Goal: Task Accomplishment & Management: Manage account settings

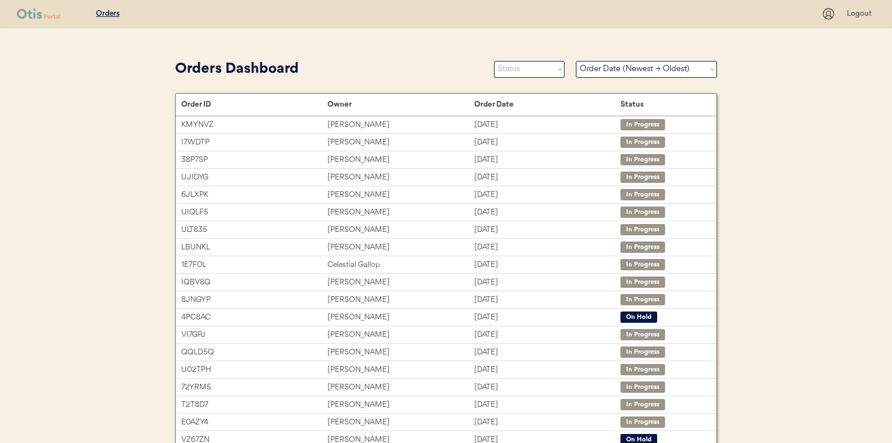
select select ""Order Date (Newest → Oldest)""
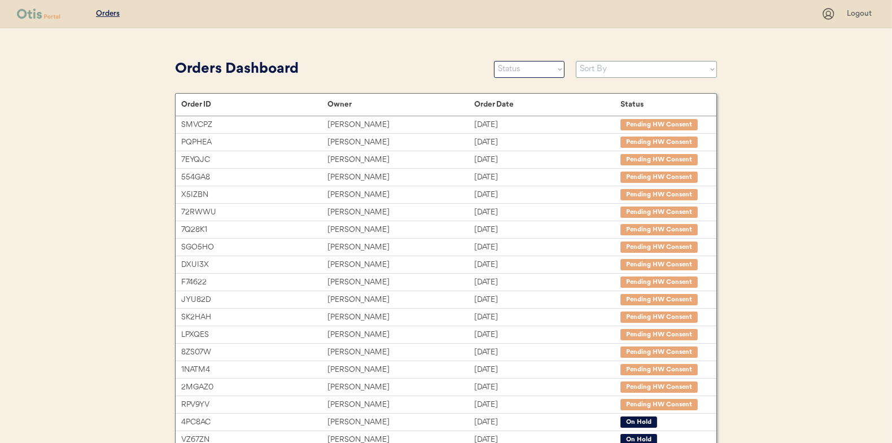
click at [667, 75] on select "Sort By Order Date (Newest → Oldest) Order Date (Oldest → Newest)" at bounding box center [646, 69] width 141 height 17
select select ""Order Date (Newest → Oldest)""
click at [576, 61] on select "Sort By Order Date (Newest → Oldest) Order Date (Oldest → Newest)" at bounding box center [646, 69] width 141 height 17
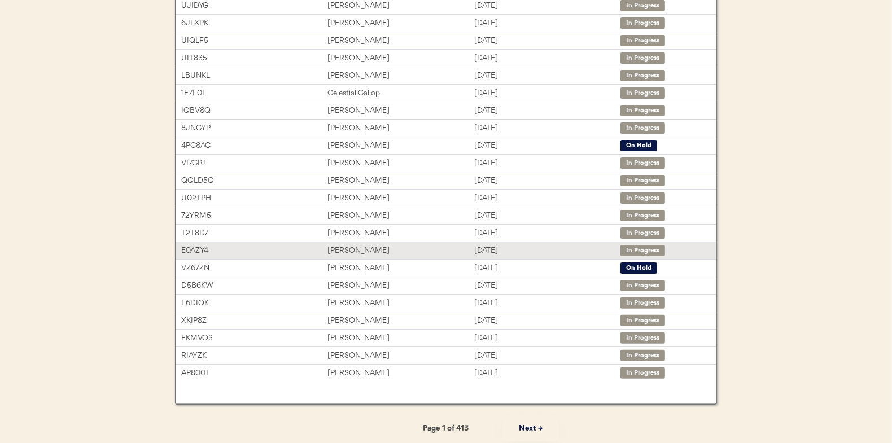
scroll to position [173, 0]
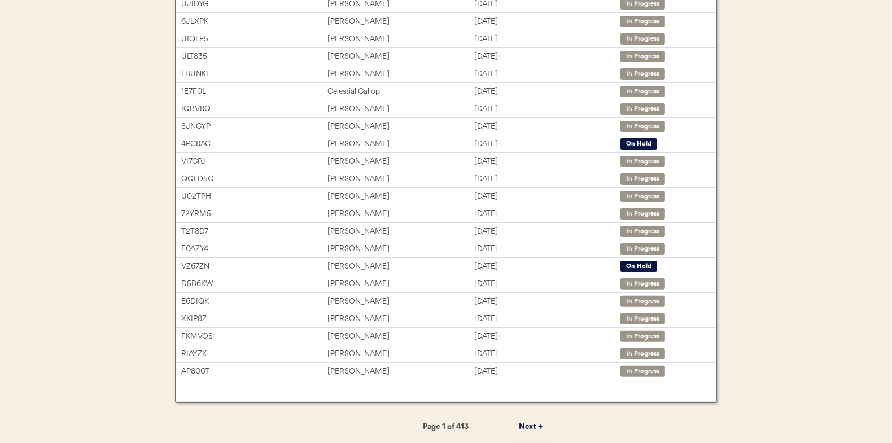
click at [525, 428] on button "Next →" at bounding box center [530, 426] width 56 height 25
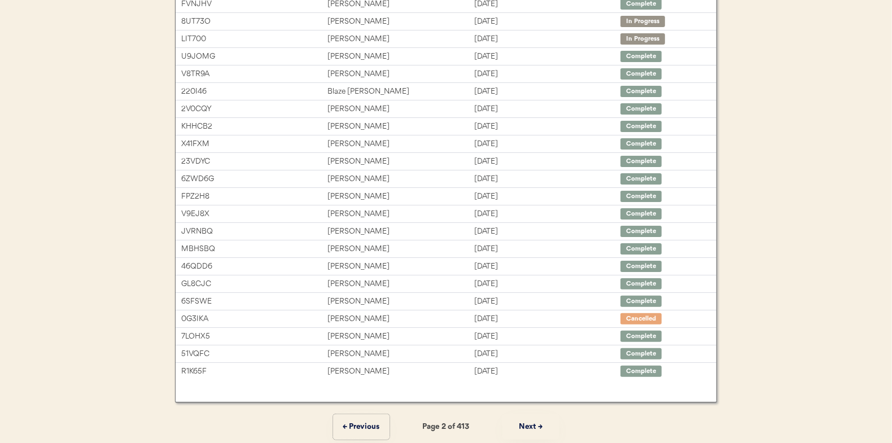
click at [359, 425] on button "← Previous" at bounding box center [361, 426] width 56 height 25
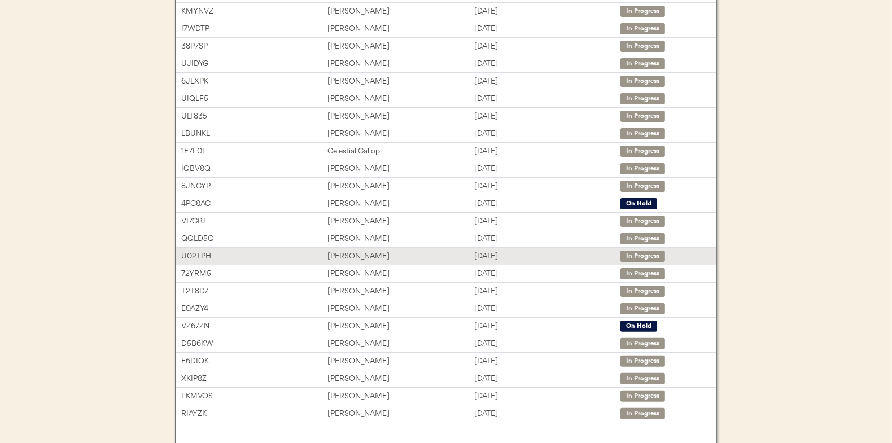
scroll to position [60, 0]
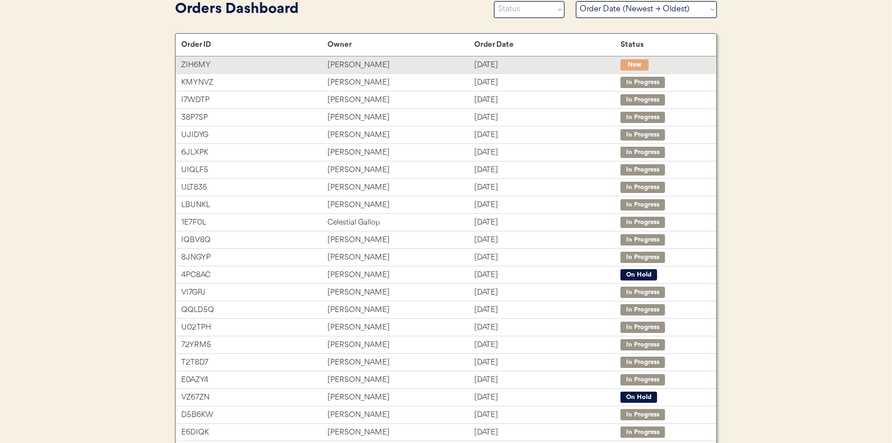
click at [457, 68] on div "[PERSON_NAME]" at bounding box center [400, 65] width 146 height 13
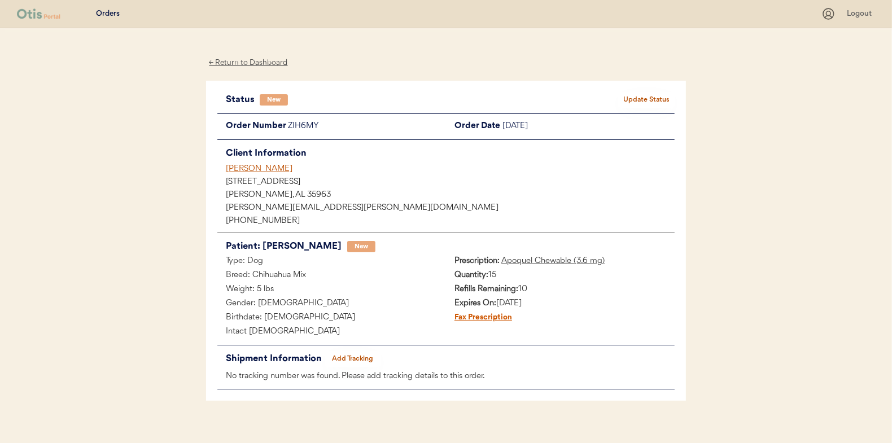
click at [634, 103] on button "Update Status" at bounding box center [646, 100] width 56 height 16
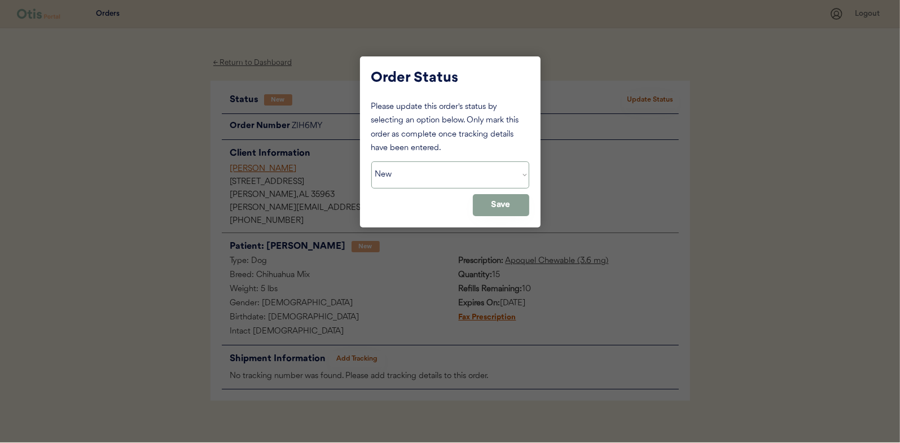
click at [474, 182] on select "Status On Hold New In Progress Complete Pending HW Consent Cancelled" at bounding box center [450, 174] width 158 height 27
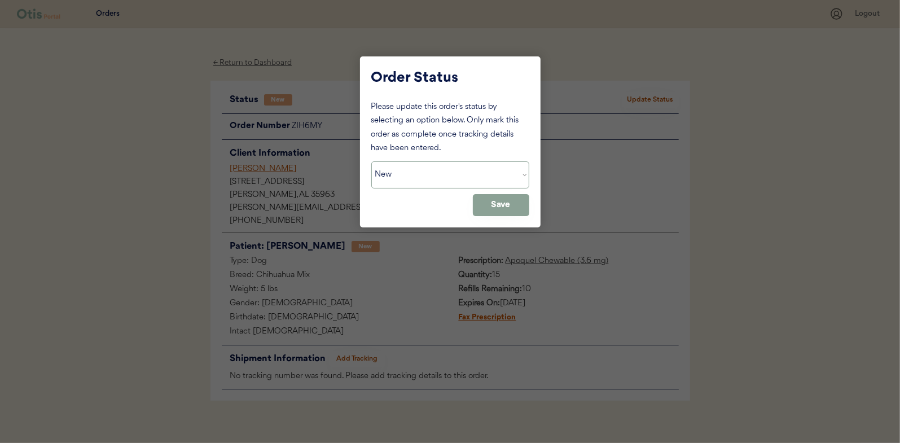
select select ""in_progress""
click at [371, 161] on select "Status On Hold New In Progress Complete Pending HW Consent Cancelled" at bounding box center [450, 174] width 158 height 27
click at [491, 206] on button "Save" at bounding box center [501, 205] width 56 height 22
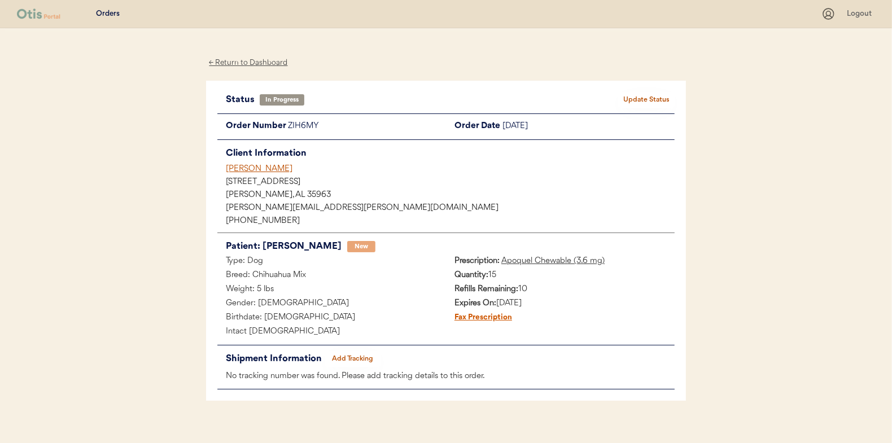
click at [254, 58] on div "← Return to Dashboard" at bounding box center [248, 62] width 85 height 13
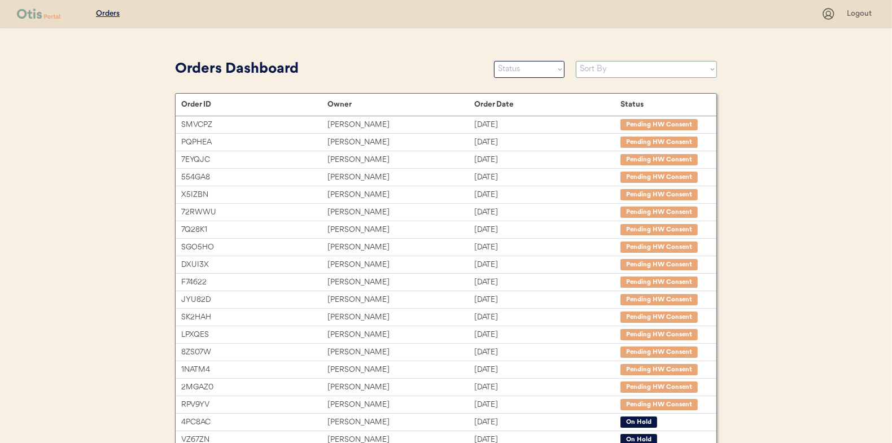
click at [621, 66] on select "Sort By Order Date (Newest → Oldest) Order Date (Oldest → Newest)" at bounding box center [646, 69] width 141 height 17
select select ""Order Date (Newest → Oldest)""
click at [576, 61] on select "Sort By Order Date (Newest → Oldest) Order Date (Oldest → Newest)" at bounding box center [646, 69] width 141 height 17
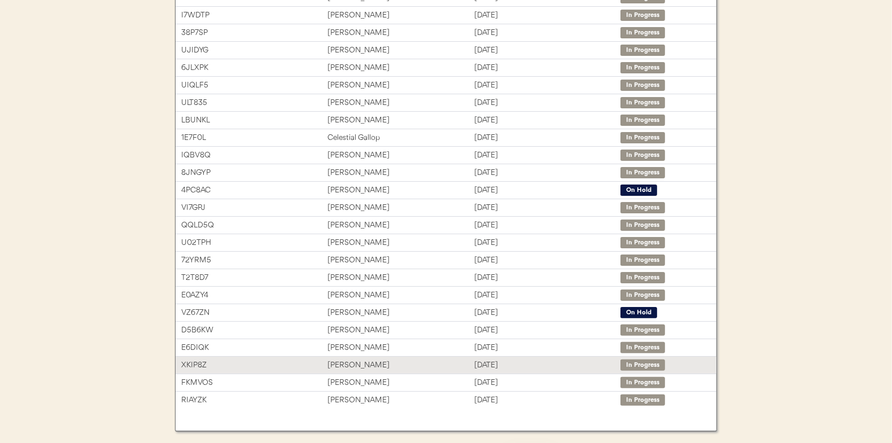
scroll to position [173, 0]
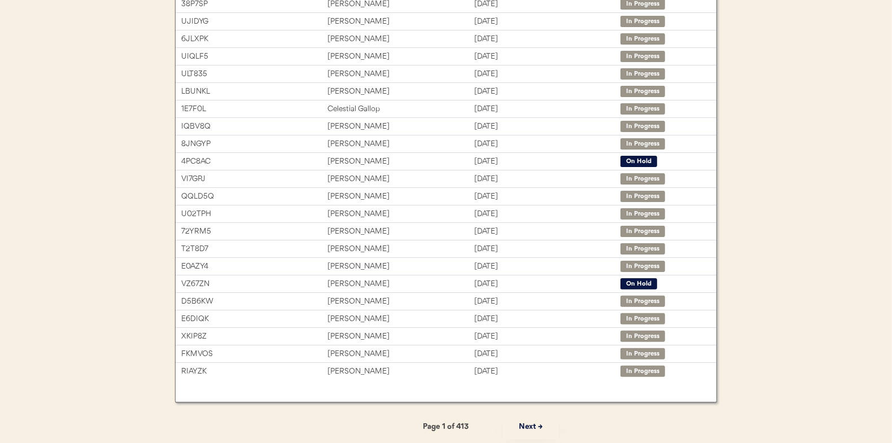
click at [527, 427] on button "Next →" at bounding box center [530, 426] width 56 height 25
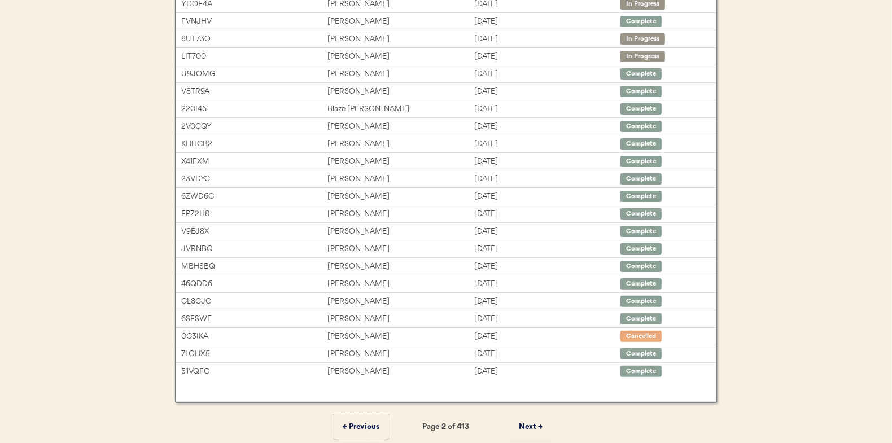
click at [376, 425] on button "← Previous" at bounding box center [361, 426] width 56 height 25
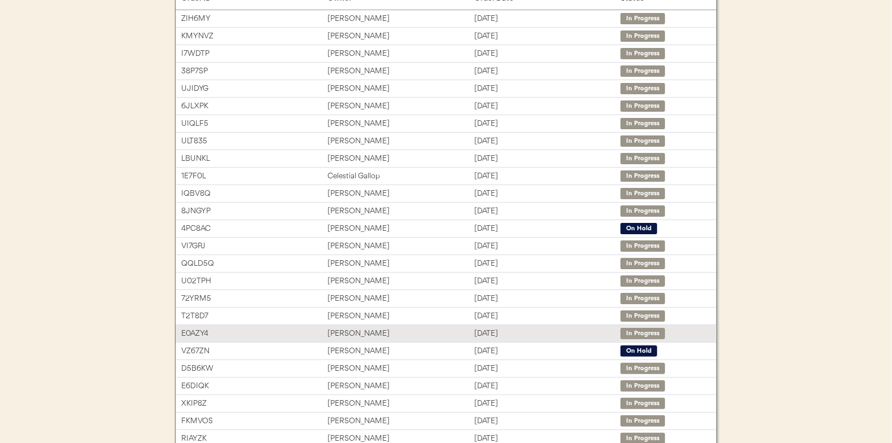
scroll to position [60, 0]
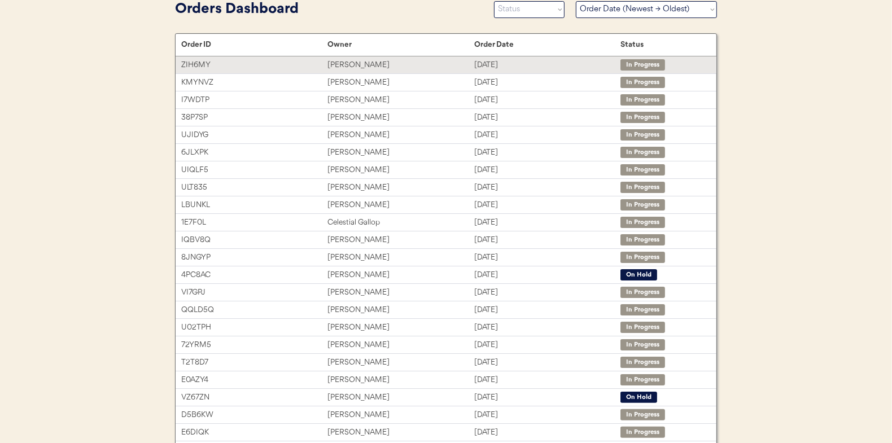
click at [479, 63] on div "Aug 13, 2025" at bounding box center [547, 65] width 146 height 13
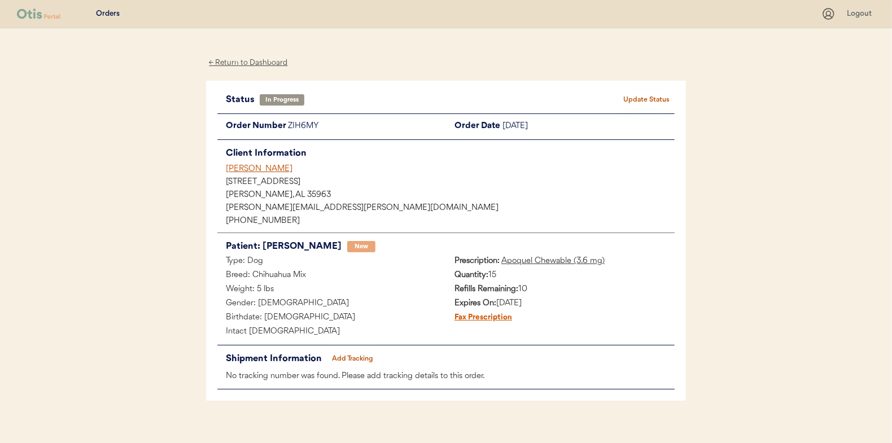
click at [264, 62] on div "← Return to Dashboard" at bounding box center [248, 62] width 85 height 13
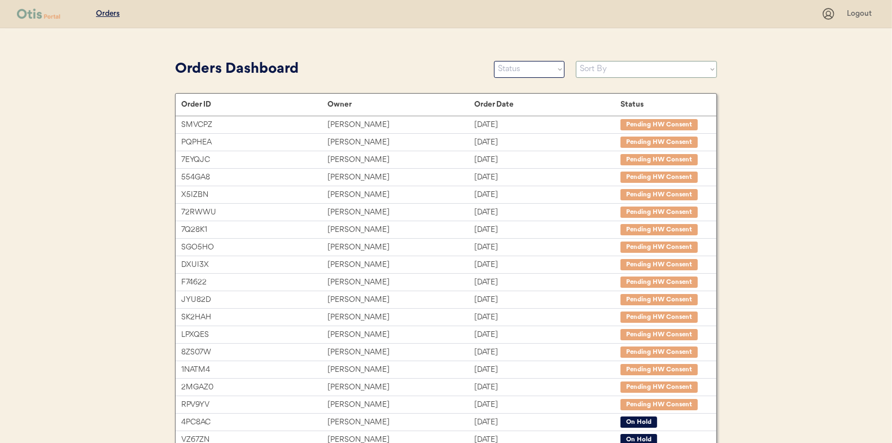
click at [651, 71] on select "Sort By Order Date (Newest → Oldest) Order Date (Oldest → Newest)" at bounding box center [646, 69] width 141 height 17
select select ""Order Date (Newest → Oldest)""
click at [576, 61] on select "Sort By Order Date (Newest → Oldest) Order Date (Oldest → Newest)" at bounding box center [646, 69] width 141 height 17
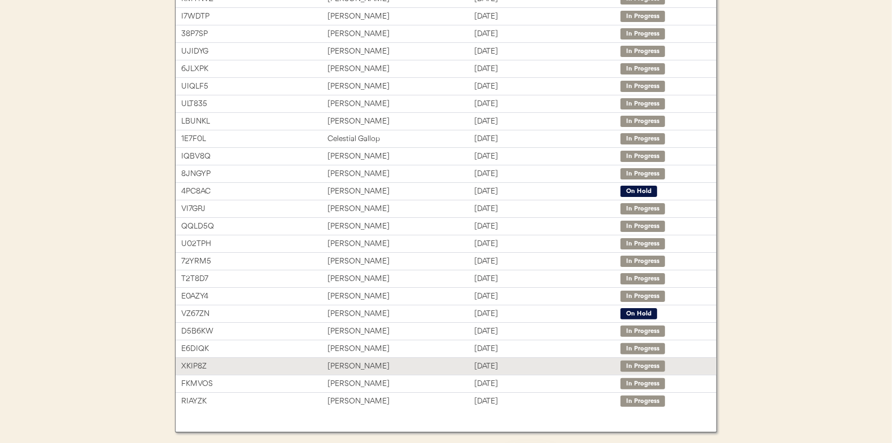
scroll to position [173, 0]
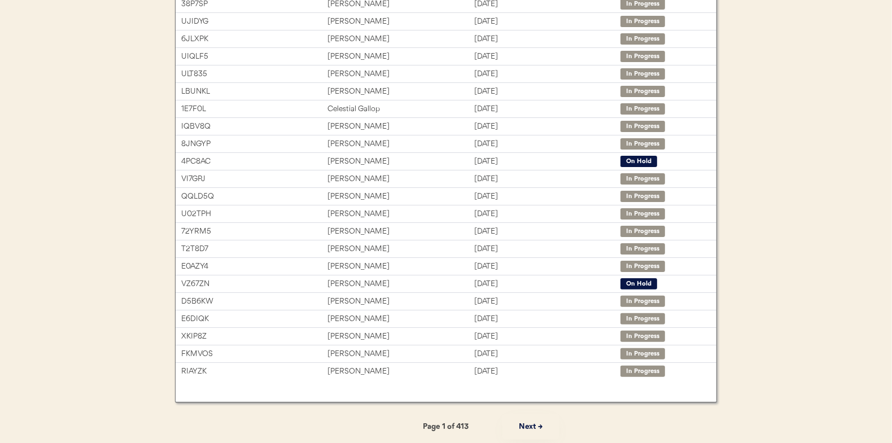
click at [527, 433] on button "Next →" at bounding box center [530, 426] width 56 height 25
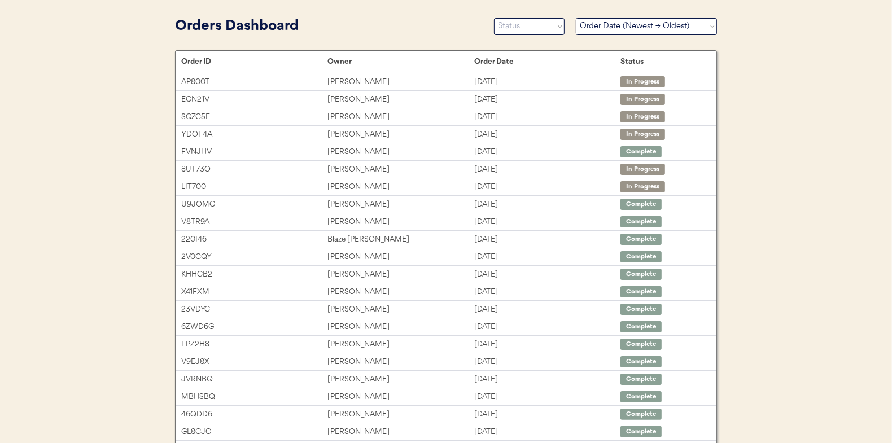
scroll to position [0, 0]
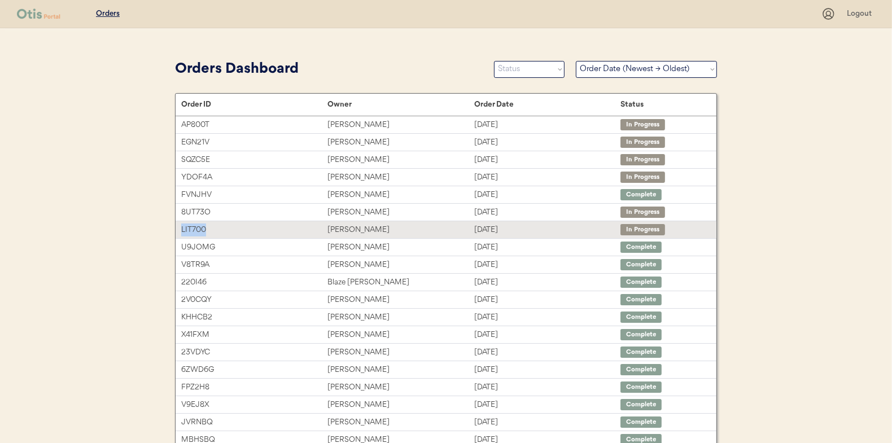
drag, startPoint x: 220, startPoint y: 227, endPoint x: 177, endPoint y: 227, distance: 43.5
click at [177, 227] on div "LIT700 Jyl Cortez Aug 12, 2025 In Progress" at bounding box center [446, 229] width 541 height 17
copy div "LIT700"
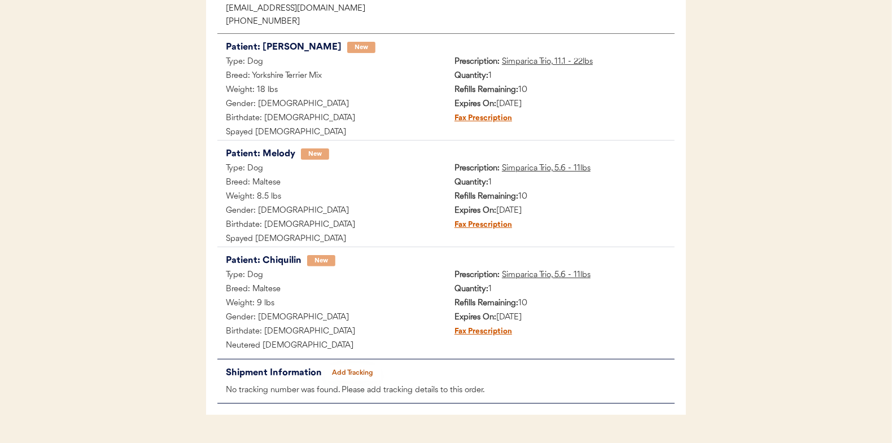
scroll to position [227, 0]
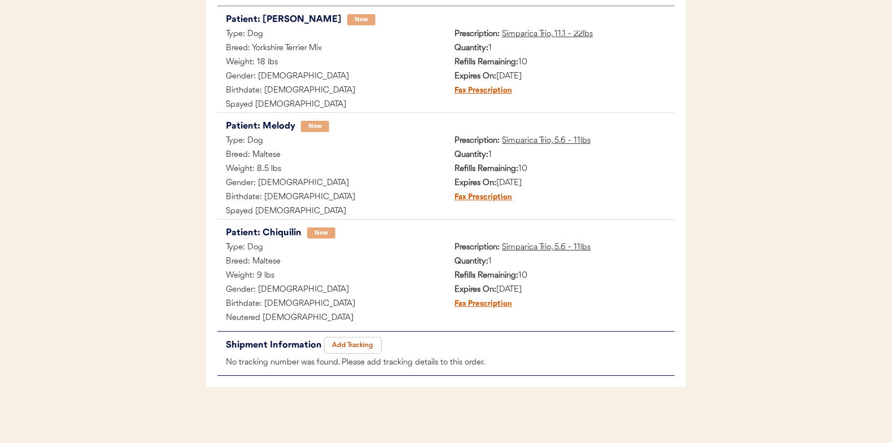
click at [348, 341] on button "Add Tracking" at bounding box center [353, 346] width 56 height 16
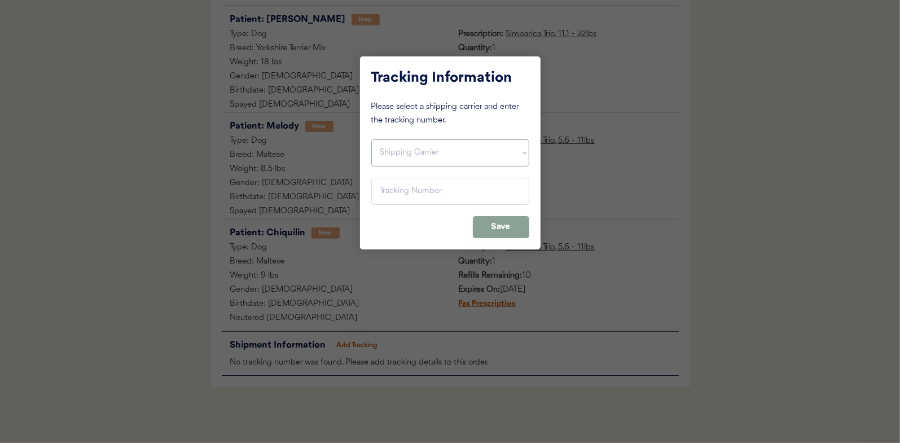
click at [431, 153] on select "Shipping Carrier FedEx FedEx Ground Economy UPS USPS" at bounding box center [450, 152] width 158 height 27
select select ""usps""
click at [371, 139] on select "Shipping Carrier FedEx FedEx Ground Economy UPS USPS" at bounding box center [450, 152] width 158 height 27
click at [431, 200] on input "input" at bounding box center [450, 191] width 158 height 27
paste input "9400150105497020559703"
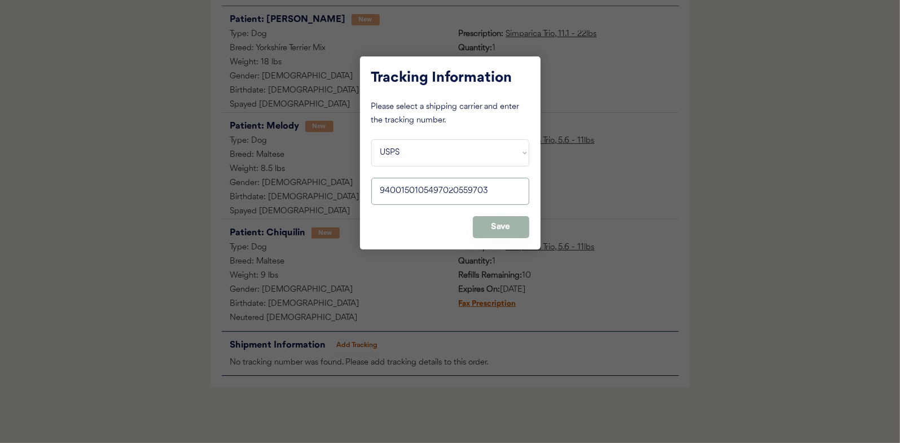
type input "9400150105497020559703"
click at [493, 231] on button "Save" at bounding box center [501, 227] width 56 height 22
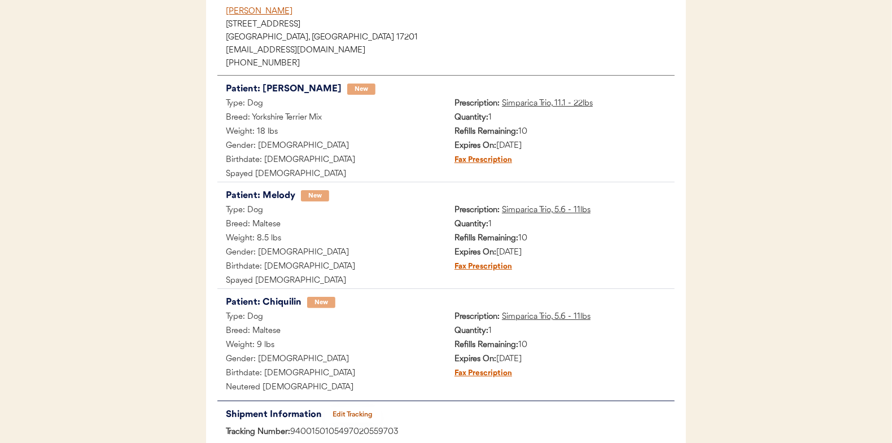
scroll to position [1, 0]
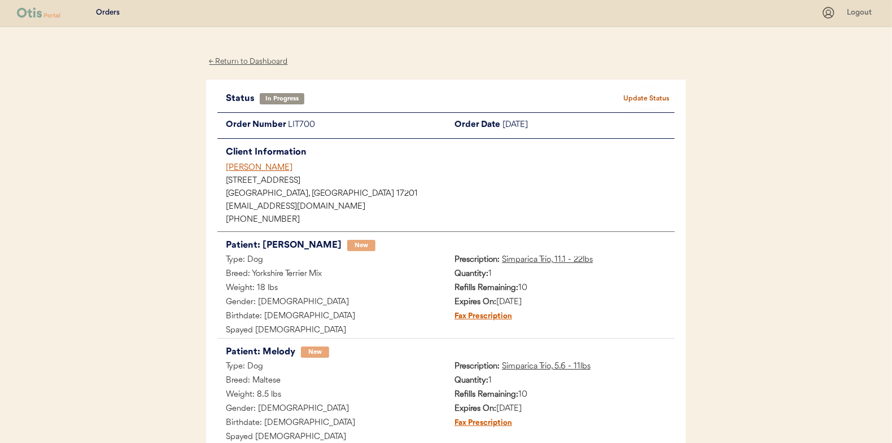
click at [659, 99] on button "Update Status" at bounding box center [646, 99] width 56 height 16
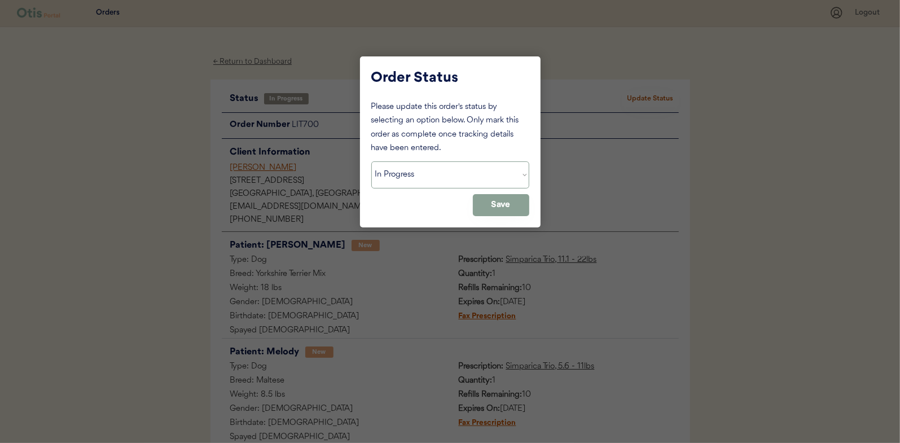
click at [471, 174] on select "Status On Hold New In Progress Complete Pending HW Consent Cancelled" at bounding box center [450, 174] width 158 height 27
select select ""complete""
click at [371, 161] on select "Status On Hold New In Progress Complete Pending HW Consent Cancelled" at bounding box center [450, 174] width 158 height 27
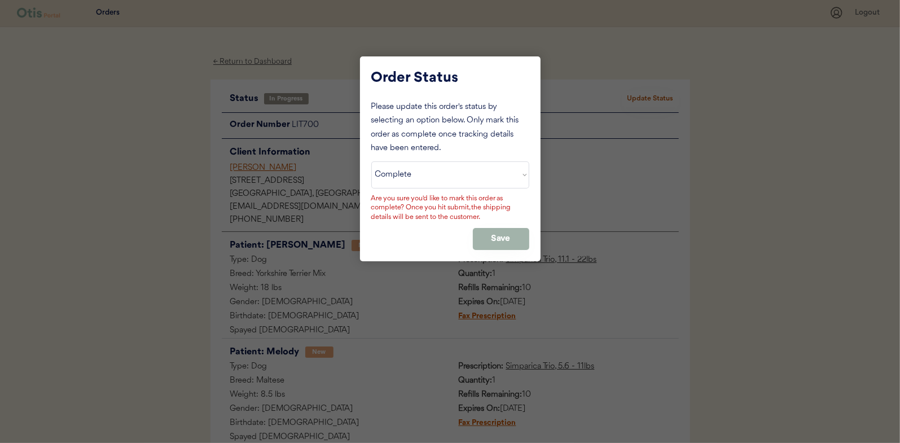
click at [490, 239] on button "Save" at bounding box center [501, 239] width 56 height 22
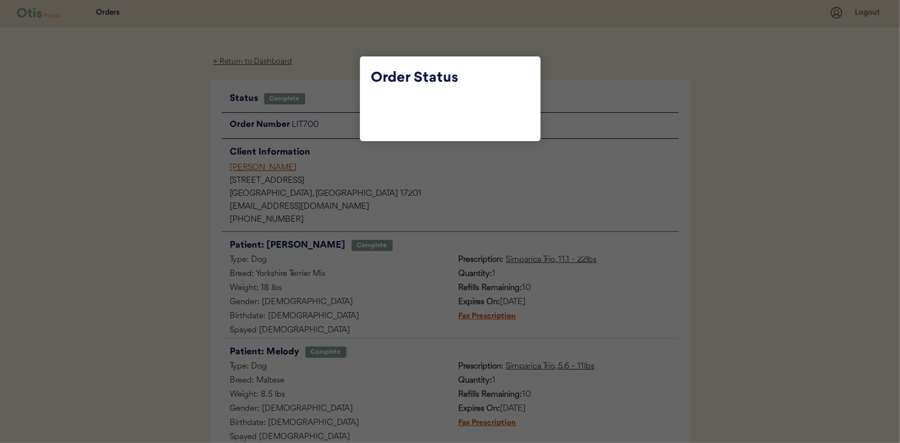
click at [332, 58] on div at bounding box center [450, 221] width 900 height 443
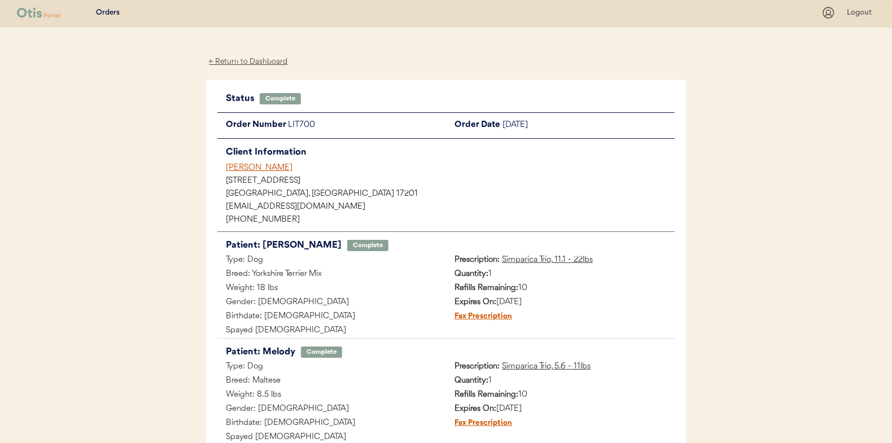
click at [259, 58] on div "← Return to Dashboard" at bounding box center [248, 61] width 85 height 13
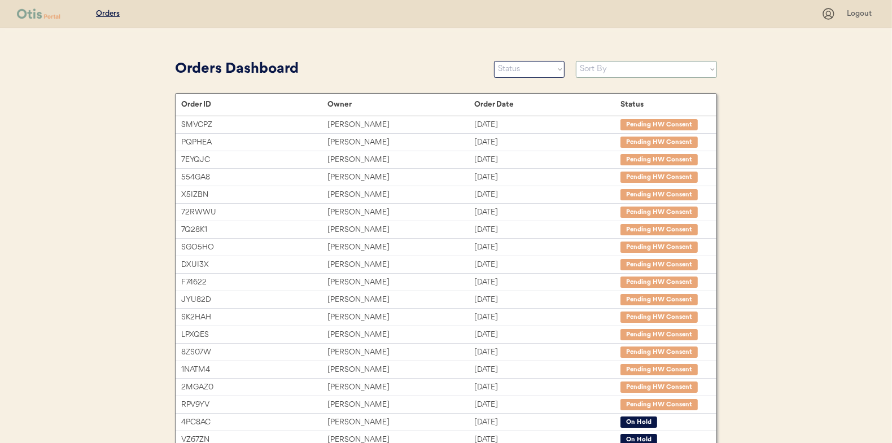
click at [627, 62] on select "Sort By Order Date (Newest → Oldest) Order Date (Oldest → Newest)" at bounding box center [646, 69] width 141 height 17
select select ""Order Date (Newest → Oldest)""
click at [576, 61] on select "Sort By Order Date (Newest → Oldest) Order Date (Oldest → Newest)" at bounding box center [646, 69] width 141 height 17
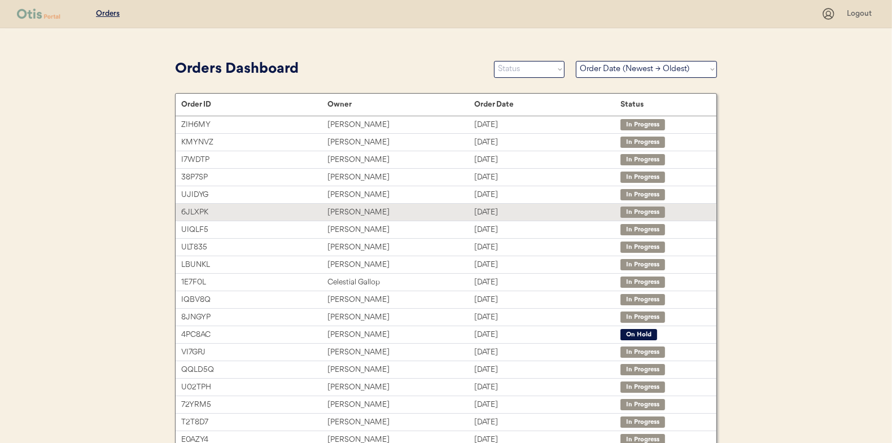
scroll to position [173, 0]
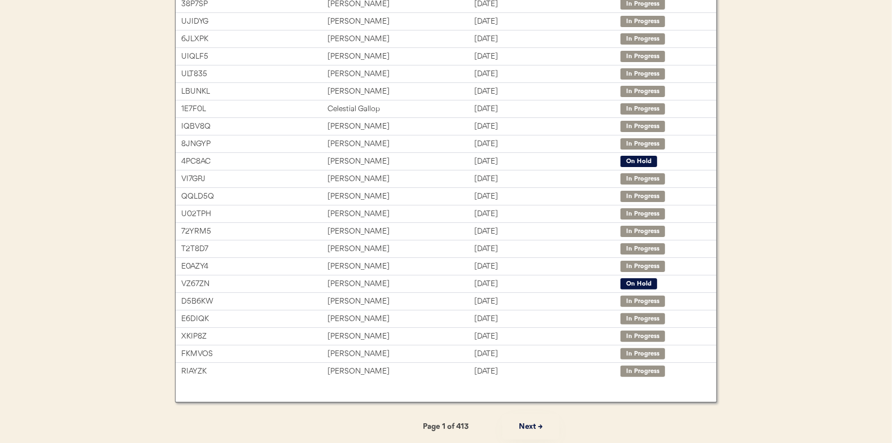
click at [530, 421] on button "Next →" at bounding box center [530, 426] width 56 height 25
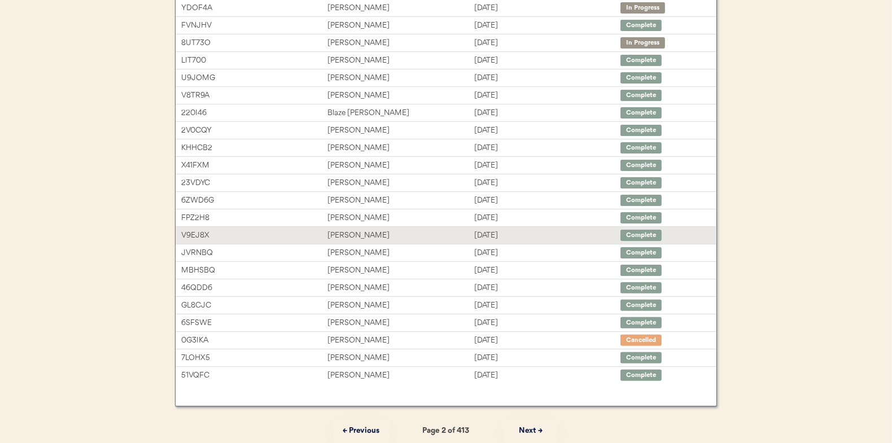
scroll to position [4, 0]
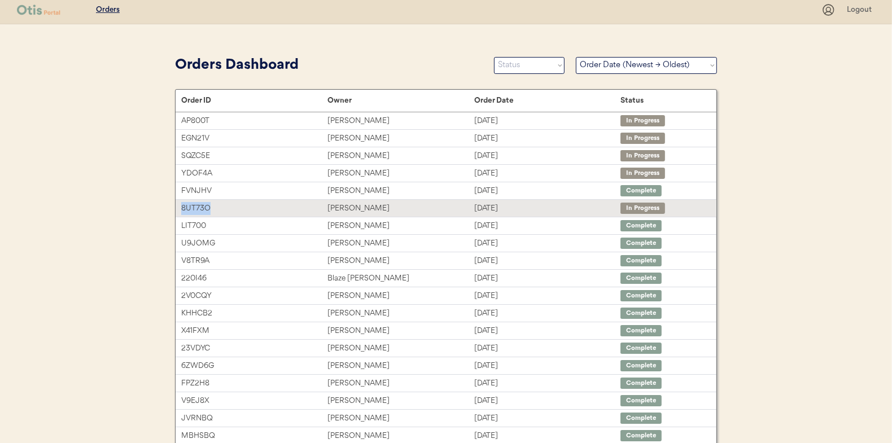
drag, startPoint x: 231, startPoint y: 208, endPoint x: 177, endPoint y: 207, distance: 54.2
click at [177, 207] on div "8UT73O Monica Moss Aug 12, 2025 In Progress" at bounding box center [446, 208] width 541 height 17
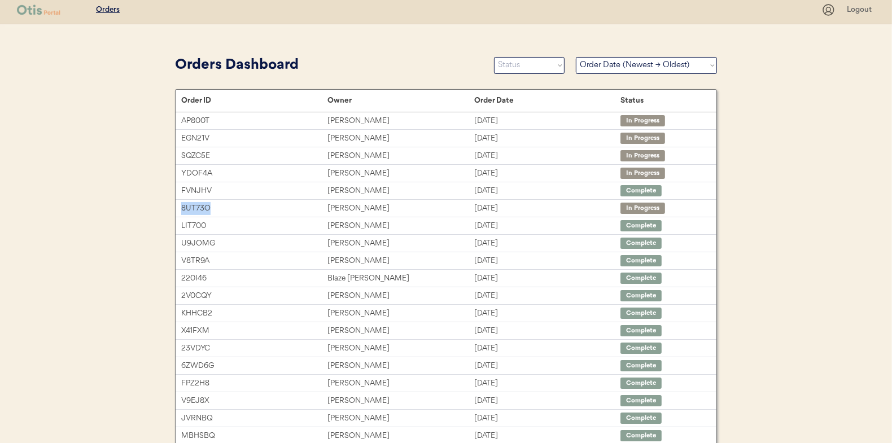
copy div "8UT73O"
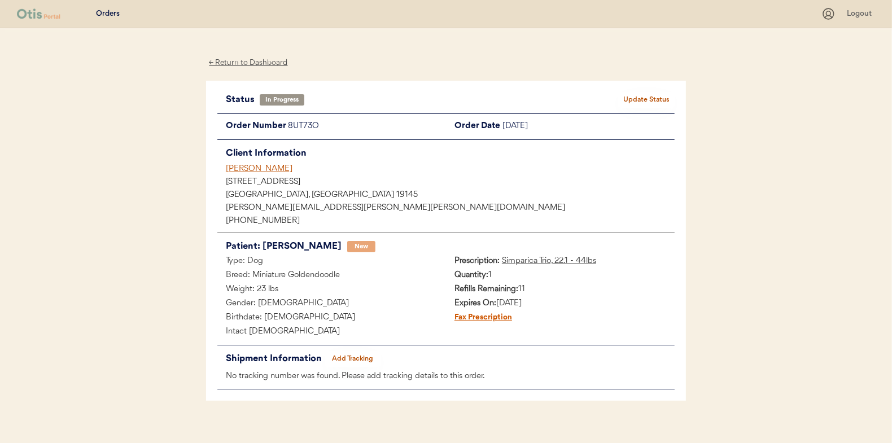
scroll to position [14, 0]
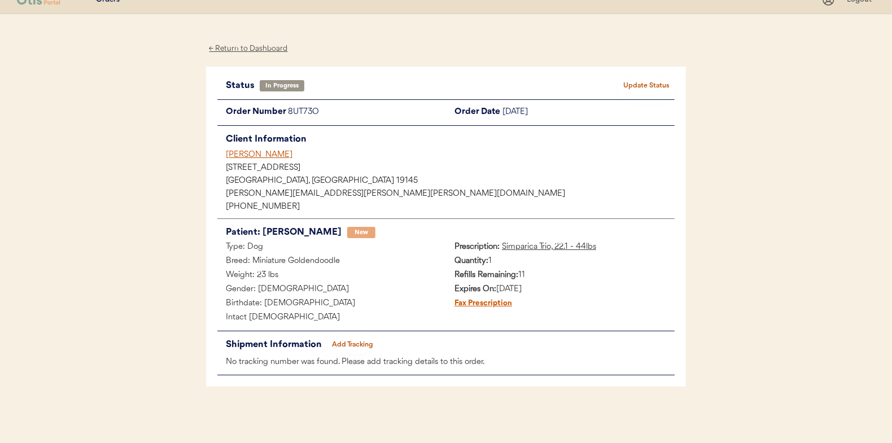
click at [351, 347] on button "Add Tracking" at bounding box center [353, 345] width 56 height 16
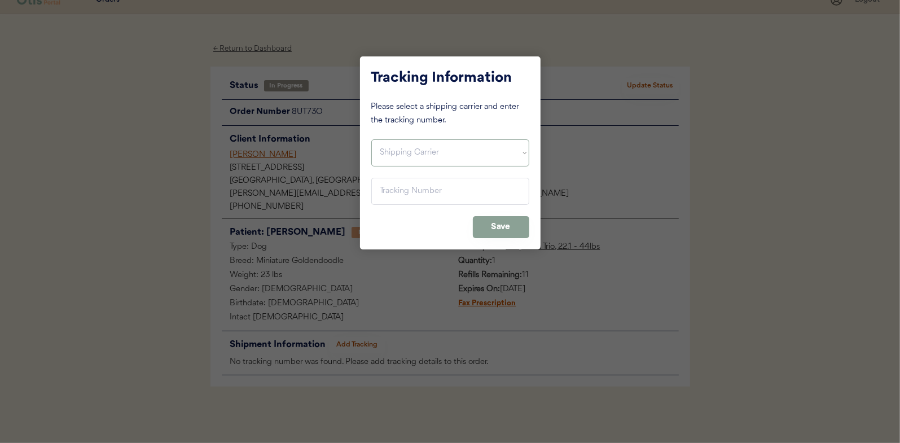
click at [439, 143] on select "Shipping Carrier FedEx FedEx Ground Economy UPS USPS" at bounding box center [450, 152] width 158 height 27
select select ""usps""
click at [371, 139] on select "Shipping Carrier FedEx FedEx Ground Economy UPS USPS" at bounding box center [450, 152] width 158 height 27
click at [413, 203] on input "input" at bounding box center [450, 191] width 158 height 27
paste input "9400150105496022071848"
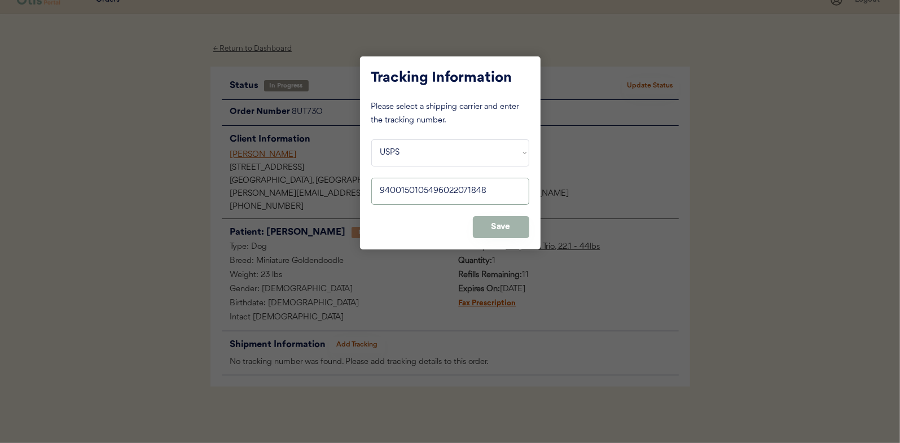
type input "9400150105496022071848"
click at [495, 229] on button "Save" at bounding box center [501, 227] width 56 height 22
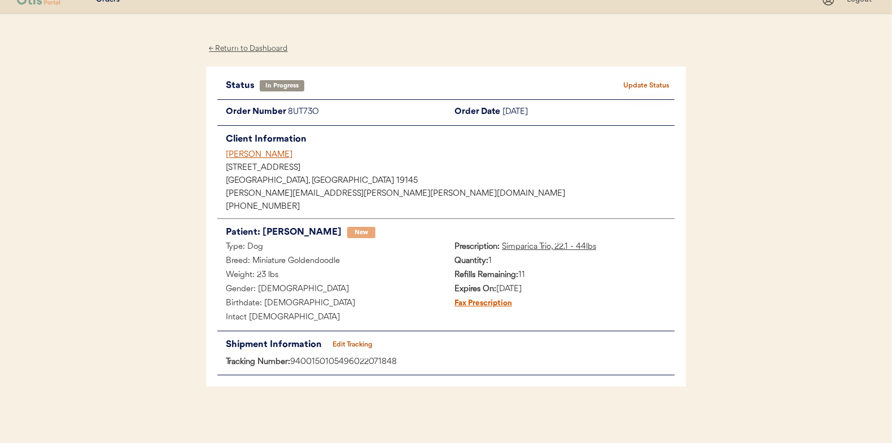
click at [649, 86] on button "Update Status" at bounding box center [646, 86] width 56 height 16
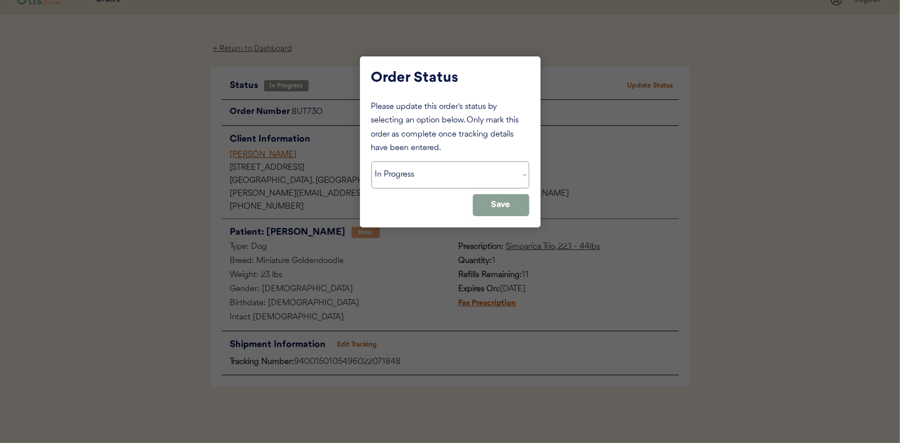
click at [459, 166] on select "Status On Hold New In Progress Complete Pending HW Consent Cancelled" at bounding box center [450, 174] width 158 height 27
select select ""complete""
click at [371, 161] on select "Status On Hold New In Progress Complete Pending HW Consent Cancelled" at bounding box center [450, 174] width 158 height 27
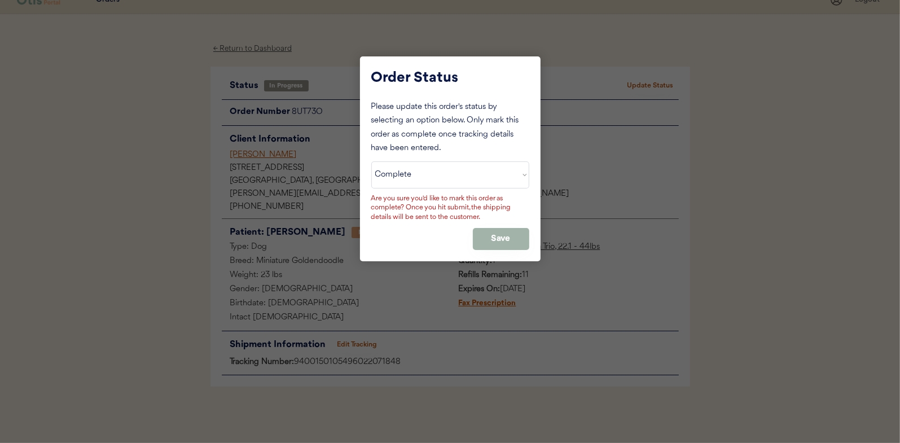
click at [501, 240] on button "Save" at bounding box center [501, 239] width 56 height 22
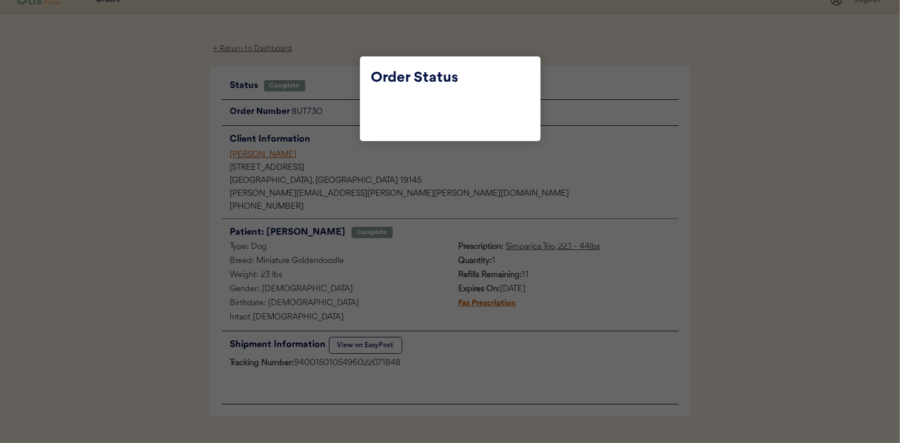
click at [341, 40] on div at bounding box center [450, 221] width 900 height 443
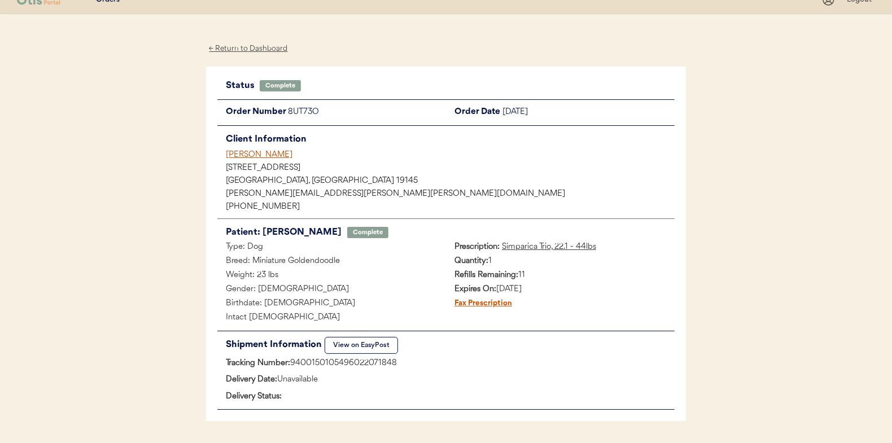
click at [275, 49] on div "← Return to Dashboard" at bounding box center [248, 48] width 85 height 13
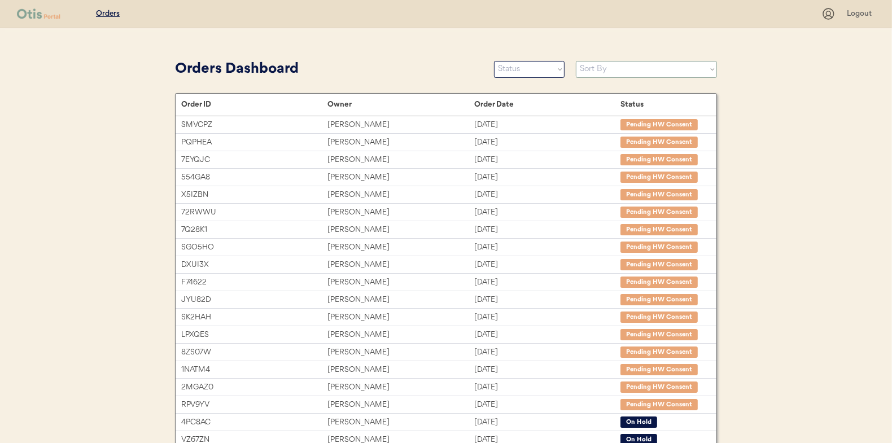
click at [630, 66] on select "Sort By Order Date (Newest → Oldest) Order Date (Oldest → Newest)" at bounding box center [646, 69] width 141 height 17
select select ""Order Date (Newest → Oldest)""
click at [576, 61] on select "Sort By Order Date (Newest → Oldest) Order Date (Oldest → Newest)" at bounding box center [646, 69] width 141 height 17
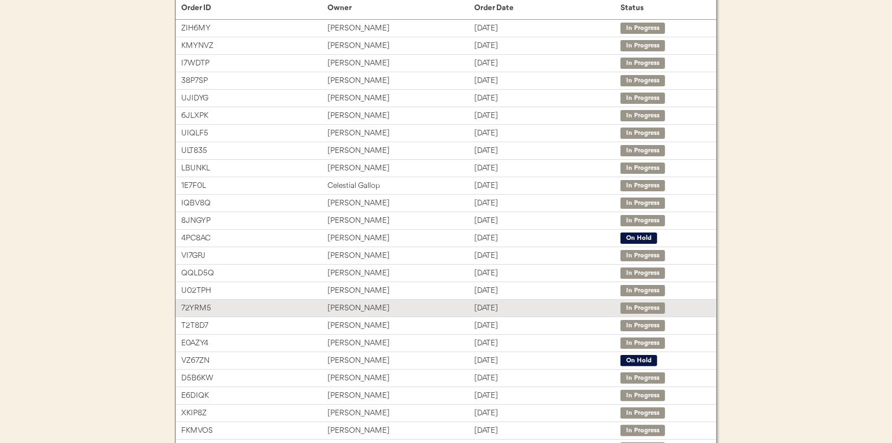
scroll to position [169, 0]
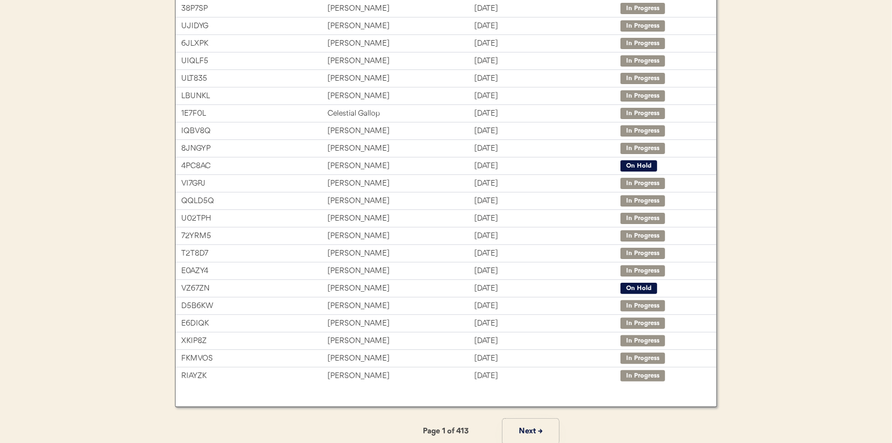
click at [537, 430] on button "Next →" at bounding box center [530, 431] width 56 height 25
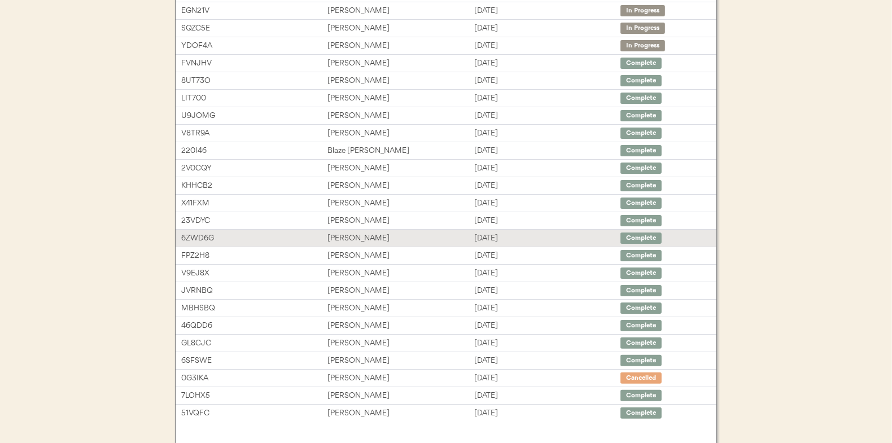
scroll to position [56, 0]
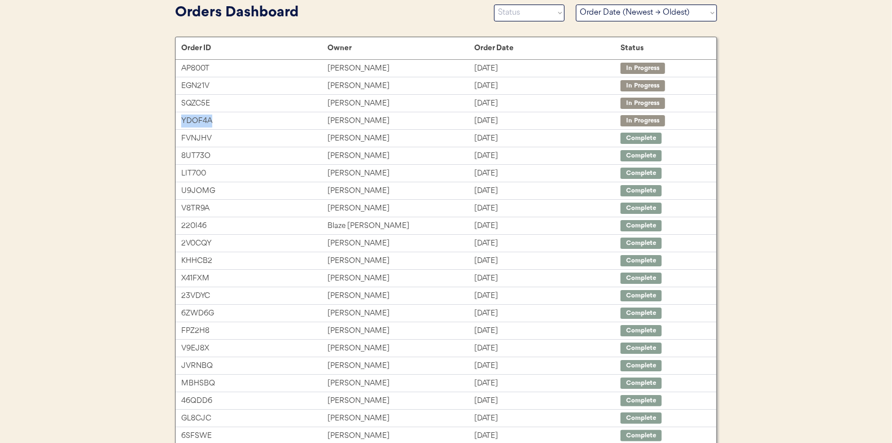
drag, startPoint x: 229, startPoint y: 121, endPoint x: 169, endPoint y: 121, distance: 60.4
click at [169, 121] on div "Orders Dashboard Status On Hold New In Progress Complete Pending HW Consent Can…" at bounding box center [446, 281] width 564 height 562
copy div "YDOF4A"
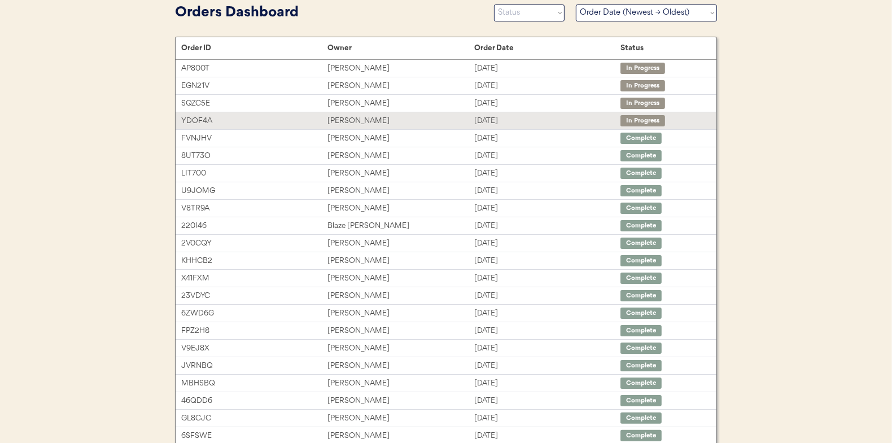
click at [578, 123] on div "Aug 12, 2025" at bounding box center [547, 121] width 146 height 13
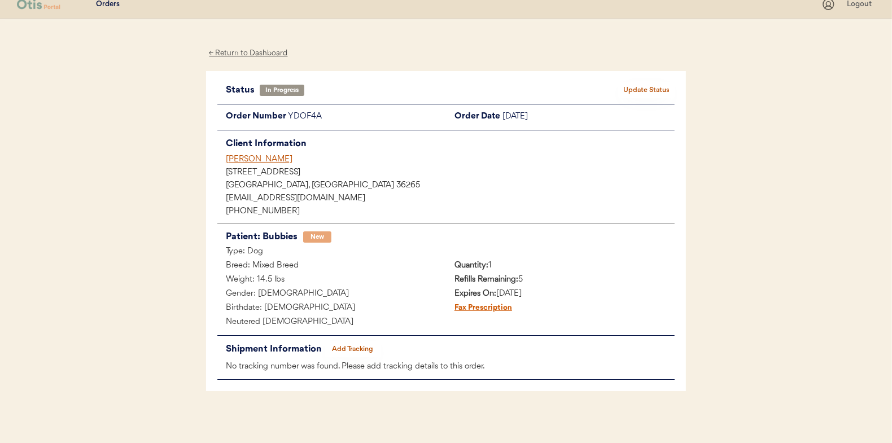
scroll to position [14, 0]
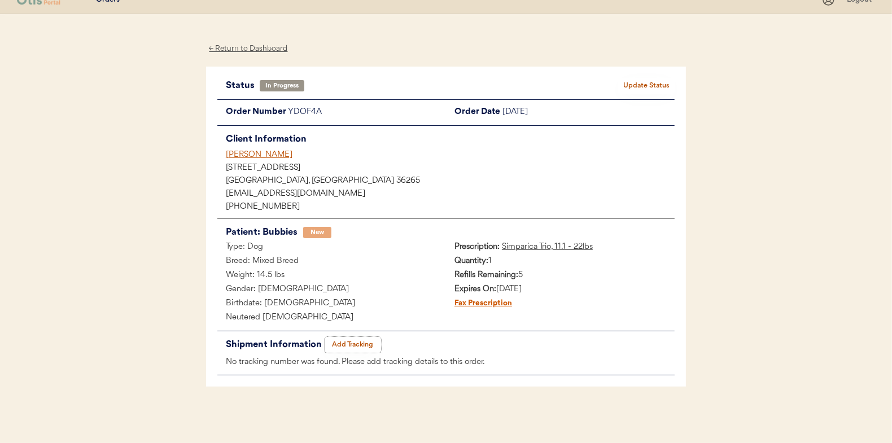
click at [362, 341] on button "Add Tracking" at bounding box center [353, 345] width 56 height 16
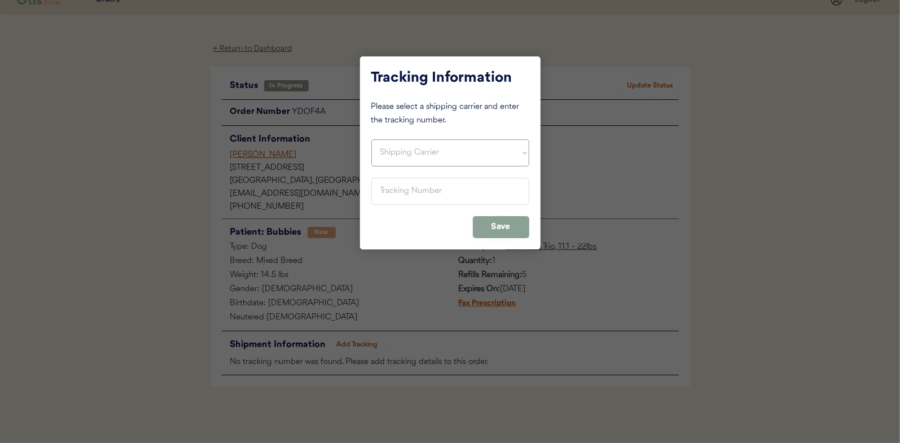
click at [438, 155] on select "Shipping Carrier FedEx FedEx Ground Economy UPS USPS" at bounding box center [450, 152] width 158 height 27
select select ""usps""
click at [371, 139] on select "Shipping Carrier FedEx FedEx Ground Economy UPS USPS" at bounding box center [450, 152] width 158 height 27
click at [439, 200] on input "input" at bounding box center [450, 191] width 158 height 27
paste input "9400150105497020556832"
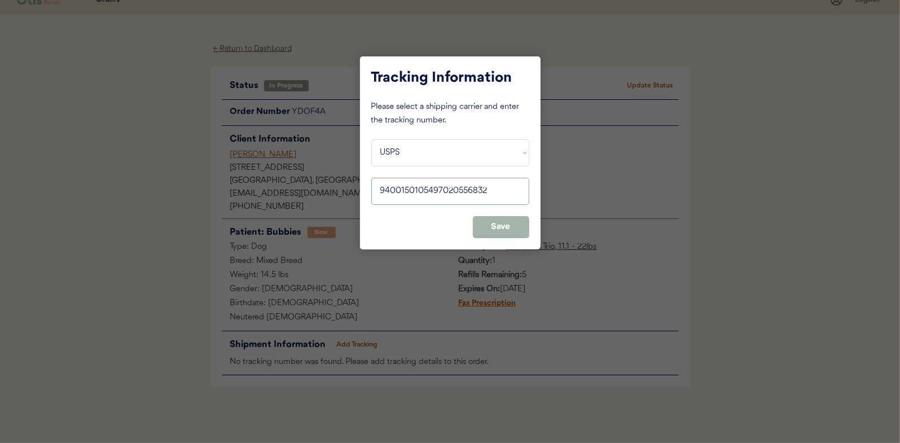
type input "9400150105497020556832"
click at [496, 230] on button "Save" at bounding box center [501, 227] width 56 height 22
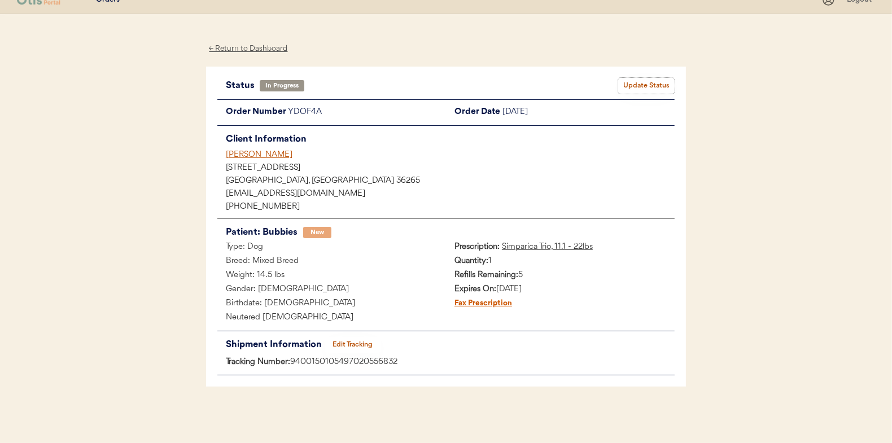
click at [641, 86] on button "Update Status" at bounding box center [646, 86] width 56 height 16
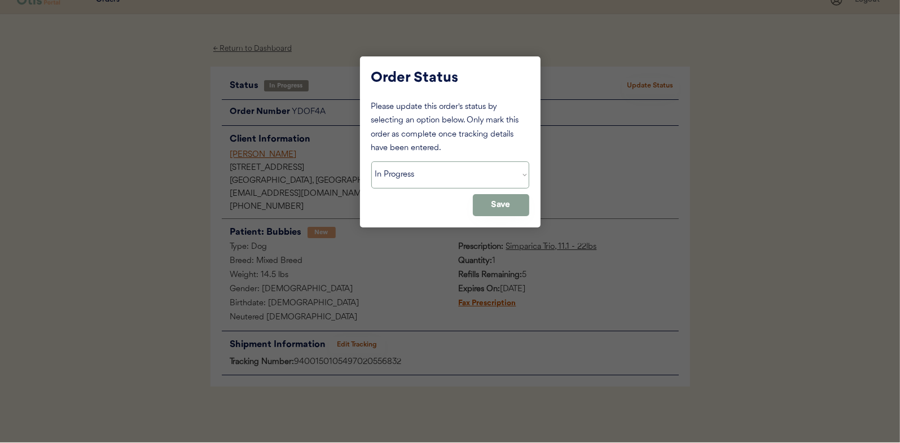
click at [443, 181] on select "Status On Hold New In Progress Complete Pending HW Consent Cancelled" at bounding box center [450, 174] width 158 height 27
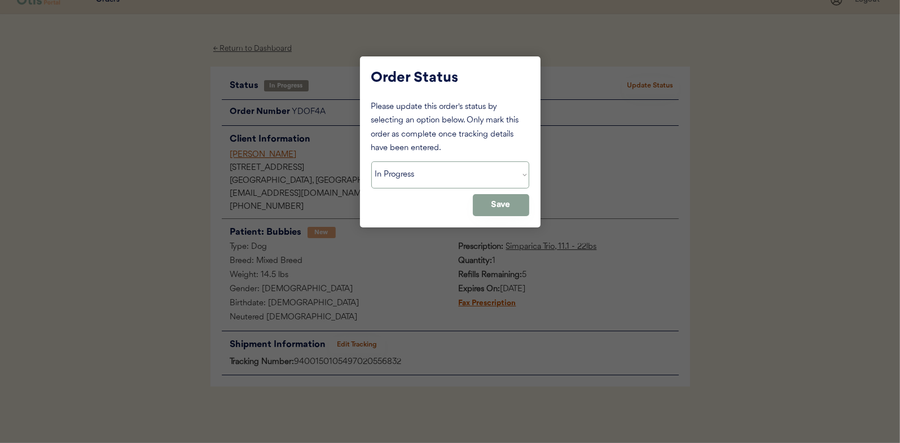
select select ""complete""
click at [371, 161] on select "Status On Hold New In Progress Complete Pending HW Consent Cancelled" at bounding box center [450, 174] width 158 height 27
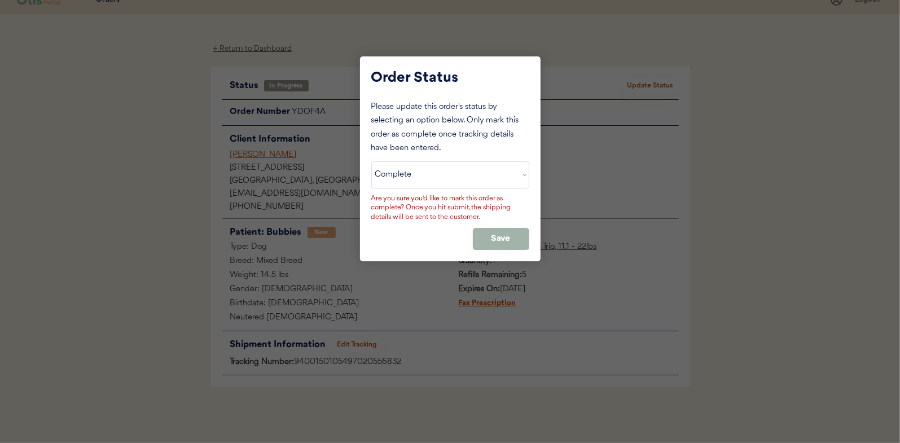
click at [498, 238] on button "Save" at bounding box center [501, 239] width 56 height 22
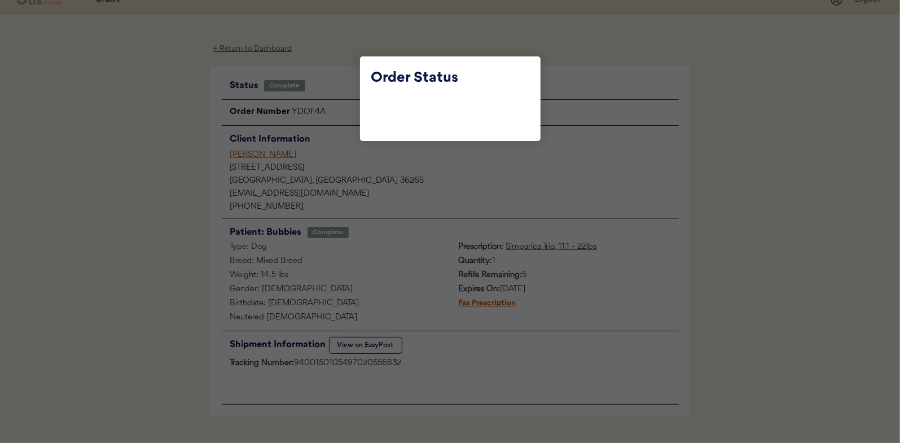
click at [345, 84] on div at bounding box center [450, 221] width 900 height 443
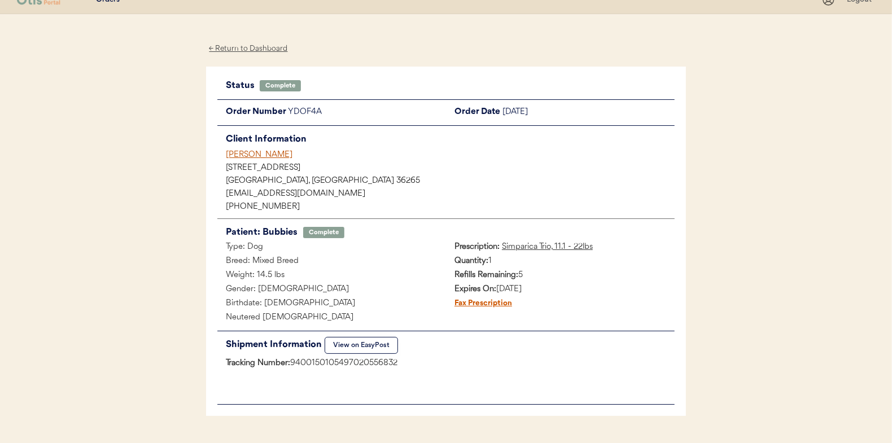
click at [259, 47] on div "← Return to Dashboard" at bounding box center [248, 48] width 85 height 13
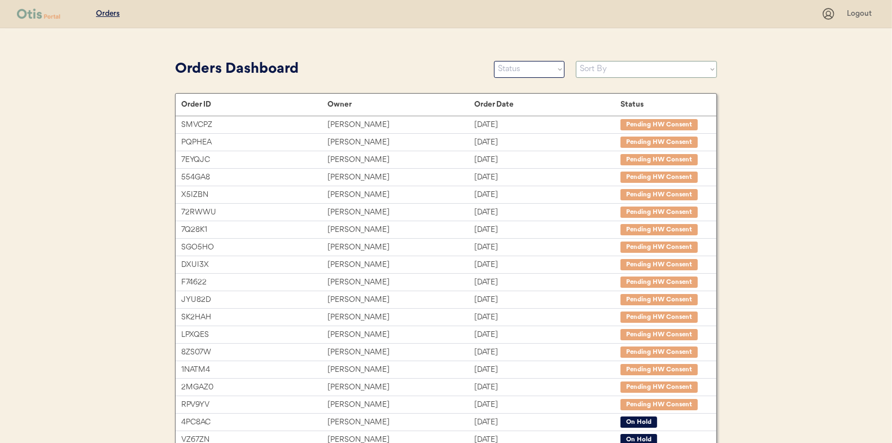
click at [675, 77] on select "Sort By Order Date (Newest → Oldest) Order Date (Oldest → Newest)" at bounding box center [646, 69] width 141 height 17
select select ""Order Date (Newest → Oldest)""
click at [576, 61] on select "Sort By Order Date (Newest → Oldest) Order Date (Oldest → Newest)" at bounding box center [646, 69] width 141 height 17
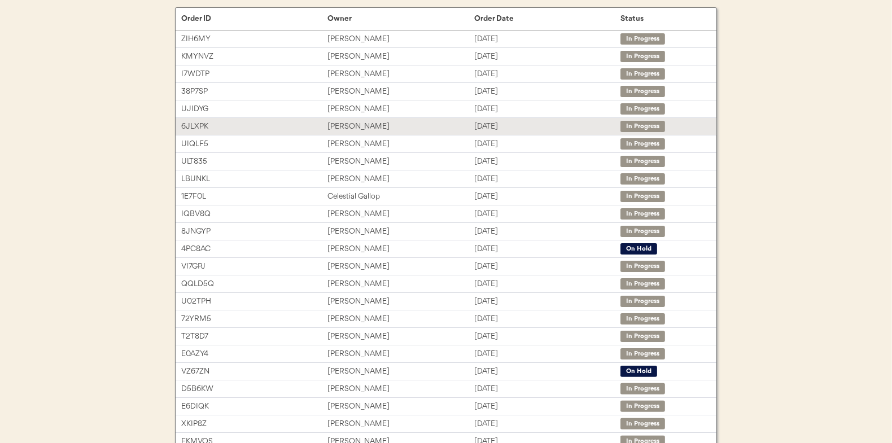
scroll to position [169, 0]
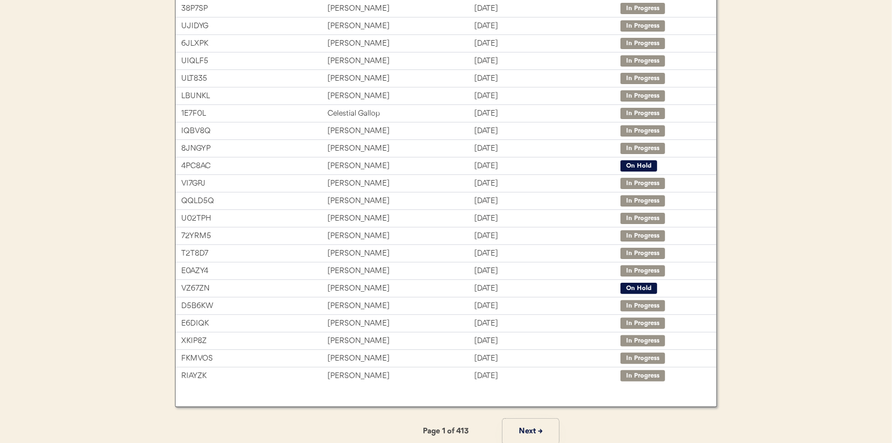
click at [520, 423] on button "Next →" at bounding box center [530, 431] width 56 height 25
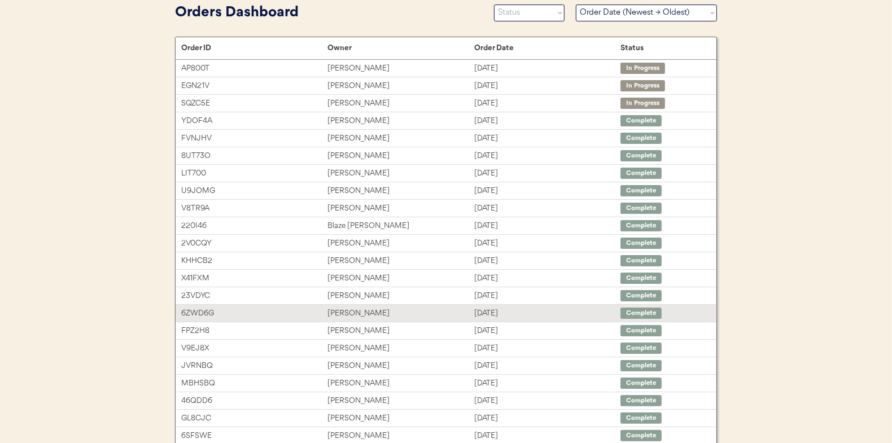
scroll to position [0, 0]
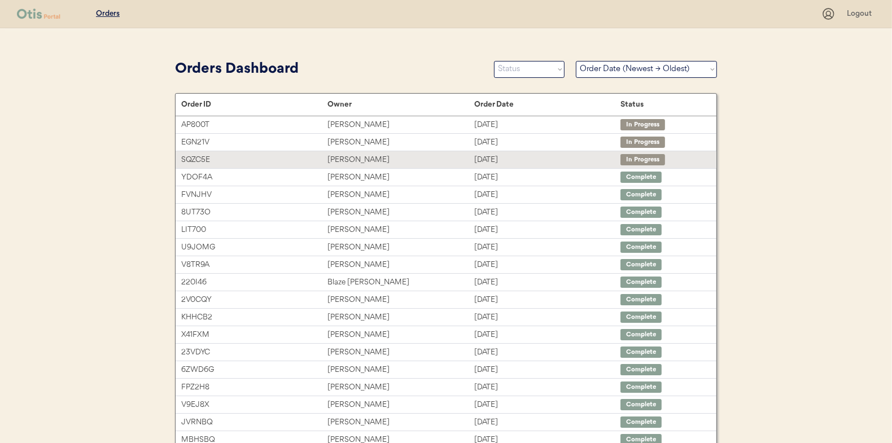
click at [360, 159] on div "Ella Turner" at bounding box center [400, 160] width 146 height 13
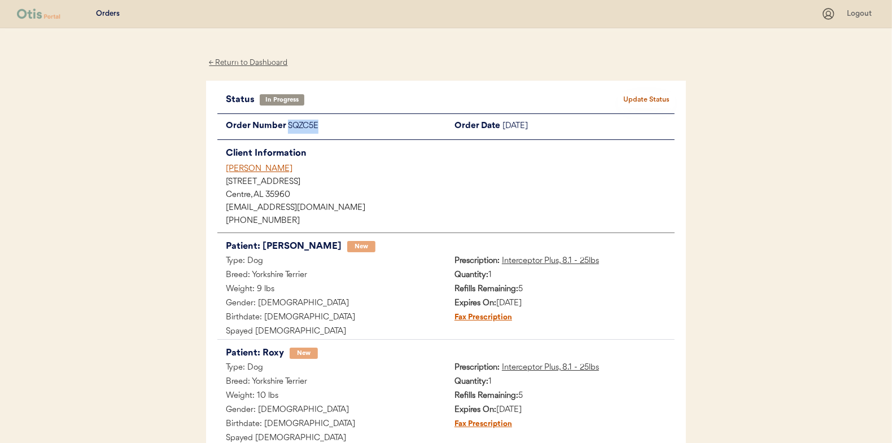
drag, startPoint x: 326, startPoint y: 129, endPoint x: 287, endPoint y: 128, distance: 39.5
click at [287, 128] on div "Order Number SQZC5E" at bounding box center [331, 127] width 229 height 14
copy div "SQZC5E"
click at [348, 120] on div "SQZC5E" at bounding box center [367, 127] width 158 height 14
drag, startPoint x: 322, startPoint y: 124, endPoint x: 287, endPoint y: 125, distance: 35.0
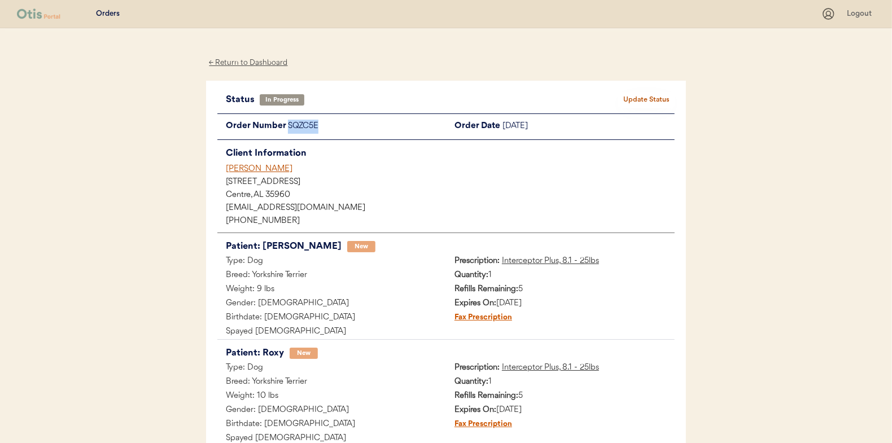
click at [288, 125] on div "SQZC5E" at bounding box center [367, 127] width 158 height 14
copy div "SQZC5E"
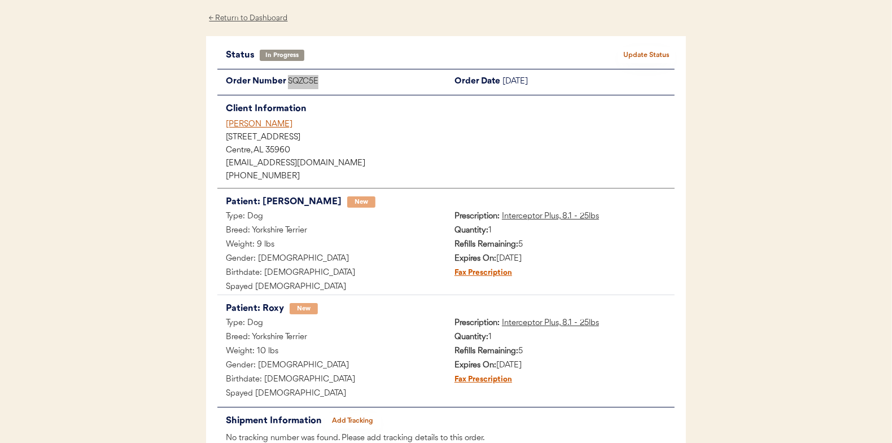
scroll to position [120, 0]
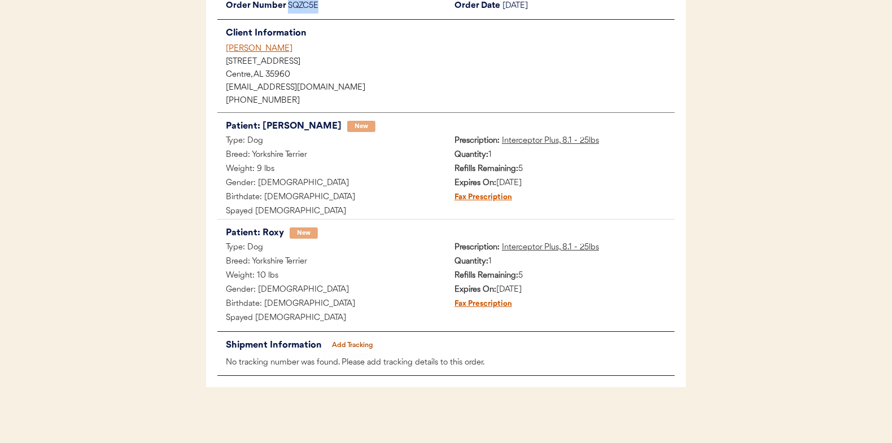
click at [361, 350] on button "Add Tracking" at bounding box center [353, 346] width 56 height 16
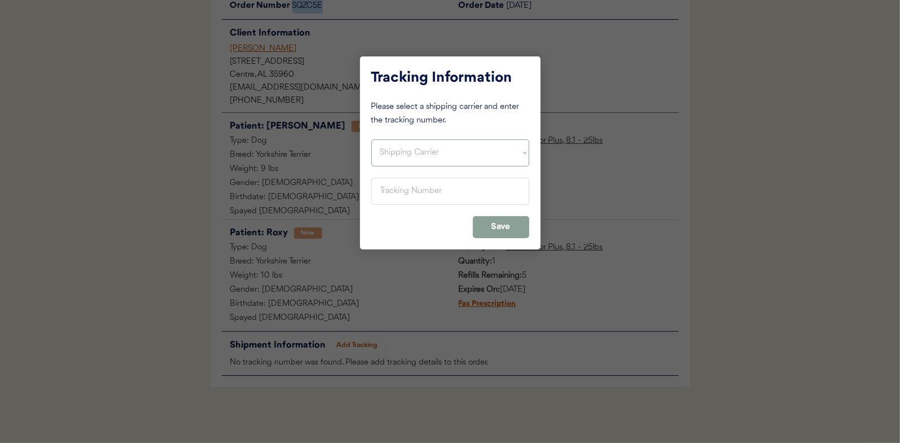
click at [422, 143] on select "Shipping Carrier FedEx FedEx Ground Economy UPS USPS" at bounding box center [450, 152] width 158 height 27
select select ""usps""
click at [371, 139] on select "Shipping Carrier FedEx FedEx Ground Economy UPS USPS" at bounding box center [450, 152] width 158 height 27
click at [436, 187] on input "input" at bounding box center [450, 191] width 158 height 27
paste input "9400150105496022055886"
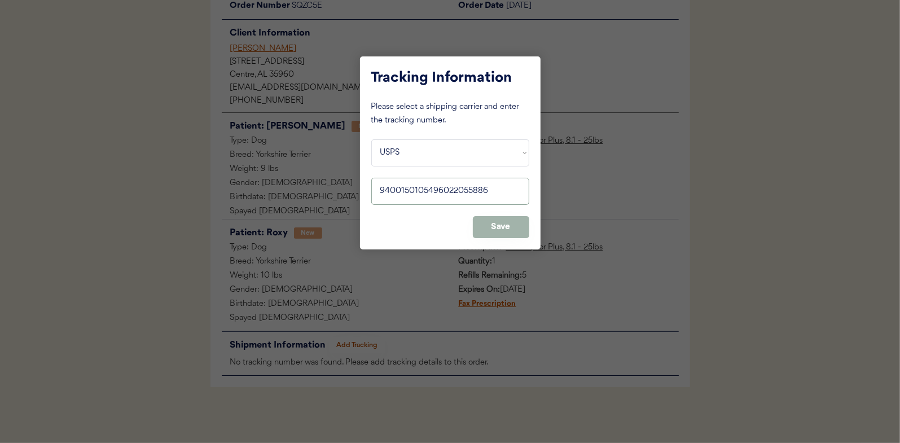
type input "9400150105496022055886"
click at [492, 226] on button "Save" at bounding box center [501, 227] width 56 height 22
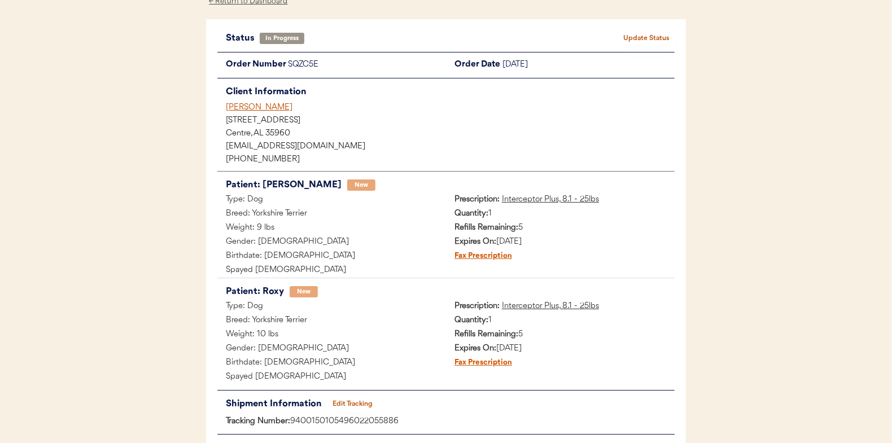
scroll to position [0, 0]
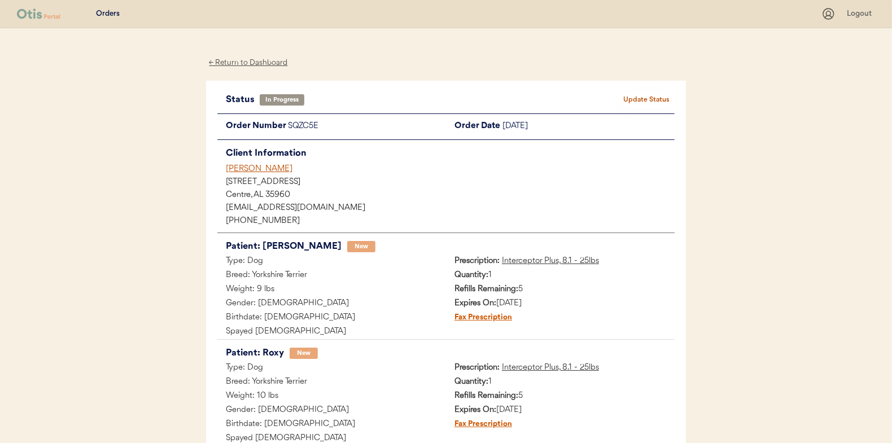
click at [646, 100] on button "Update Status" at bounding box center [646, 100] width 56 height 16
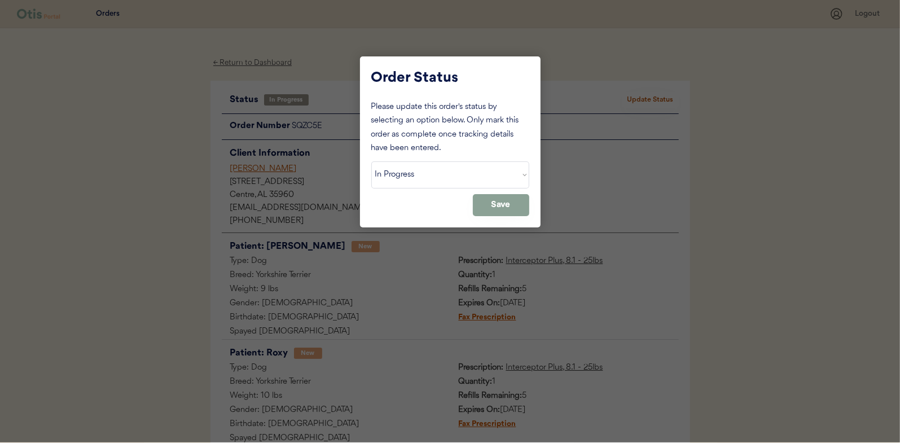
click at [449, 189] on div "Please update this order's status by selecting an option below. Only mark this …" at bounding box center [450, 158] width 158 height 116
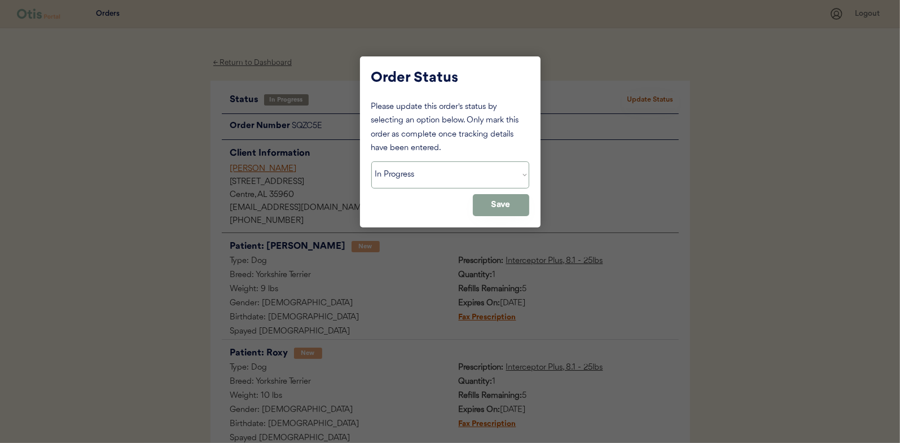
drag, startPoint x: 426, startPoint y: 181, endPoint x: 424, endPoint y: 186, distance: 5.9
click at [426, 181] on select "Status On Hold New In Progress Complete Pending HW Consent Cancelled" at bounding box center [450, 174] width 158 height 27
select select ""complete""
click at [371, 161] on select "Status On Hold New In Progress Complete Pending HW Consent Cancelled" at bounding box center [450, 174] width 158 height 27
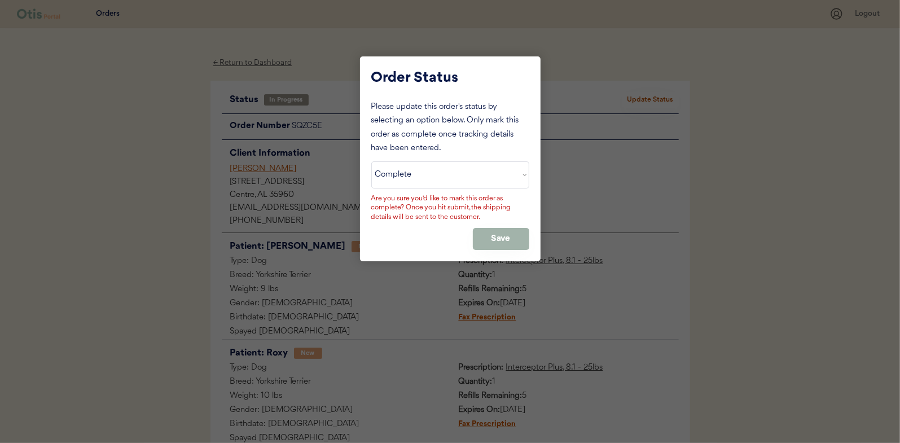
click at [503, 240] on button "Save" at bounding box center [501, 239] width 56 height 22
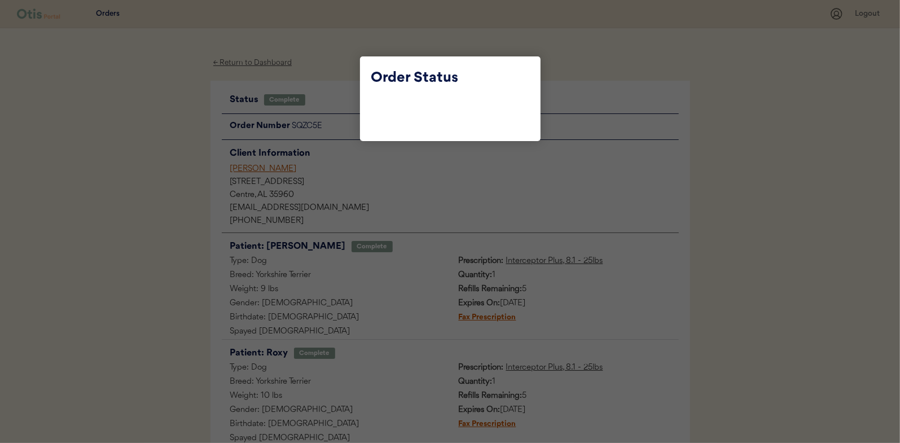
click at [353, 78] on div at bounding box center [450, 221] width 900 height 443
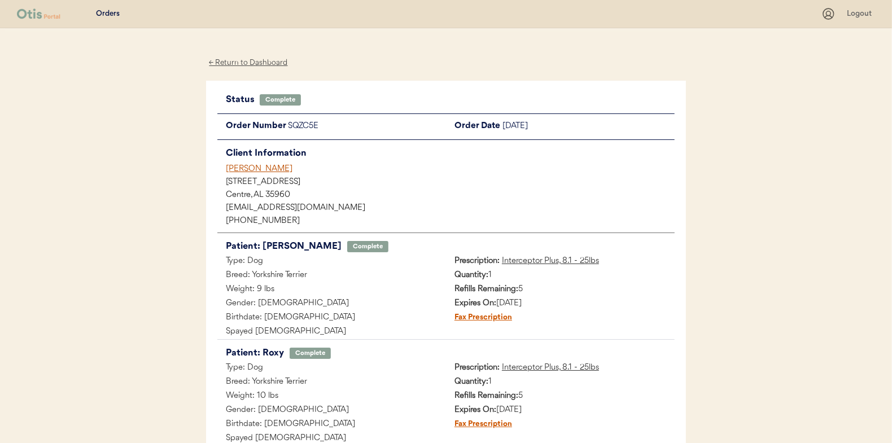
click at [258, 60] on div "← Return to Dashboard" at bounding box center [248, 62] width 85 height 13
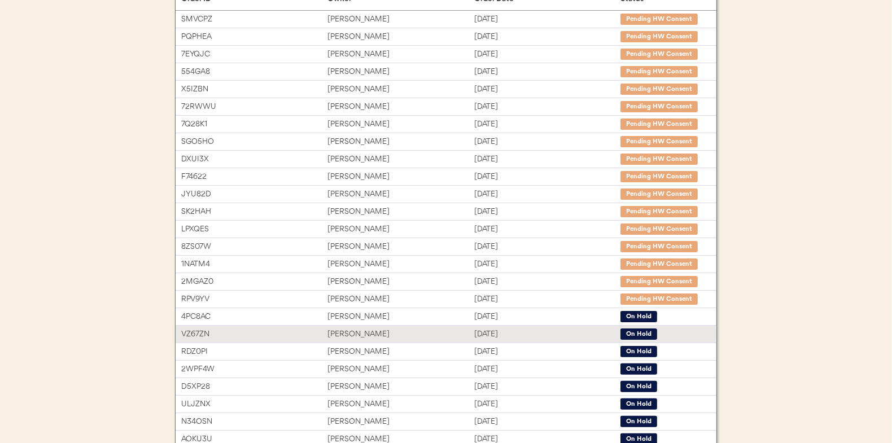
scroll to position [60, 0]
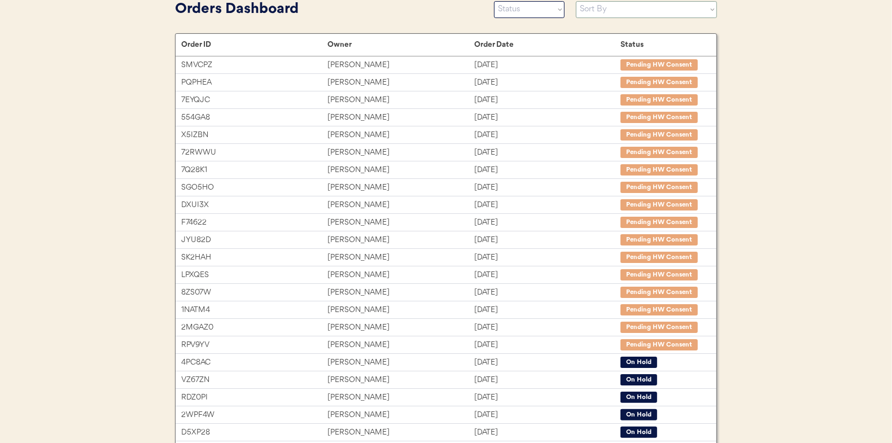
drag, startPoint x: 645, startPoint y: 10, endPoint x: 639, endPoint y: 18, distance: 9.4
click at [645, 10] on select "Sort By Order Date (Newest → Oldest) Order Date (Oldest → Newest)" at bounding box center [646, 9] width 141 height 17
select select ""Order Date (Newest → Oldest)""
click at [576, 1] on select "Sort By Order Date (Newest → Oldest) Order Date (Oldest → Newest)" at bounding box center [646, 9] width 141 height 17
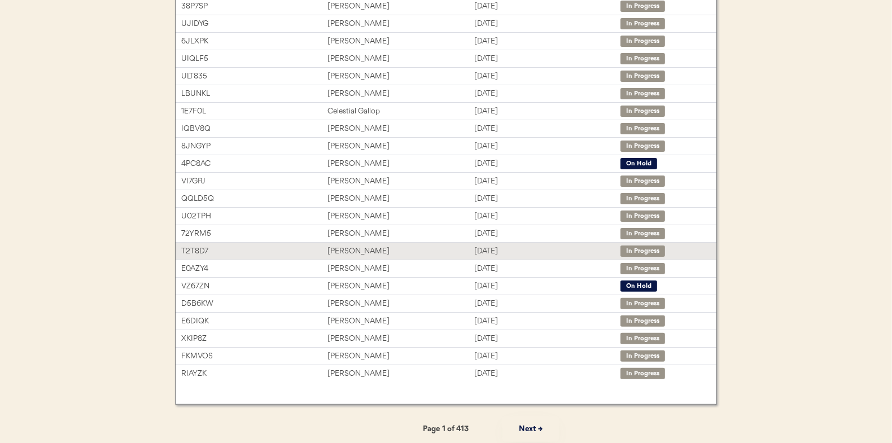
scroll to position [173, 0]
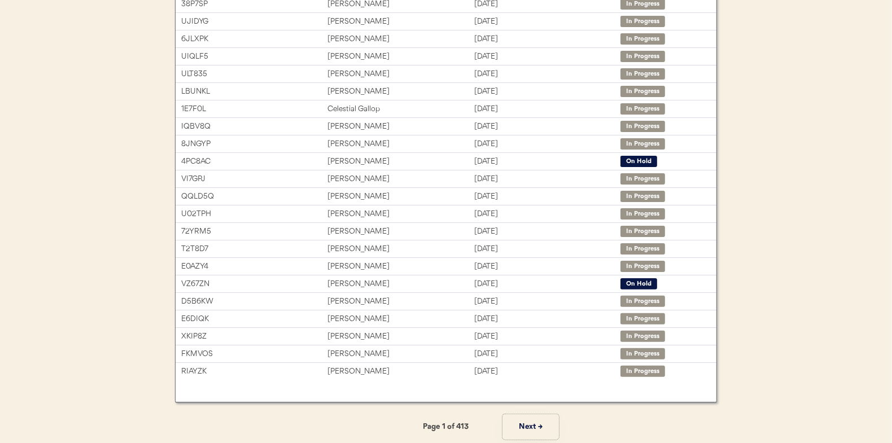
click at [527, 428] on button "Next →" at bounding box center [530, 426] width 56 height 25
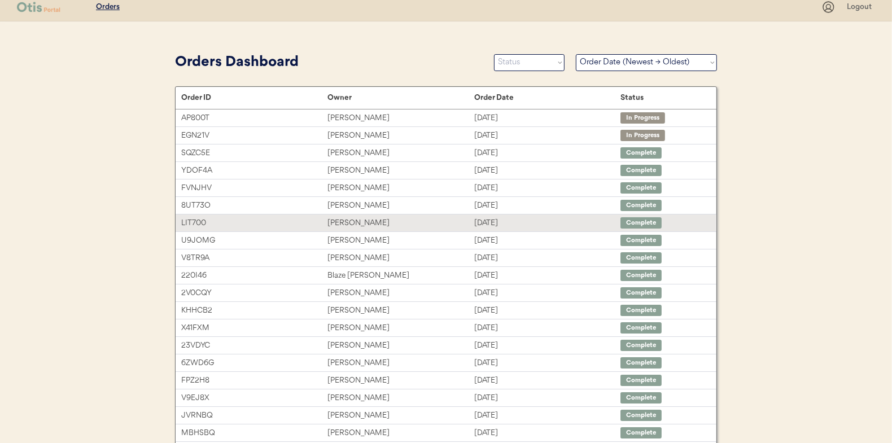
scroll to position [0, 0]
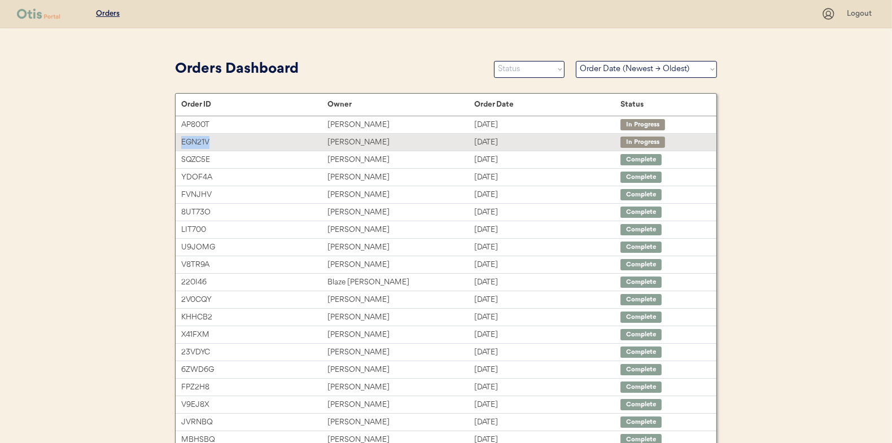
drag, startPoint x: 226, startPoint y: 142, endPoint x: 182, endPoint y: 141, distance: 44.0
click at [182, 141] on div "EGN21V" at bounding box center [254, 142] width 146 height 13
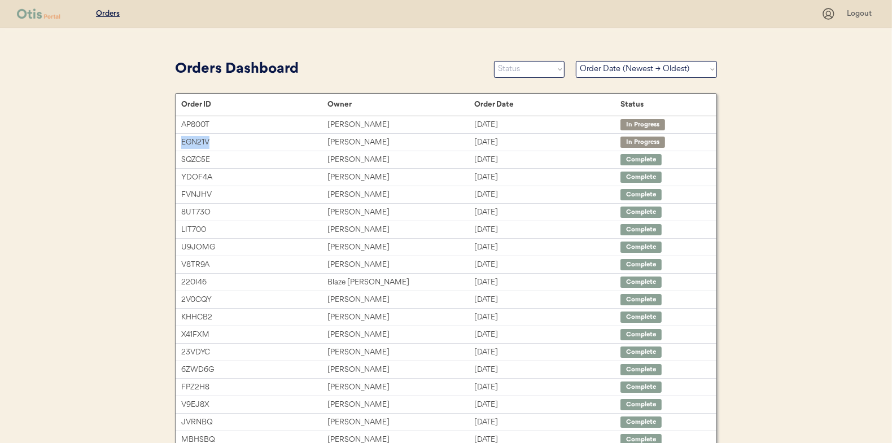
copy div "EGN21V"
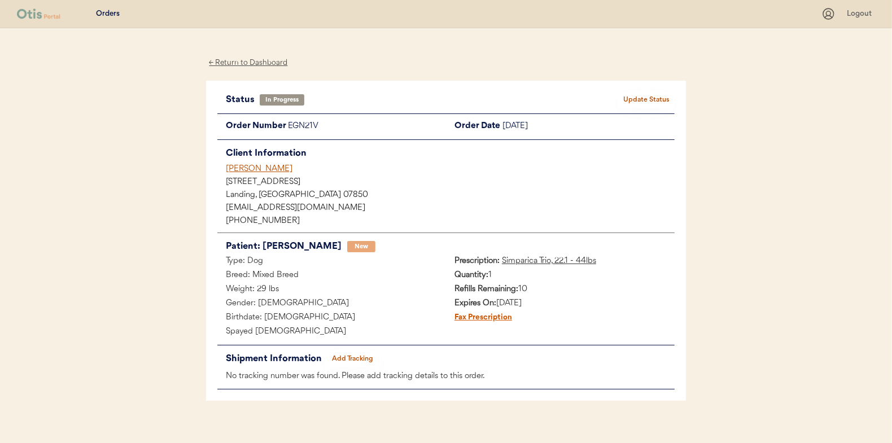
click at [351, 361] on button "Add Tracking" at bounding box center [353, 359] width 56 height 16
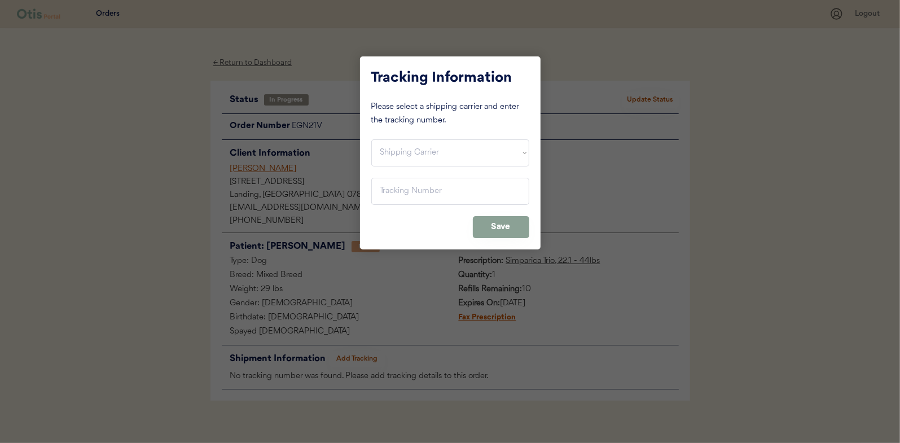
click at [445, 146] on select "Shipping Carrier FedEx FedEx Ground Economy UPS USPS" at bounding box center [450, 152] width 158 height 27
select select ""usps""
click at [371, 139] on select "Shipping Carrier FedEx FedEx Ground Economy UPS USPS" at bounding box center [450, 152] width 158 height 27
click at [440, 194] on input "input" at bounding box center [450, 191] width 158 height 27
paste input "9400150105496022076751"
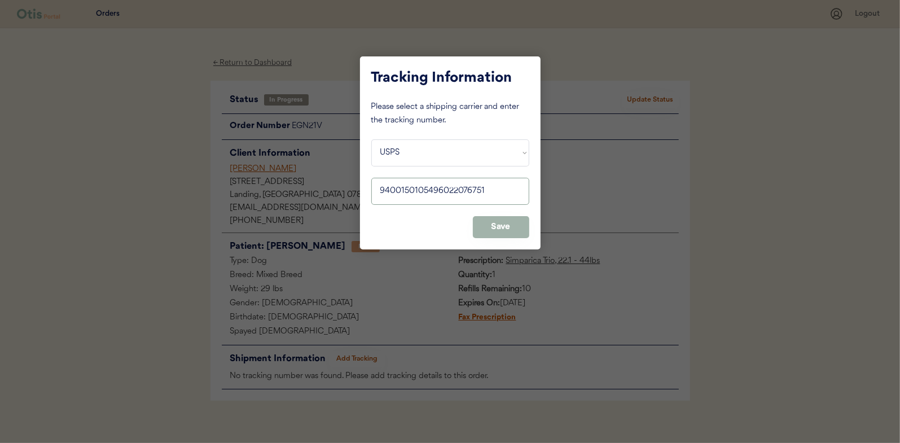
type input "9400150105496022076751"
click at [512, 226] on button "Save" at bounding box center [501, 227] width 56 height 22
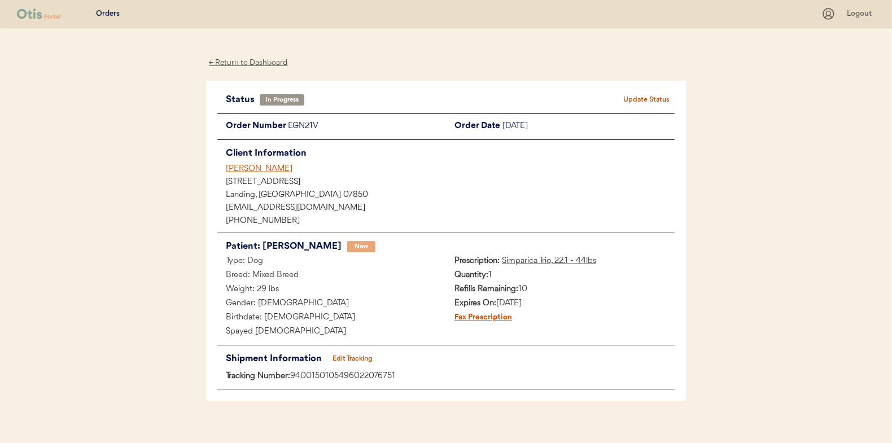
click at [650, 98] on button "Update Status" at bounding box center [646, 100] width 56 height 16
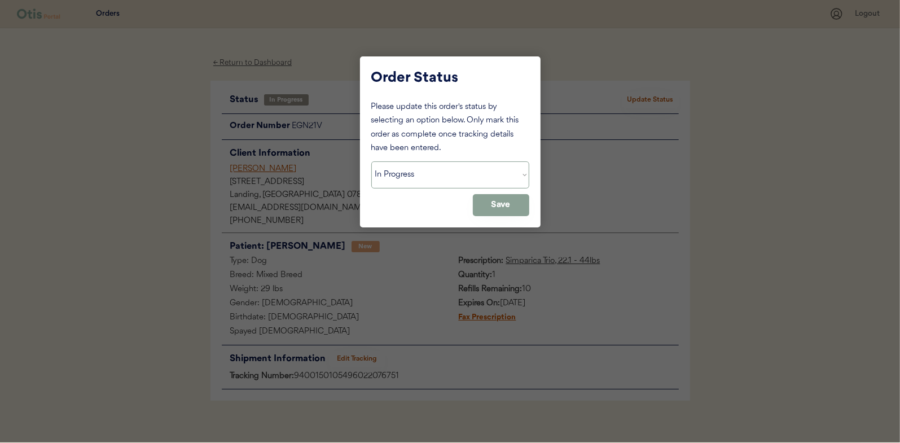
click at [479, 187] on select "Status On Hold New In Progress Complete Pending HW Consent Cancelled" at bounding box center [450, 174] width 158 height 27
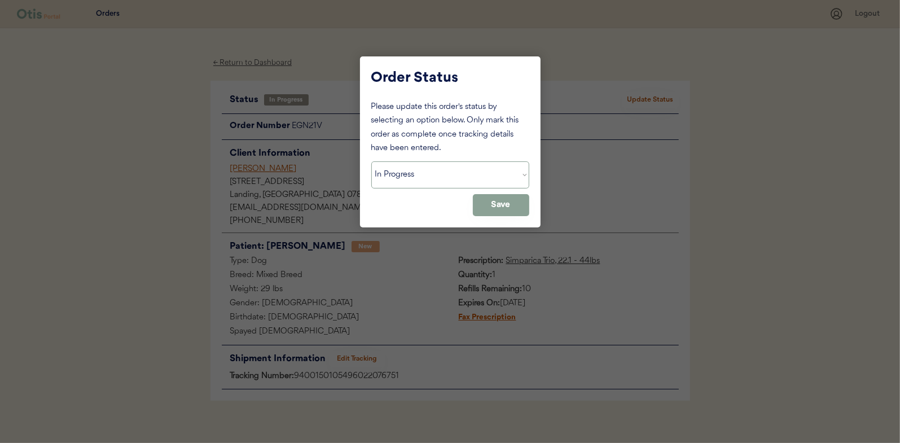
select select ""complete""
click at [371, 161] on select "Status On Hold New In Progress Complete Pending HW Consent Cancelled" at bounding box center [450, 174] width 158 height 27
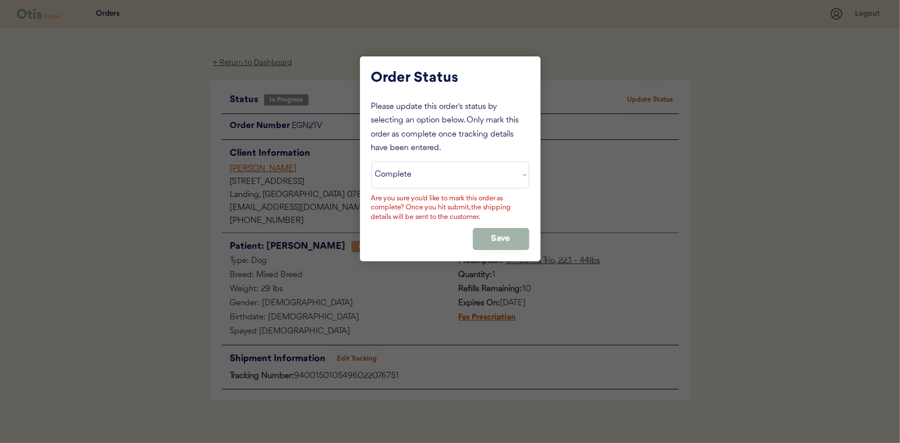
click at [511, 243] on button "Save" at bounding box center [501, 239] width 56 height 22
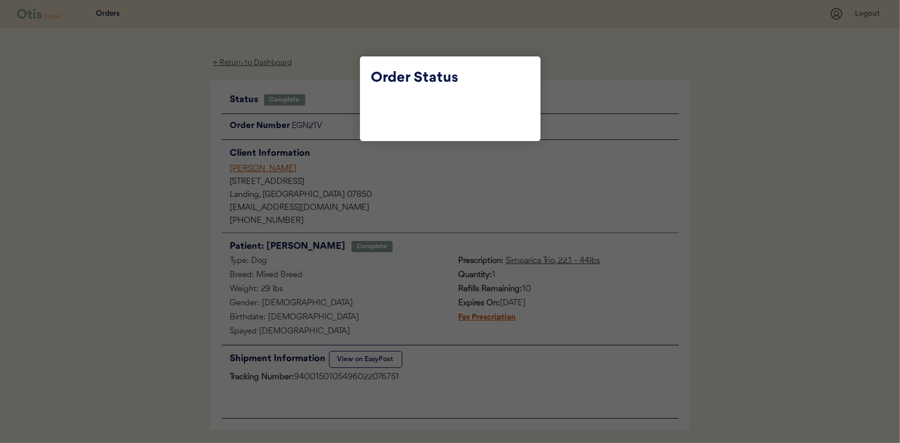
click at [345, 71] on div at bounding box center [450, 221] width 900 height 443
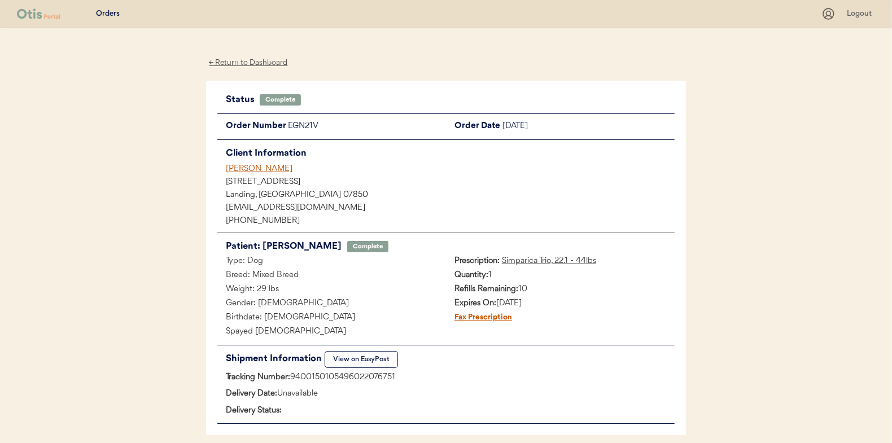
click at [274, 59] on div "← Return to Dashboard" at bounding box center [248, 62] width 85 height 13
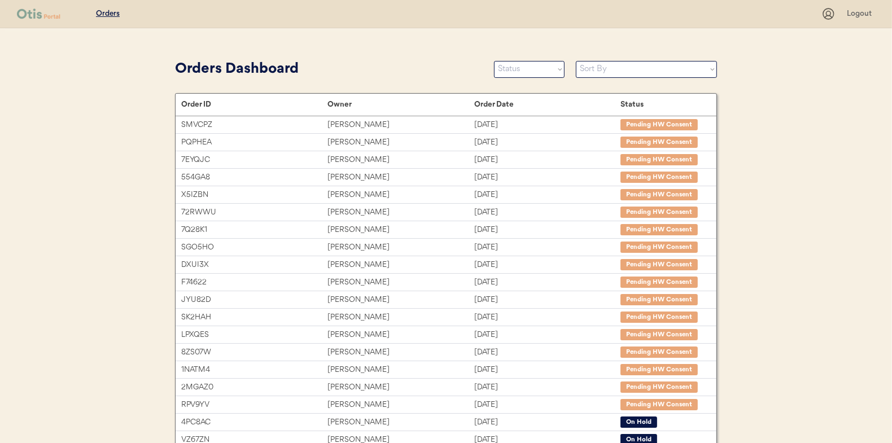
click at [660, 73] on select "Sort By Order Date (Newest → Oldest) Order Date (Oldest → Newest)" at bounding box center [646, 69] width 141 height 17
select select ""Order Date (Newest → Oldest)""
click at [576, 61] on select "Sort By Order Date (Newest → Oldest) Order Date (Oldest → Newest)" at bounding box center [646, 69] width 141 height 17
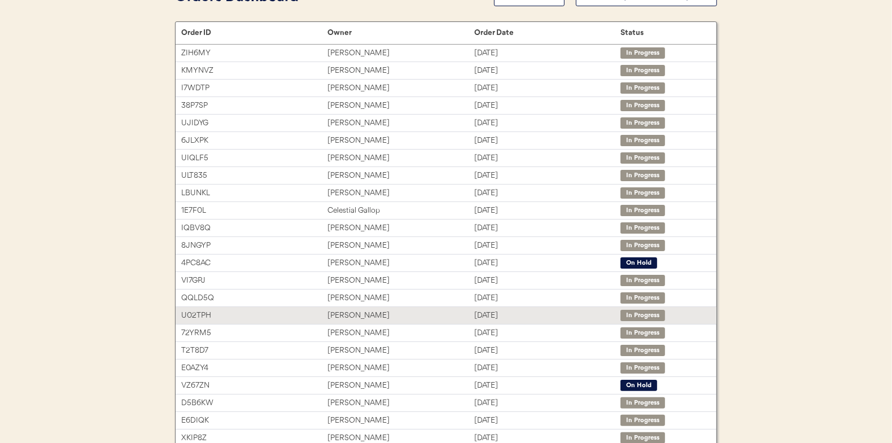
scroll to position [173, 0]
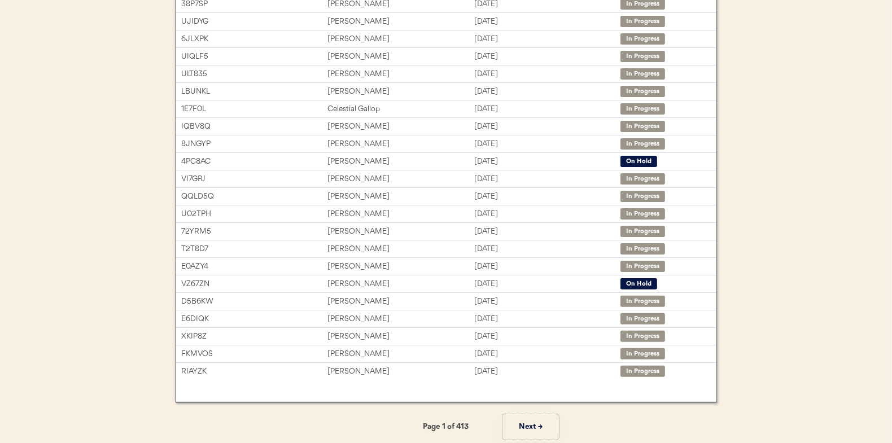
click at [530, 427] on button "Next →" at bounding box center [530, 426] width 56 height 25
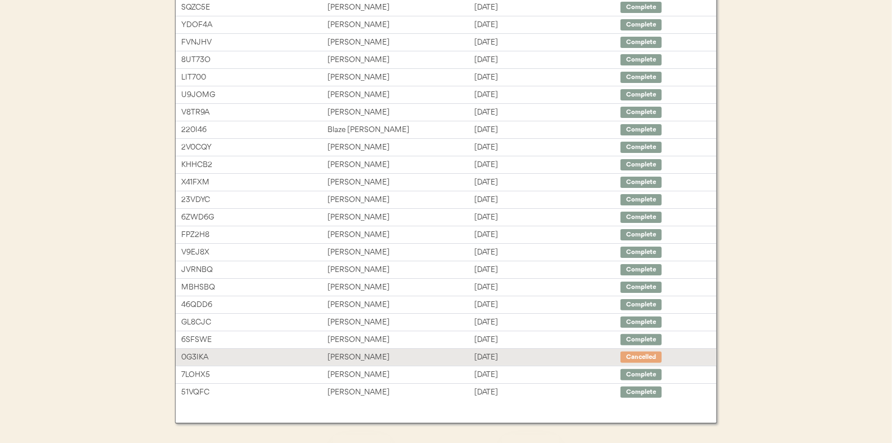
scroll to position [4, 0]
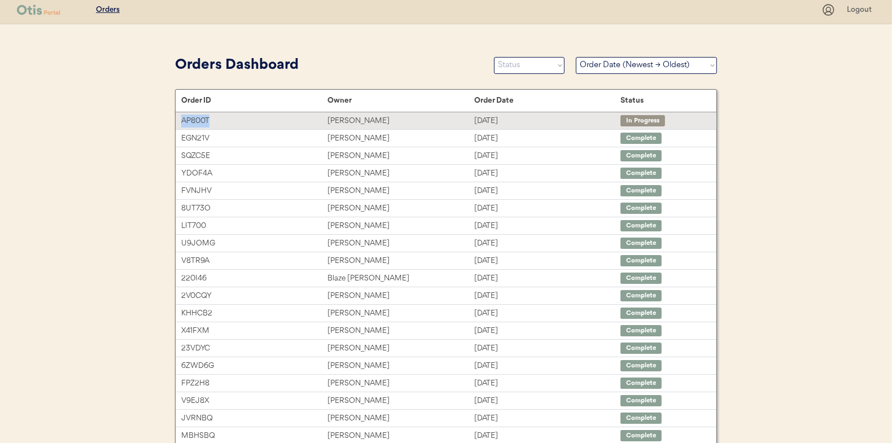
drag, startPoint x: 230, startPoint y: 120, endPoint x: 176, endPoint y: 121, distance: 54.8
click at [176, 121] on div "AP800T Jennifer Weyandt Aug 12, 2025 In Progress" at bounding box center [446, 120] width 541 height 17
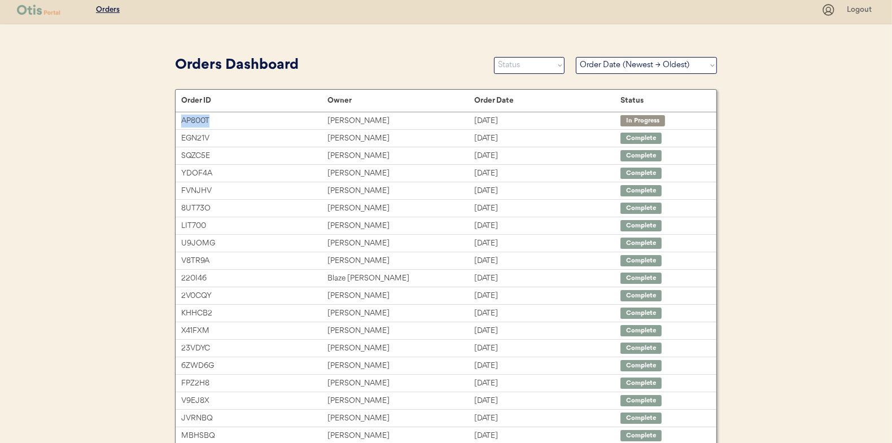
copy div "AP800T"
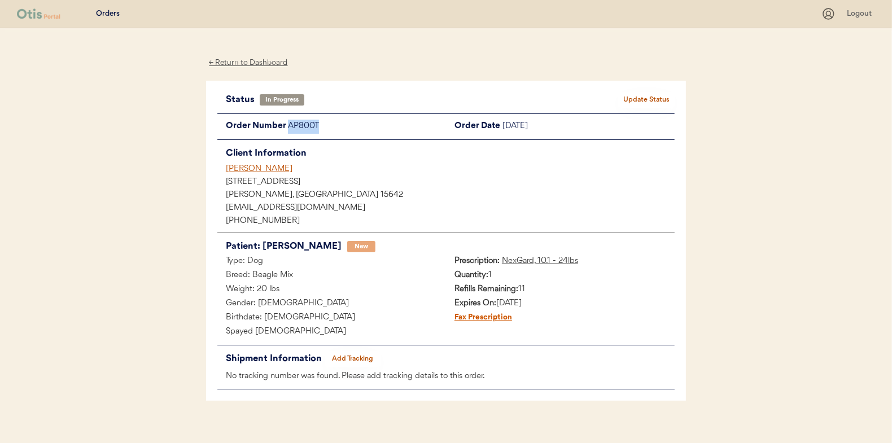
drag, startPoint x: 324, startPoint y: 124, endPoint x: 288, endPoint y: 124, distance: 35.6
click at [288, 124] on div "AP800T" at bounding box center [367, 127] width 158 height 14
copy div "AP800T"
click at [275, 63] on div "← Return to Dashboard" at bounding box center [248, 62] width 85 height 13
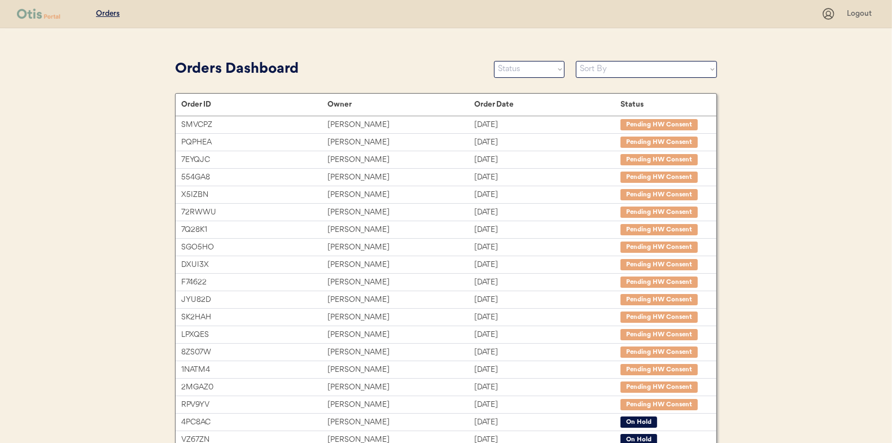
click at [695, 64] on select "Sort By Order Date (Newest → Oldest) Order Date (Oldest → Newest)" at bounding box center [646, 69] width 141 height 17
select select ""Order Date (Newest → Oldest)""
click at [576, 61] on select "Sort By Order Date (Newest → Oldest) Order Date (Oldest → Newest)" at bounding box center [646, 69] width 141 height 17
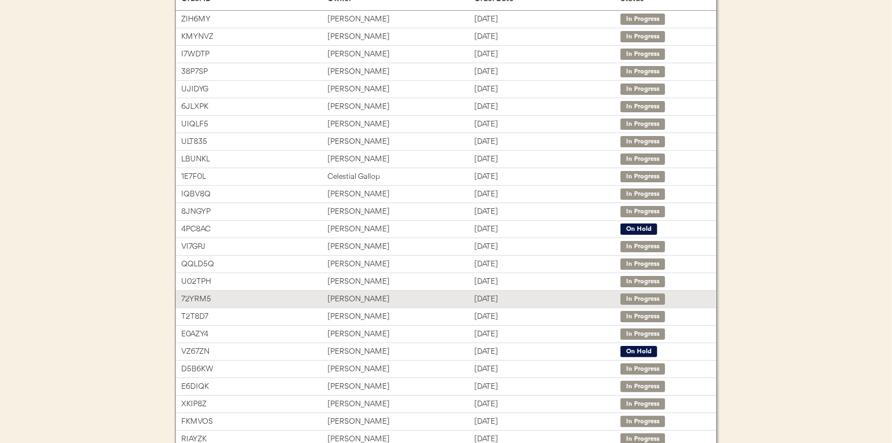
scroll to position [173, 0]
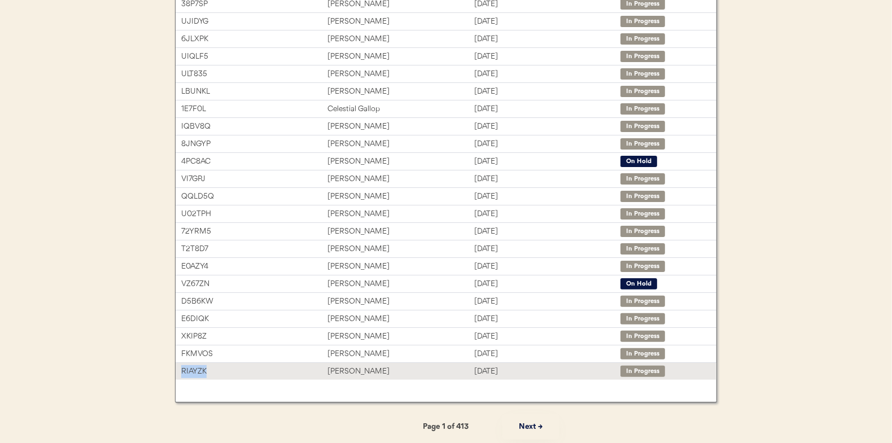
drag, startPoint x: 223, startPoint y: 371, endPoint x: 182, endPoint y: 371, distance: 40.6
click at [182, 371] on div "RIAYZK" at bounding box center [254, 371] width 146 height 13
copy div "RIAYZK"
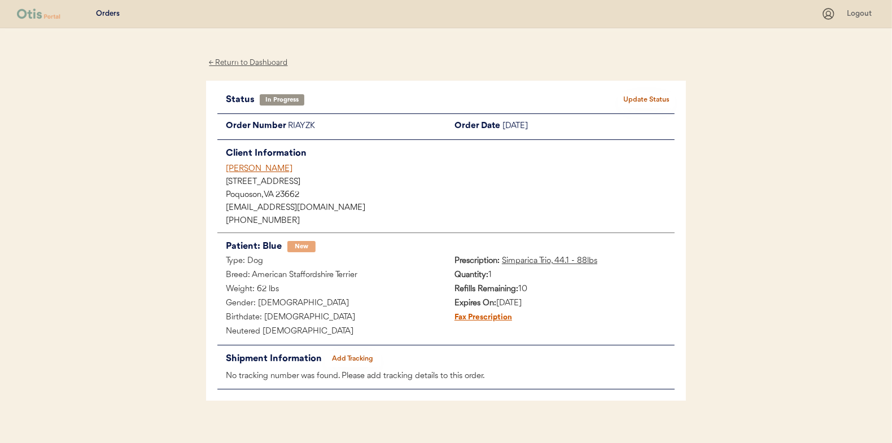
click at [355, 359] on button "Add Tracking" at bounding box center [353, 359] width 56 height 16
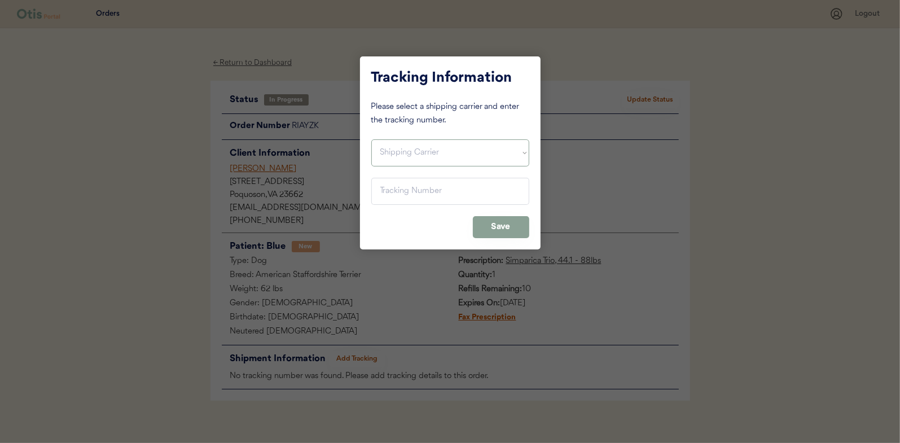
drag, startPoint x: 440, startPoint y: 148, endPoint x: 434, endPoint y: 166, distance: 18.9
click at [440, 148] on select "Shipping Carrier FedEx FedEx Ground Economy UPS USPS" at bounding box center [450, 152] width 158 height 27
select select ""usps""
click at [371, 139] on select "Shipping Carrier FedEx FedEx Ground Economy UPS USPS" at bounding box center [450, 152] width 158 height 27
click at [432, 192] on input "input" at bounding box center [450, 191] width 158 height 27
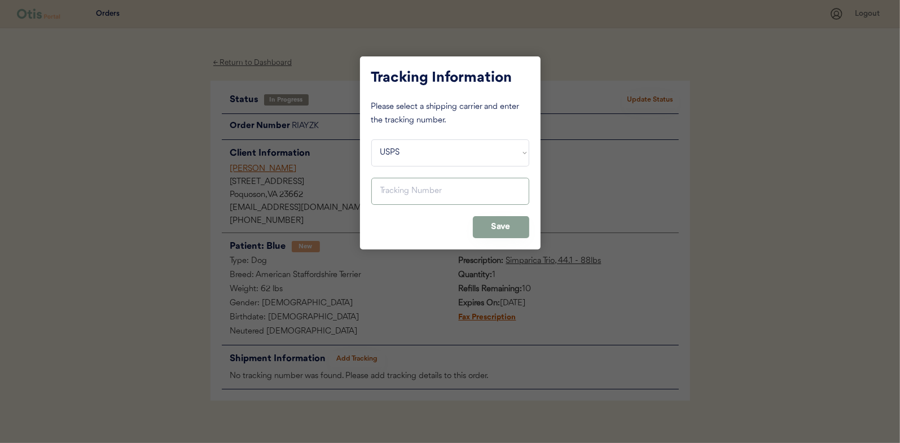
paste input "9400150105799020422941"
type input "9400150105799020422941"
click at [502, 240] on div "Tracking Information Please select a shipping carrier and enter the tracking nu…" at bounding box center [450, 152] width 181 height 193
click at [505, 234] on button "Save" at bounding box center [501, 227] width 56 height 22
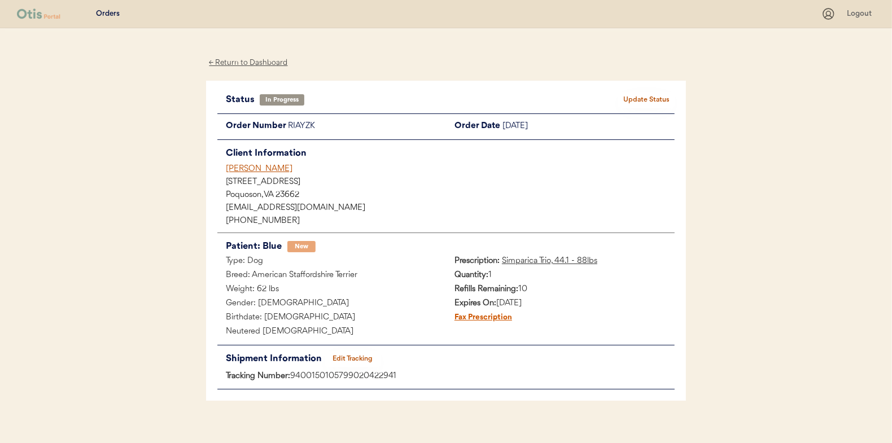
click at [667, 104] on button "Update Status" at bounding box center [646, 100] width 56 height 16
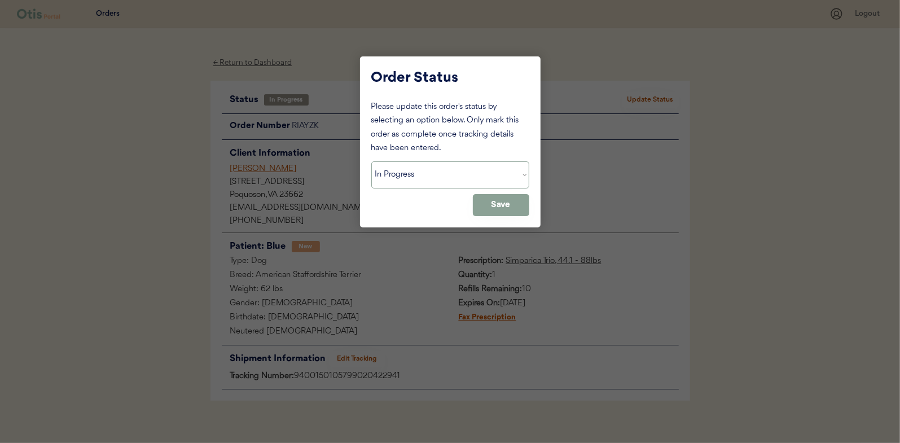
click at [454, 181] on select "Status On Hold New In Progress Complete Pending HW Consent Cancelled" at bounding box center [450, 174] width 158 height 27
select select ""complete""
click at [371, 161] on select "Status On Hold New In Progress Complete Pending HW Consent Cancelled" at bounding box center [450, 174] width 158 height 27
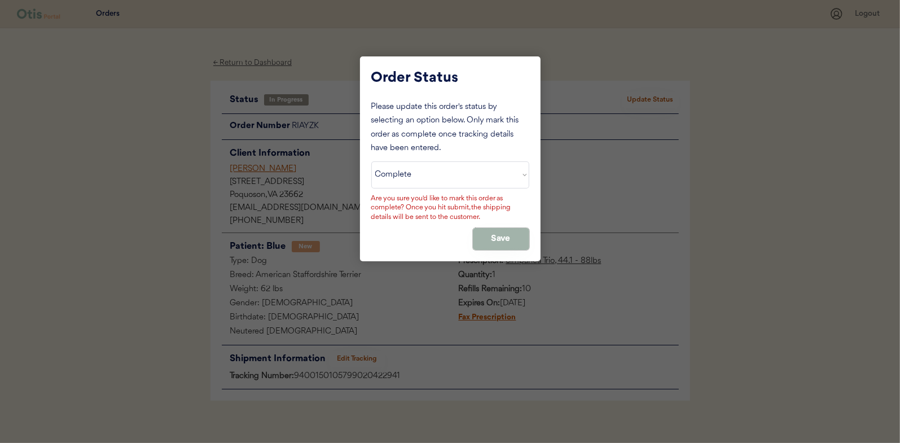
click at [503, 242] on button "Save" at bounding box center [501, 239] width 56 height 22
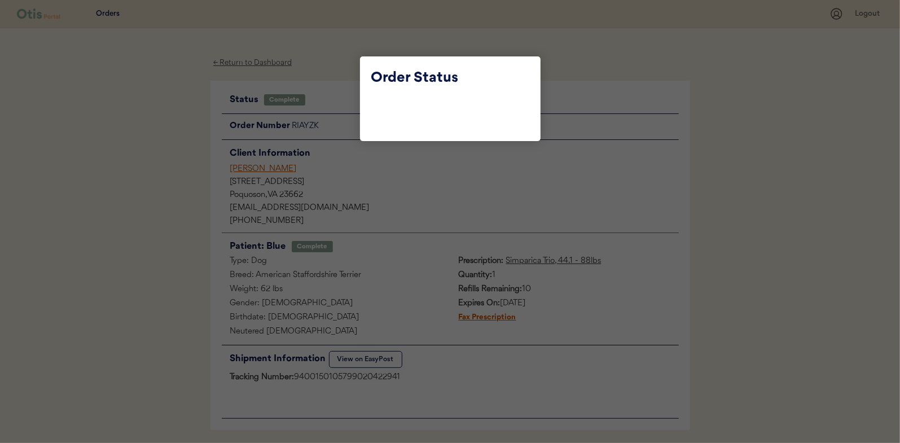
click at [317, 69] on div at bounding box center [450, 221] width 900 height 443
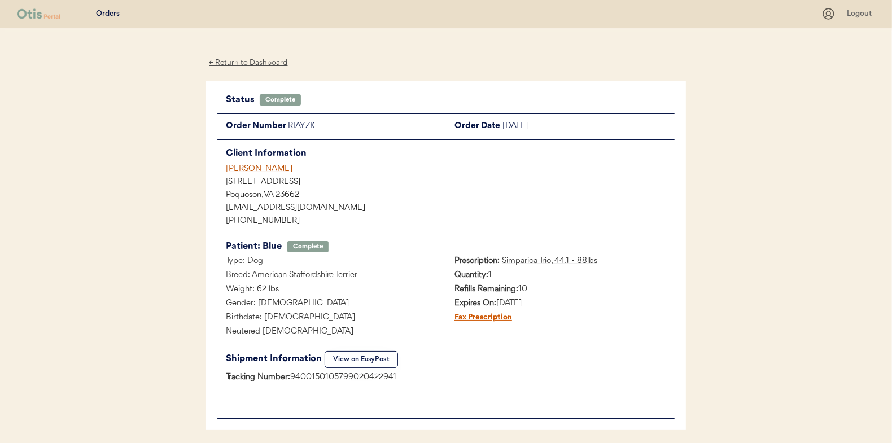
click at [271, 63] on div "← Return to Dashboard" at bounding box center [248, 62] width 85 height 13
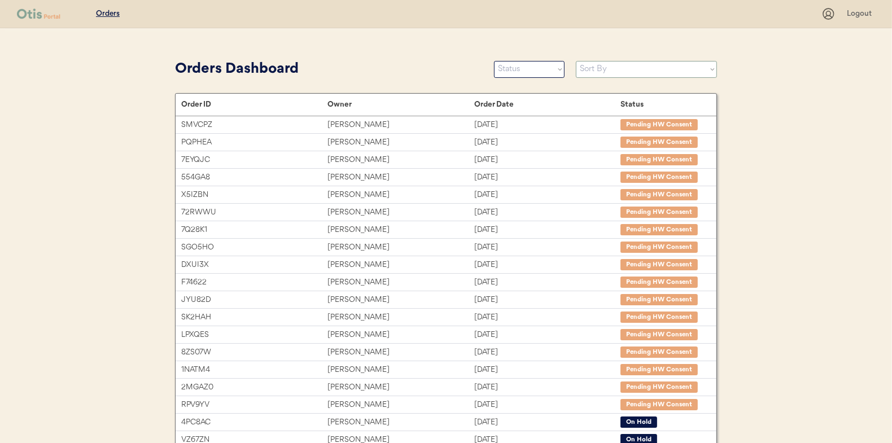
click at [635, 71] on select "Sort By Order Date (Newest → Oldest) Order Date (Oldest → Newest)" at bounding box center [646, 69] width 141 height 17
select select ""Order Date (Newest → Oldest)""
click at [576, 61] on select "Sort By Order Date (Newest → Oldest) Order Date (Oldest → Newest)" at bounding box center [646, 69] width 141 height 17
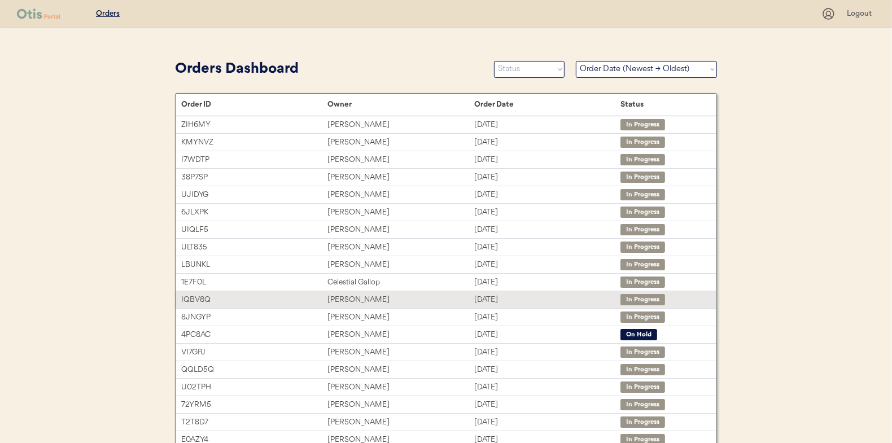
scroll to position [169, 0]
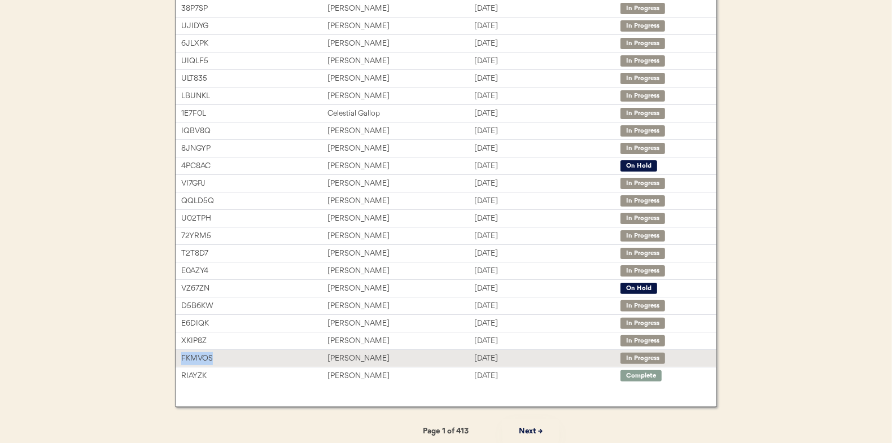
drag, startPoint x: 243, startPoint y: 354, endPoint x: 180, endPoint y: 356, distance: 62.7
click at [180, 356] on div "FKMVOS Lisa Dickey Aug 12, 2025 In Progress" at bounding box center [446, 358] width 541 height 17
copy div "FKMVOS"
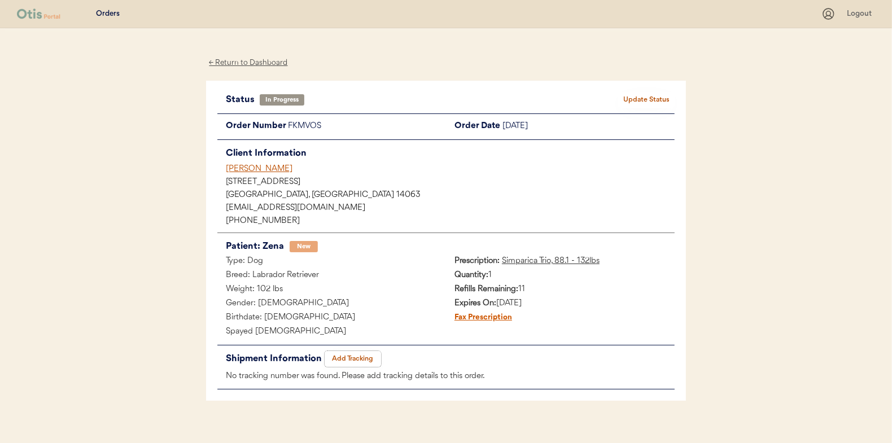
click at [356, 362] on button "Add Tracking" at bounding box center [353, 359] width 56 height 16
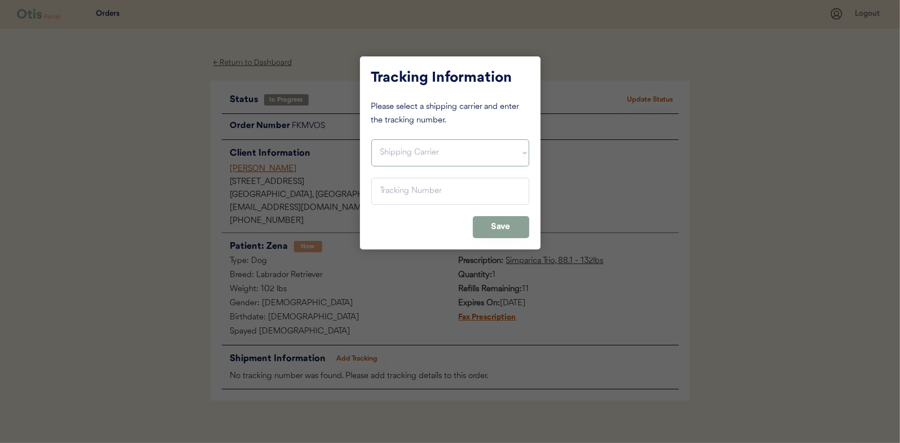
drag, startPoint x: 388, startPoint y: 156, endPoint x: 394, endPoint y: 166, distance: 11.1
click at [389, 156] on select "Shipping Carrier FedEx FedEx Ground Economy UPS USPS" at bounding box center [450, 152] width 158 height 27
select select ""usps""
click at [371, 139] on select "Shipping Carrier FedEx FedEx Ground Economy UPS USPS" at bounding box center [450, 152] width 158 height 27
click at [418, 198] on input "input" at bounding box center [450, 191] width 158 height 27
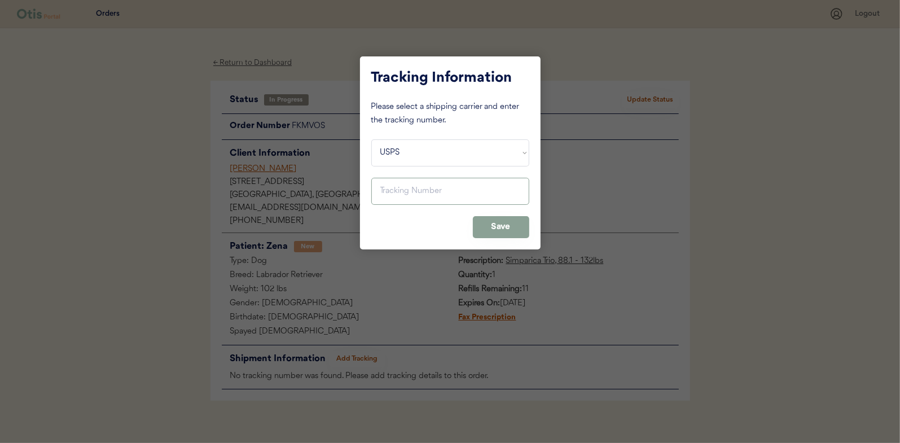
paste input "9400150105798020430598"
type input "9400150105798020430598"
click at [511, 230] on button "Save" at bounding box center [501, 227] width 56 height 22
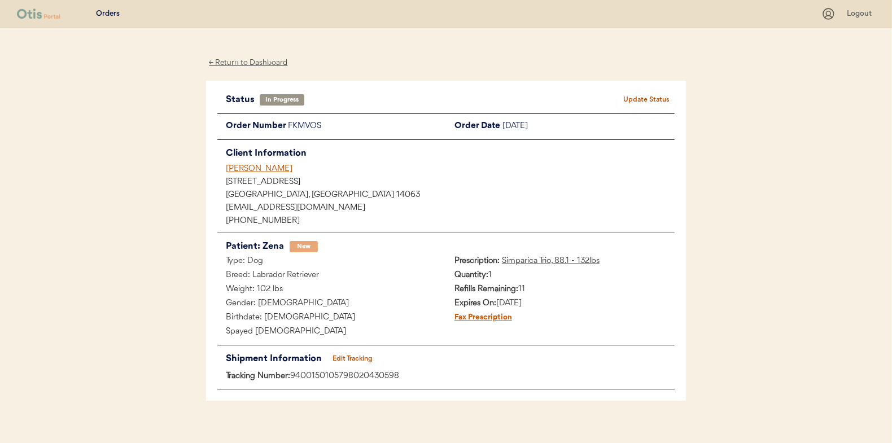
click at [645, 100] on button "Update Status" at bounding box center [646, 100] width 56 height 16
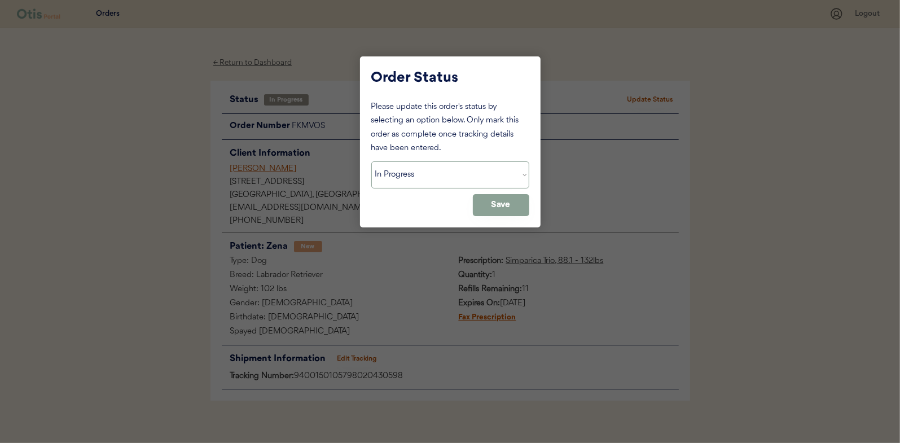
drag, startPoint x: 479, startPoint y: 185, endPoint x: 468, endPoint y: 189, distance: 11.4
click at [478, 185] on select "Status On Hold New In Progress Complete Pending HW Consent Cancelled" at bounding box center [450, 174] width 158 height 27
select select ""complete""
click at [371, 161] on select "Status On Hold New In Progress Complete Pending HW Consent Cancelled" at bounding box center [450, 174] width 158 height 27
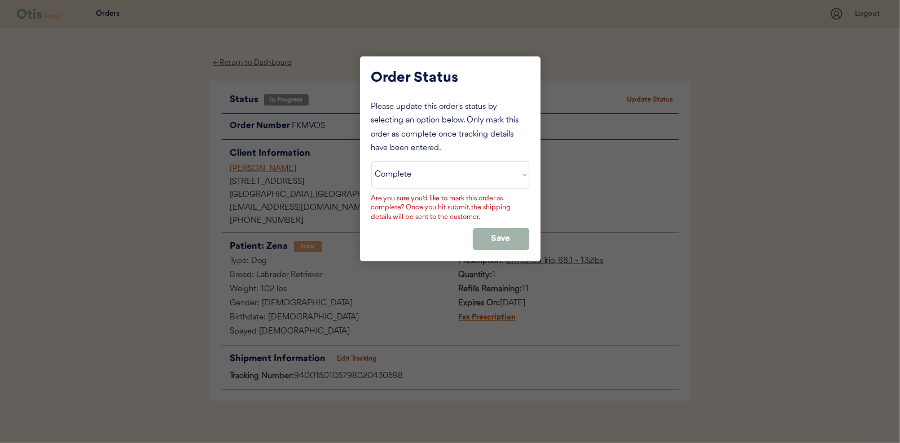
click at [512, 237] on button "Save" at bounding box center [501, 239] width 56 height 22
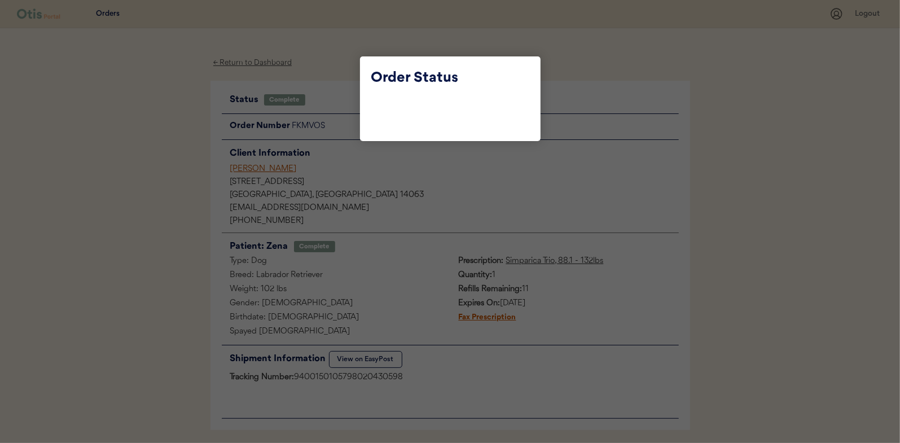
click at [339, 64] on div at bounding box center [450, 221] width 900 height 443
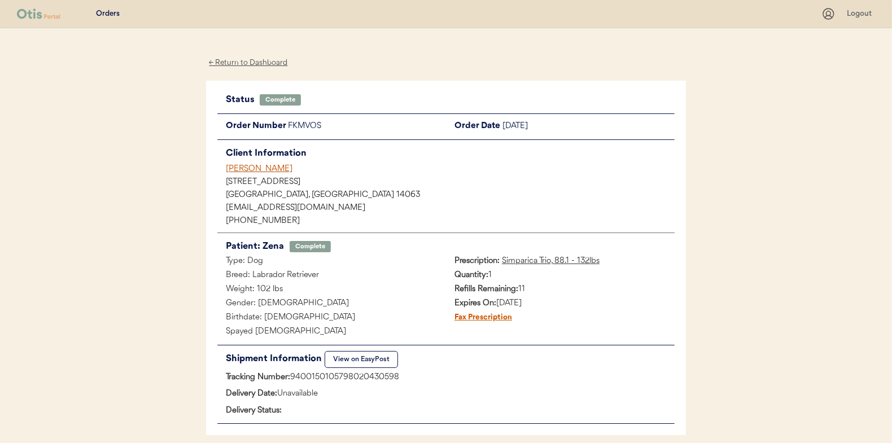
click at [277, 64] on div "← Return to Dashboard" at bounding box center [248, 62] width 85 height 13
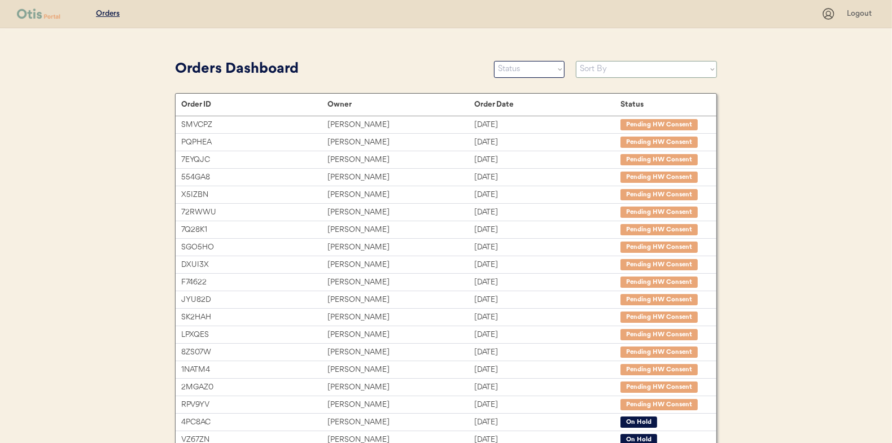
click at [660, 67] on select "Sort By Order Date (Newest → Oldest) Order Date (Oldest → Newest)" at bounding box center [646, 69] width 141 height 17
select select ""Order Date (Newest → Oldest)""
click at [576, 61] on select "Sort By Order Date (Newest → Oldest) Order Date (Oldest → Newest)" at bounding box center [646, 69] width 141 height 17
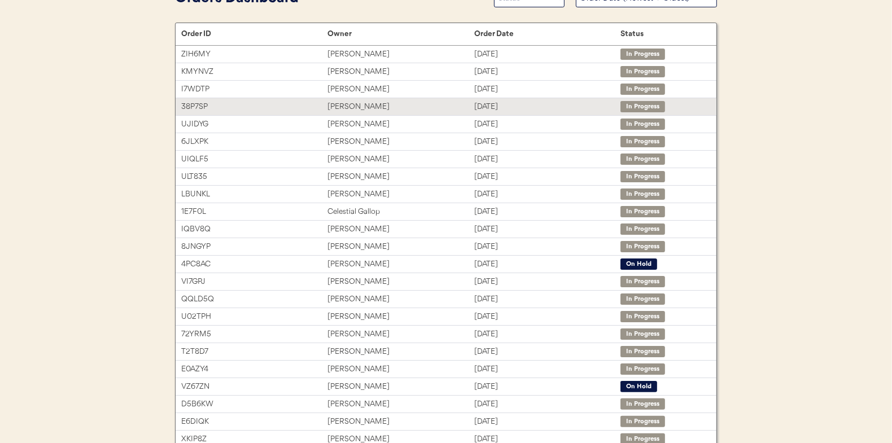
scroll to position [169, 0]
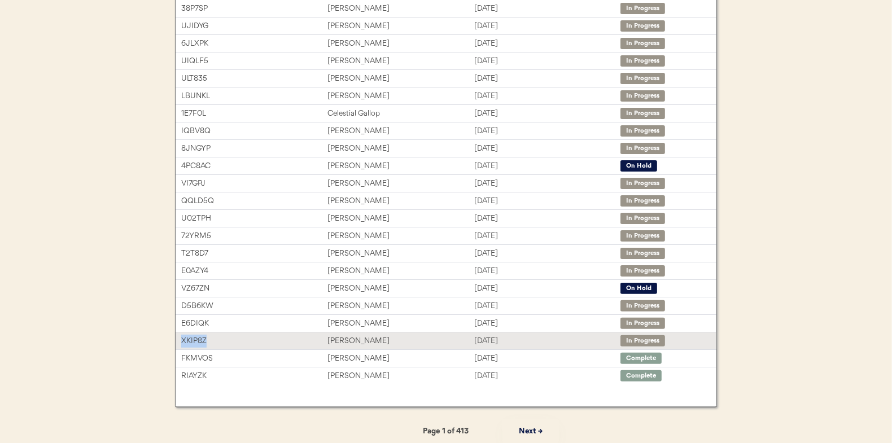
drag, startPoint x: 216, startPoint y: 338, endPoint x: 181, endPoint y: 338, distance: 34.4
click at [181, 338] on div "XKIP8Z" at bounding box center [254, 341] width 146 height 13
copy div "XKIP8Z"
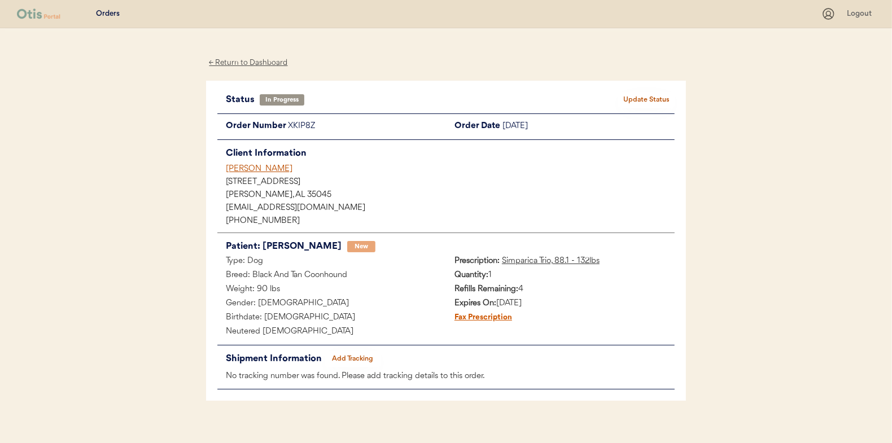
click at [343, 357] on button "Add Tracking" at bounding box center [353, 359] width 56 height 16
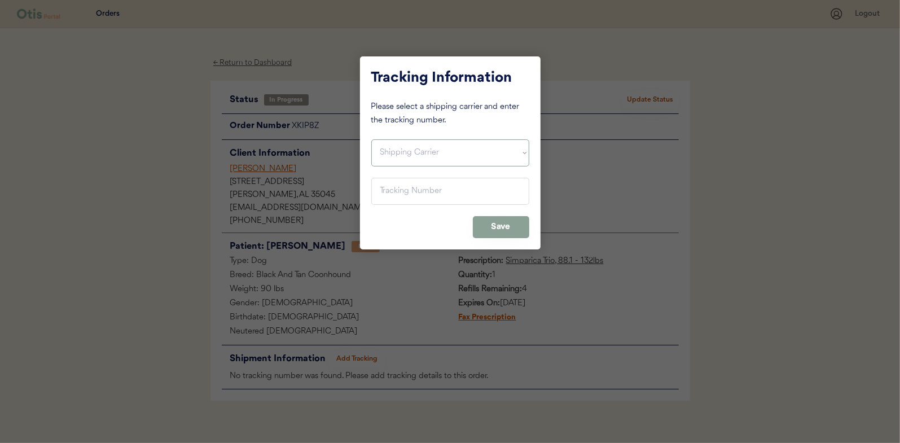
drag, startPoint x: 432, startPoint y: 156, endPoint x: 435, endPoint y: 162, distance: 7.1
click at [432, 156] on select "Shipping Carrier FedEx FedEx Ground Economy UPS USPS" at bounding box center [450, 152] width 158 height 27
select select ""usps""
click at [371, 139] on select "Shipping Carrier FedEx FedEx Ground Economy UPS USPS" at bounding box center [450, 152] width 158 height 27
click at [426, 203] on input "input" at bounding box center [450, 191] width 158 height 27
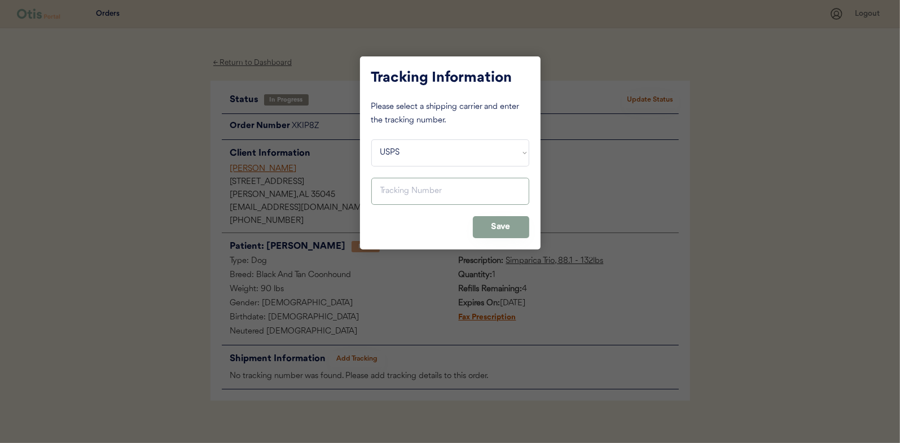
paste input "9400150105496022063683"
type input "9400150105496022063683"
click at [503, 233] on button "Save" at bounding box center [501, 227] width 56 height 22
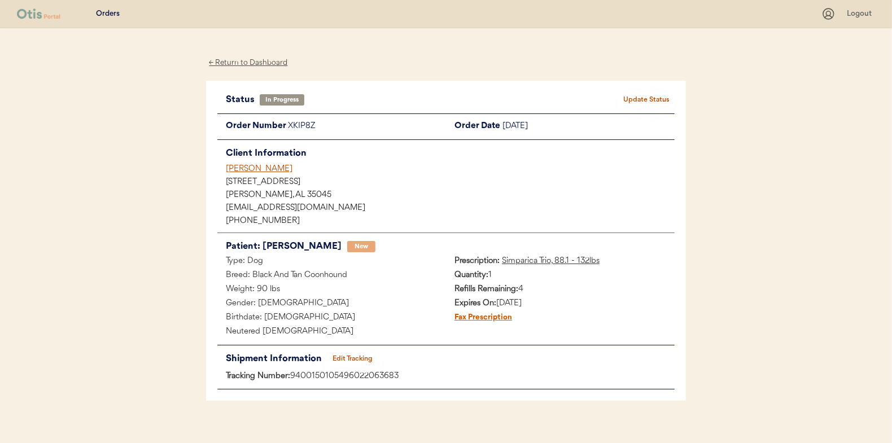
click at [644, 103] on button "Update Status" at bounding box center [646, 100] width 56 height 16
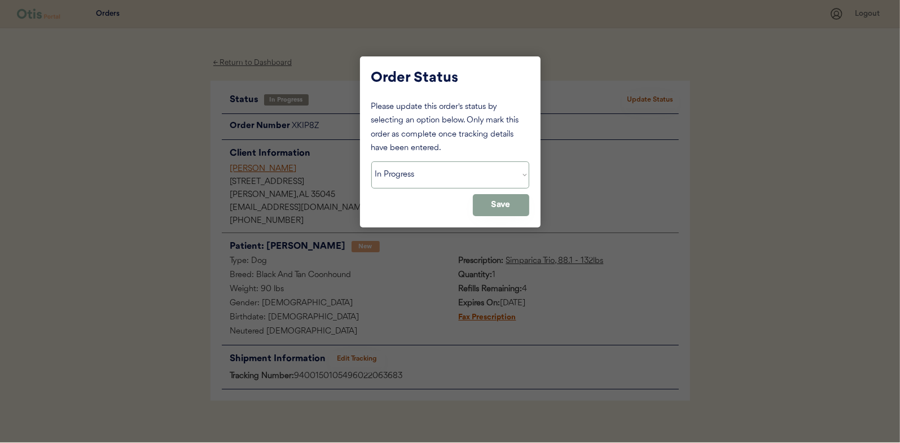
drag, startPoint x: 505, startPoint y: 170, endPoint x: 492, endPoint y: 175, distance: 14.5
click at [505, 170] on select "Status On Hold New In Progress Complete Pending HW Consent Cancelled" at bounding box center [450, 174] width 158 height 27
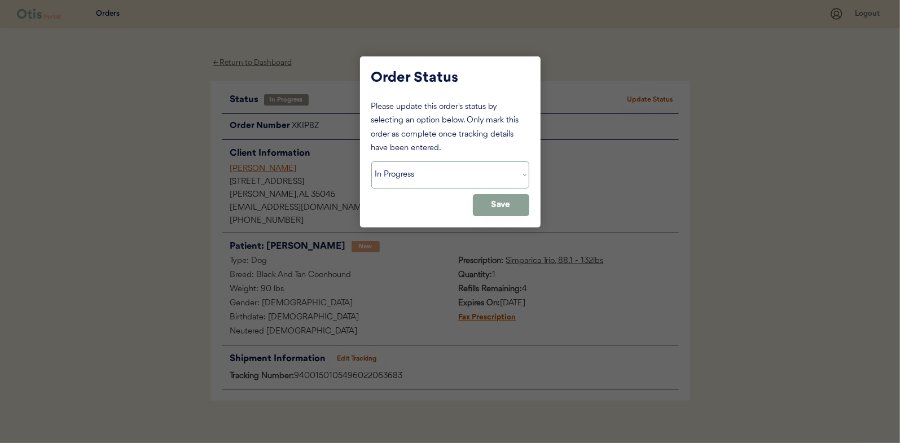
select select ""complete""
click at [371, 161] on select "Status On Hold New In Progress Complete Pending HW Consent Cancelled" at bounding box center [450, 174] width 158 height 27
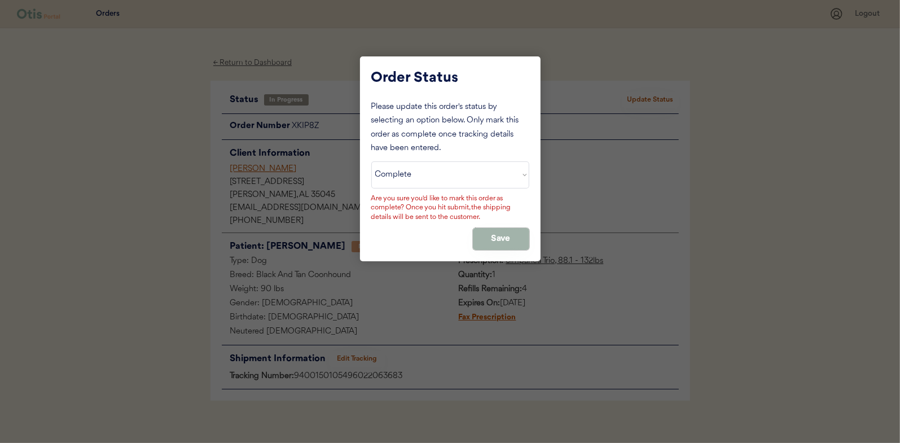
click at [497, 240] on button "Save" at bounding box center [501, 239] width 56 height 22
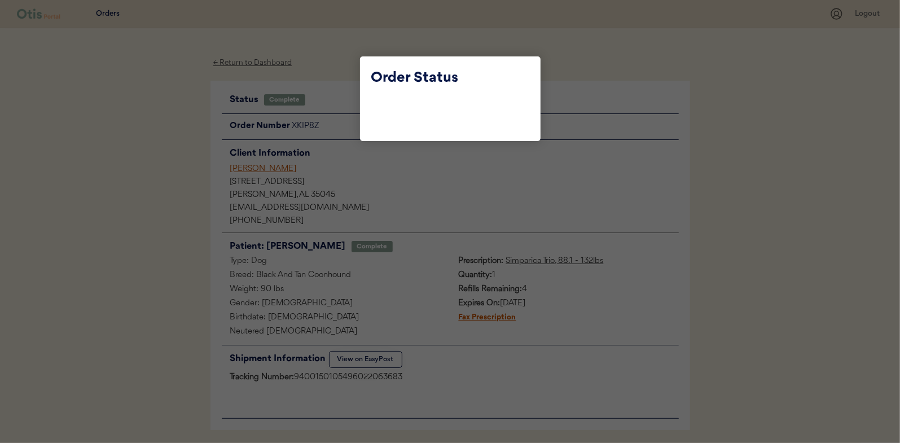
click at [333, 56] on div at bounding box center [450, 221] width 900 height 443
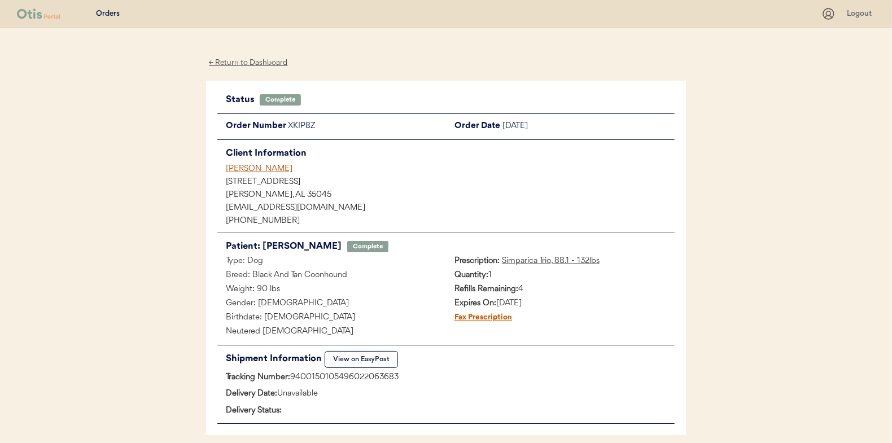
click at [281, 62] on div "← Return to Dashboard" at bounding box center [248, 62] width 85 height 13
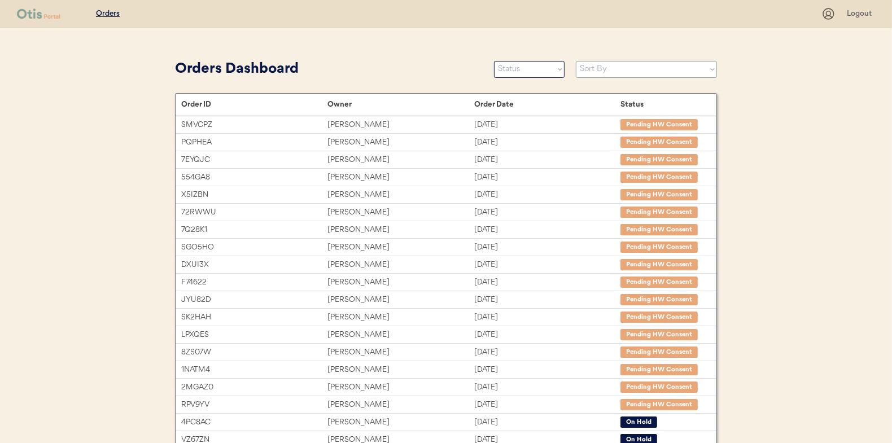
click at [646, 68] on select "Sort By Order Date (Newest → Oldest) Order Date (Oldest → Newest)" at bounding box center [646, 69] width 141 height 17
select select ""Order Date (Newest → Oldest)""
click at [576, 61] on select "Sort By Order Date (Newest → Oldest) Order Date (Oldest → Newest)" at bounding box center [646, 69] width 141 height 17
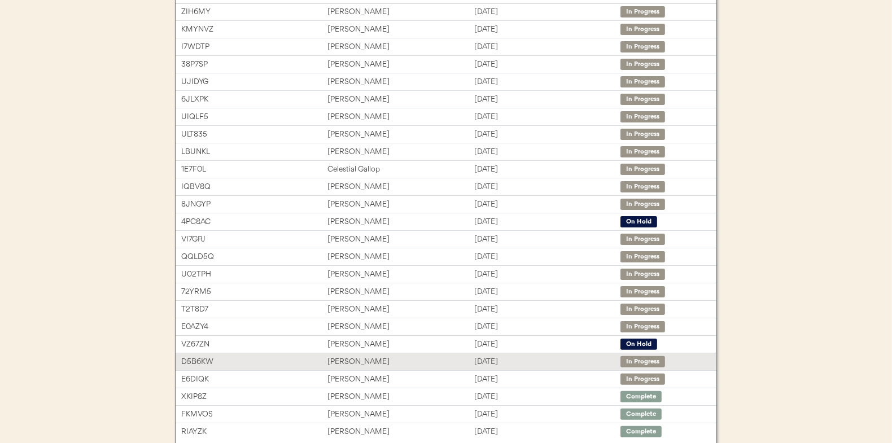
scroll to position [169, 0]
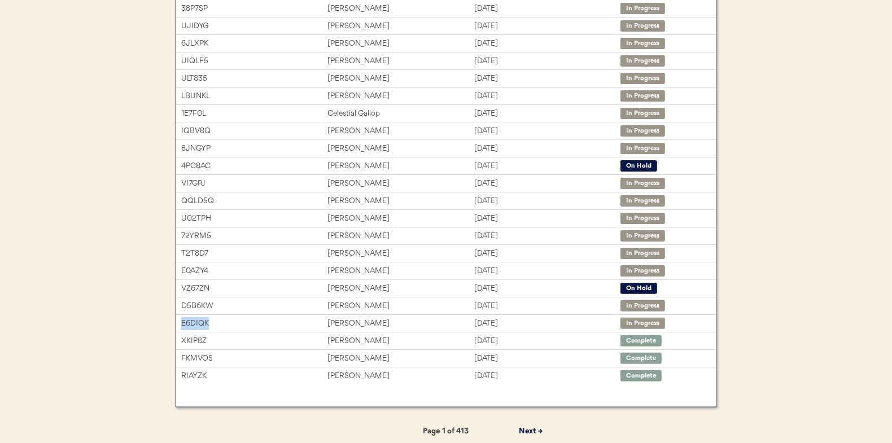
drag, startPoint x: 240, startPoint y: 319, endPoint x: 173, endPoint y: 319, distance: 67.2
click at [173, 319] on div "Orders Dashboard Status On Hold New In Progress Complete Pending HW Consent Can…" at bounding box center [446, 169] width 564 height 562
copy div "E6DIQK"
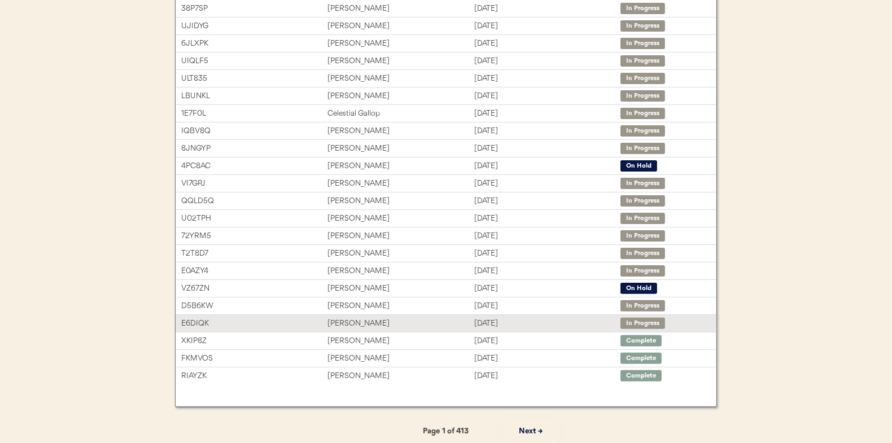
click at [458, 318] on div "[PERSON_NAME]" at bounding box center [400, 323] width 146 height 13
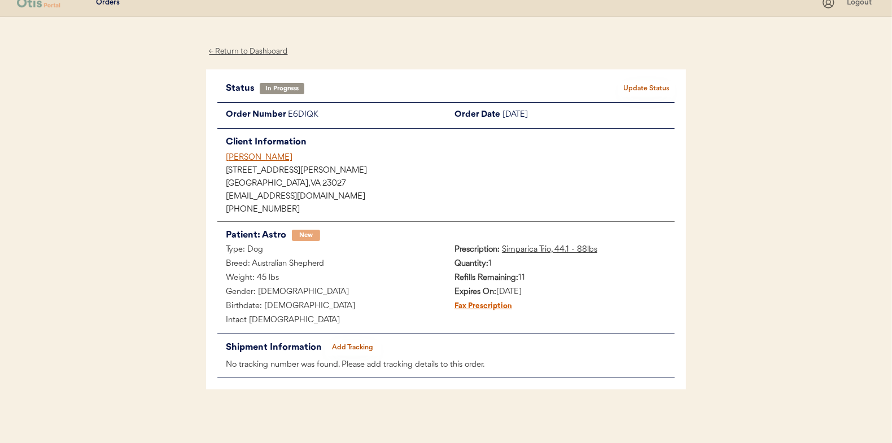
scroll to position [14, 0]
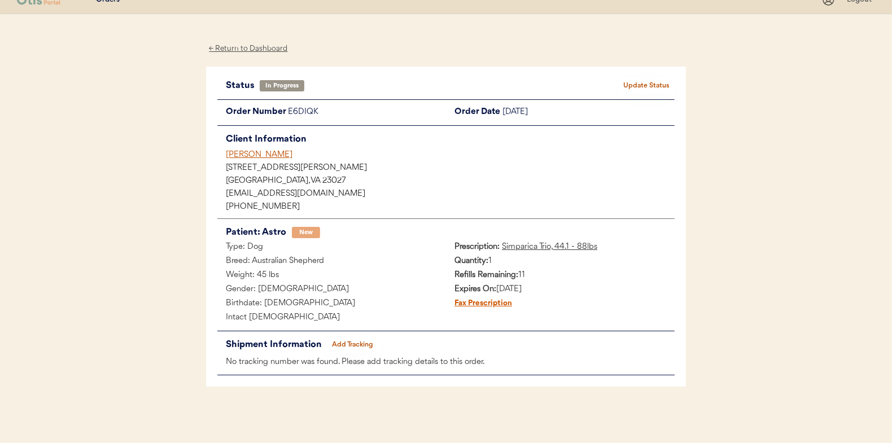
click at [363, 347] on button "Add Tracking" at bounding box center [353, 345] width 56 height 16
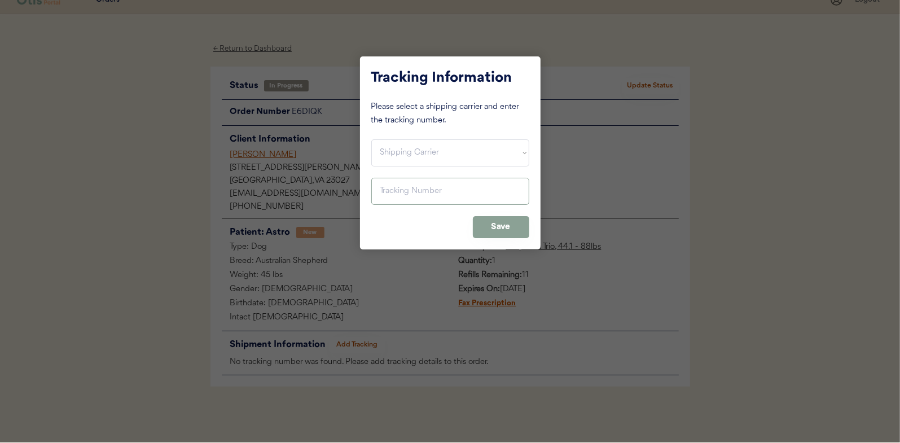
click at [425, 154] on select "Shipping Carrier FedEx FedEx Ground Economy UPS USPS" at bounding box center [450, 152] width 158 height 27
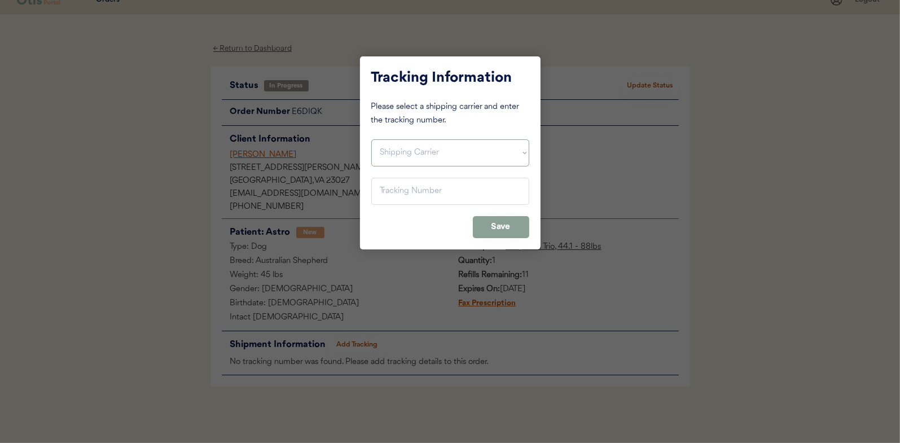
select select ""usps""
click at [371, 139] on select "Shipping Carrier FedEx FedEx Ground Economy UPS USPS" at bounding box center [450, 152] width 158 height 27
click at [439, 198] on input "input" at bounding box center [450, 191] width 158 height 27
paste input "9400150105497020563403"
type input "9400150105497020563403"
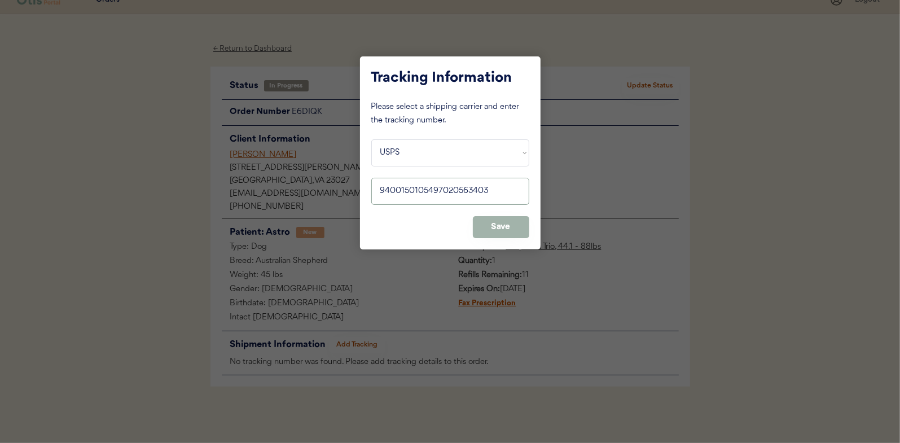
click at [509, 230] on button "Save" at bounding box center [501, 227] width 56 height 22
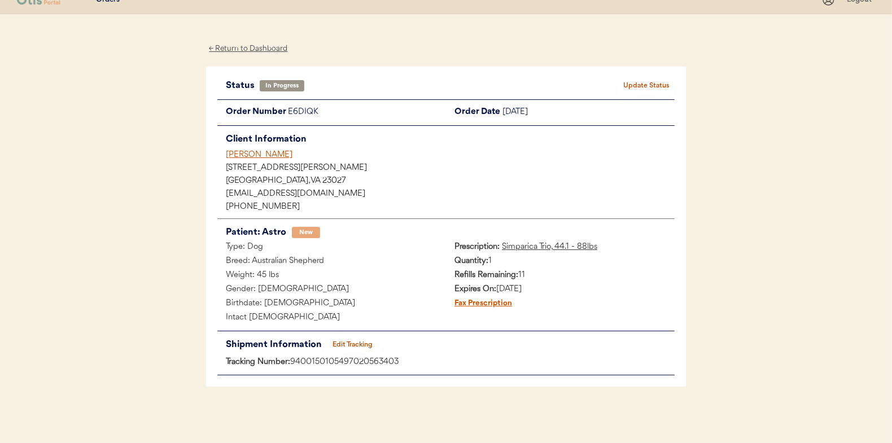
click at [672, 81] on button "Update Status" at bounding box center [646, 86] width 56 height 16
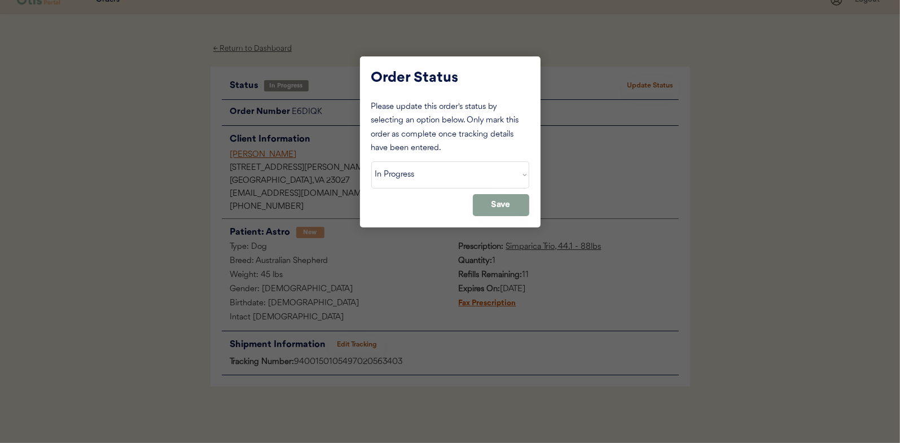
drag, startPoint x: 405, startPoint y: 155, endPoint x: 422, endPoint y: 179, distance: 29.6
click at [405, 157] on div "Please update this order's status by selecting an option below. Only mark this …" at bounding box center [450, 158] width 158 height 116
click at [423, 183] on select "Status On Hold New In Progress Complete Pending HW Consent Cancelled" at bounding box center [450, 174] width 158 height 27
select select ""complete""
click at [371, 161] on select "Status On Hold New In Progress Complete Pending HW Consent Cancelled" at bounding box center [450, 174] width 158 height 27
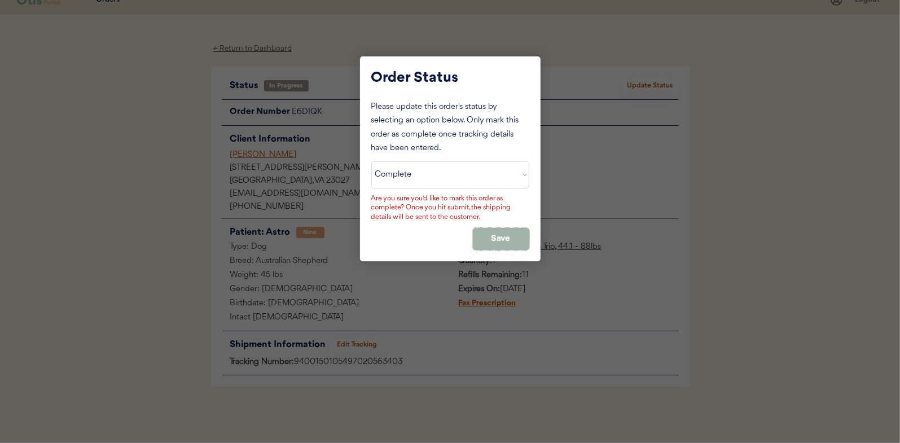
click at [507, 240] on button "Save" at bounding box center [501, 239] width 56 height 22
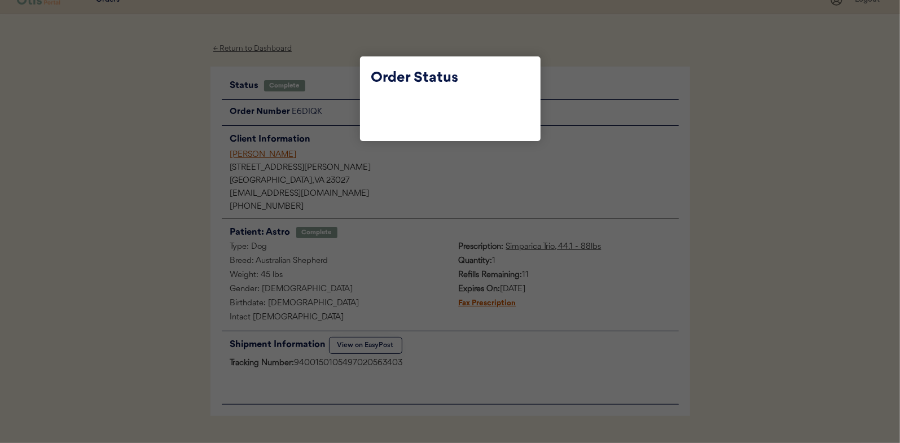
click at [331, 69] on div at bounding box center [450, 221] width 900 height 443
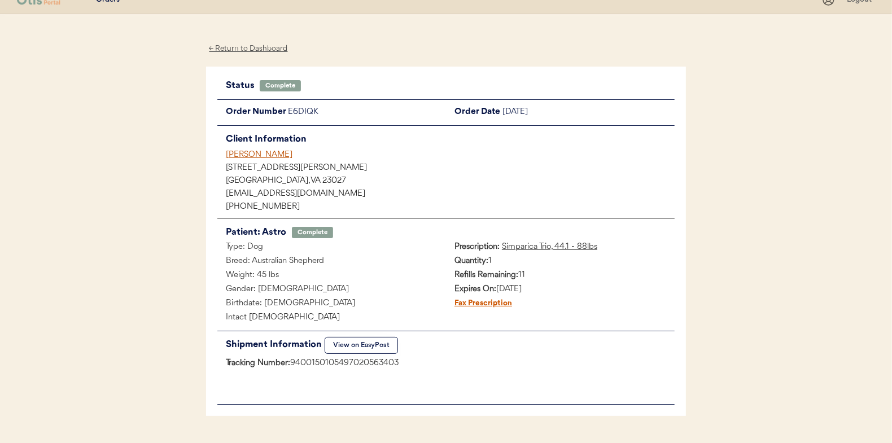
click at [263, 51] on div "← Return to Dashboard" at bounding box center [248, 48] width 85 height 13
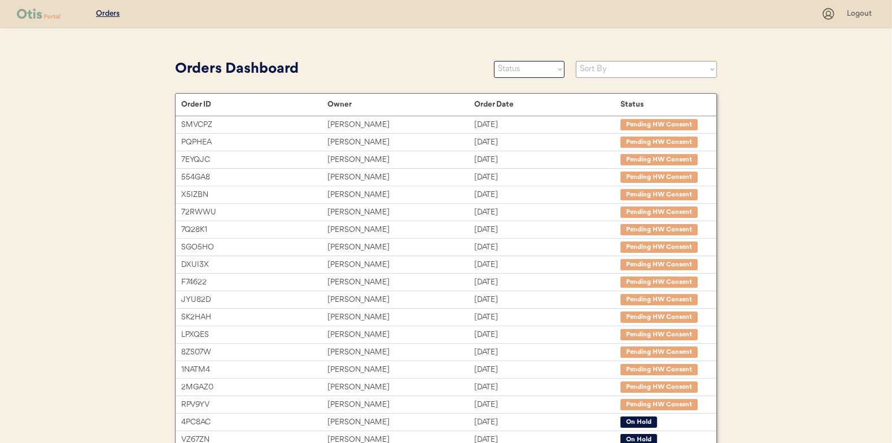
click at [638, 72] on select "Sort By Order Date (Newest → Oldest) Order Date (Oldest → Newest)" at bounding box center [646, 69] width 141 height 17
select select ""Order Date (Newest → Oldest)""
click at [576, 61] on select "Sort By Order Date (Newest → Oldest) Order Date (Oldest → Newest)" at bounding box center [646, 69] width 141 height 17
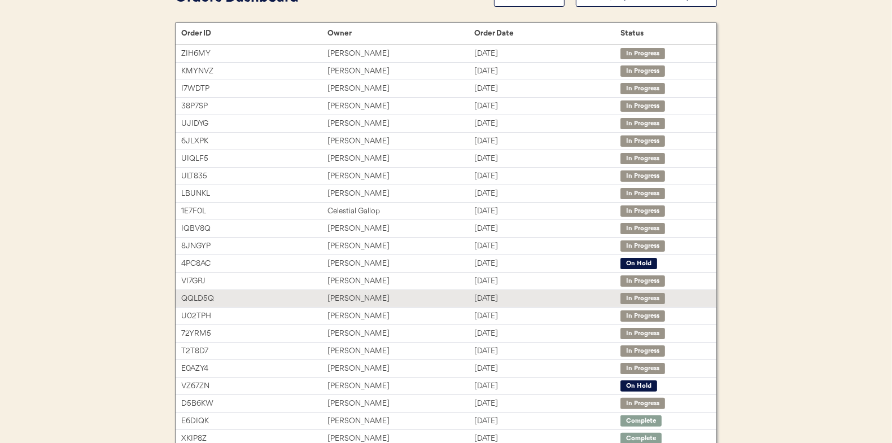
scroll to position [169, 0]
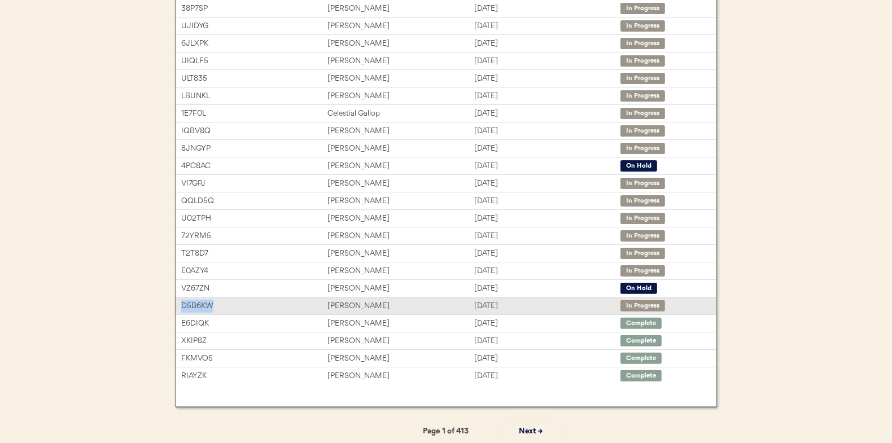
drag, startPoint x: 237, startPoint y: 309, endPoint x: 180, endPoint y: 303, distance: 57.3
click at [180, 303] on div "D5B6KW [PERSON_NAME] [DATE] In Progress" at bounding box center [446, 305] width 541 height 17
copy div "D5B6KW"
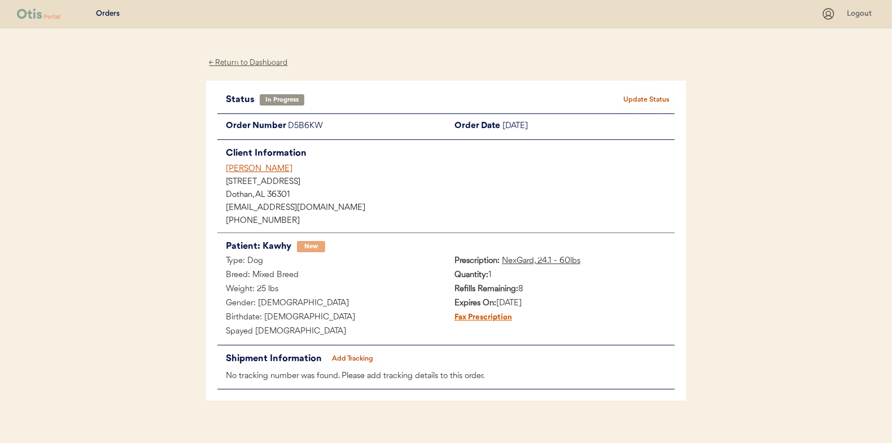
click at [253, 67] on div "← Return to Dashboard" at bounding box center [248, 62] width 85 height 13
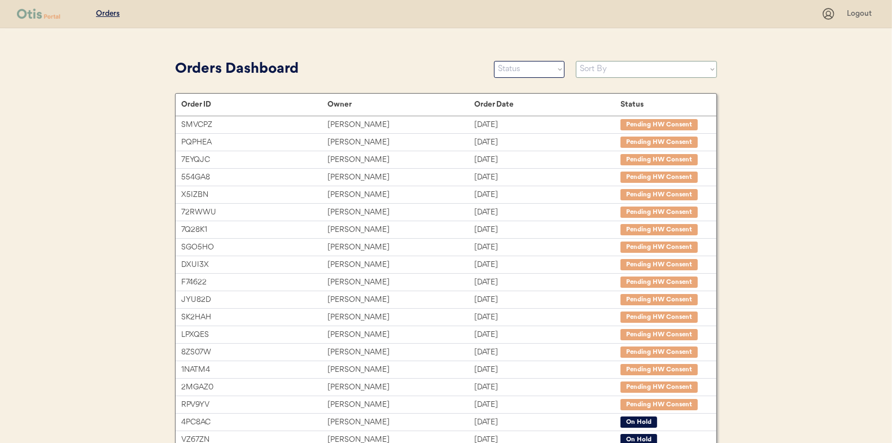
click at [659, 69] on select "Sort By Order Date (Newest → Oldest) Order Date (Oldest → Newest)" at bounding box center [646, 69] width 141 height 17
select select ""Order Date (Newest → Oldest)""
click at [576, 61] on select "Sort By Order Date (Newest → Oldest) Order Date (Oldest → Newest)" at bounding box center [646, 69] width 141 height 17
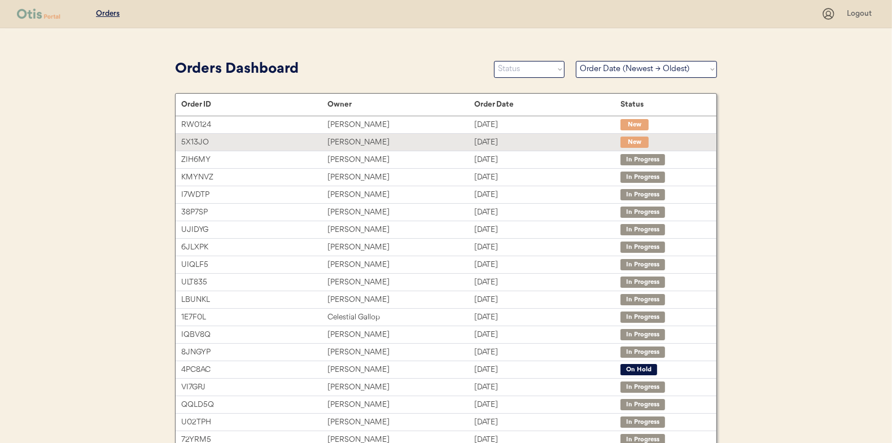
click at [484, 139] on div "Aug 13, 2025" at bounding box center [547, 142] width 146 height 13
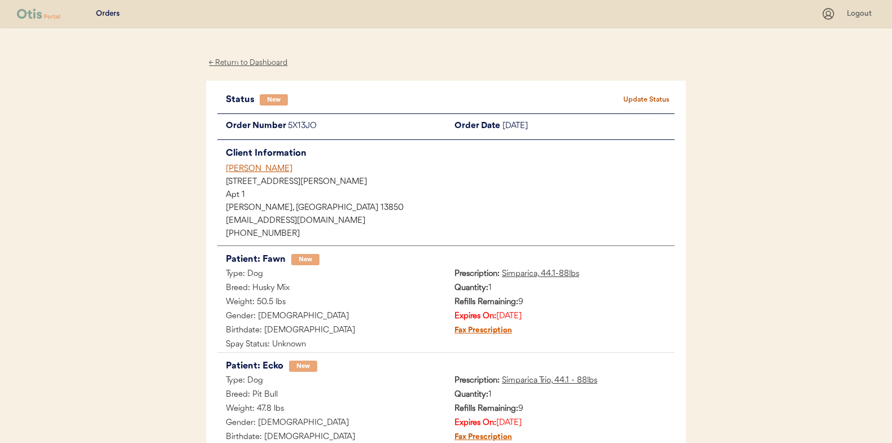
click at [642, 100] on button "Update Status" at bounding box center [646, 100] width 56 height 16
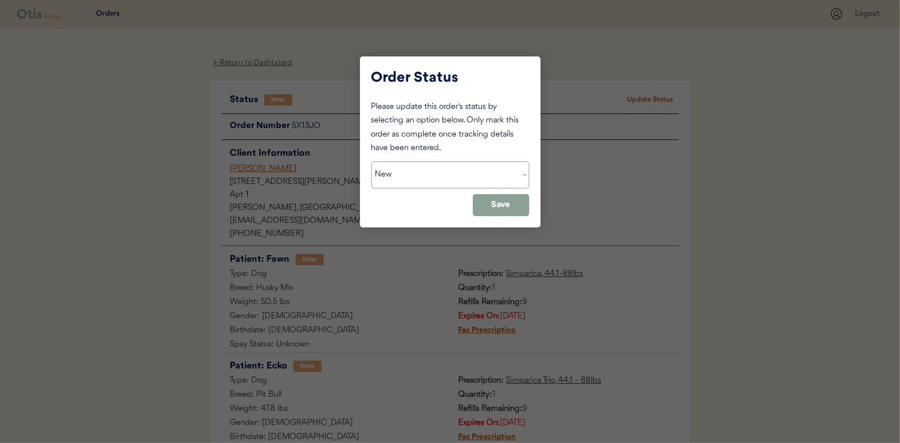
click at [454, 175] on select "Status On Hold New In Progress Complete Pending HW Consent Cancelled" at bounding box center [450, 174] width 158 height 27
select select ""in_progress""
click at [371, 161] on select "Status On Hold New In Progress Complete Pending HW Consent Cancelled" at bounding box center [450, 174] width 158 height 27
click at [501, 201] on button "Save" at bounding box center [501, 205] width 56 height 22
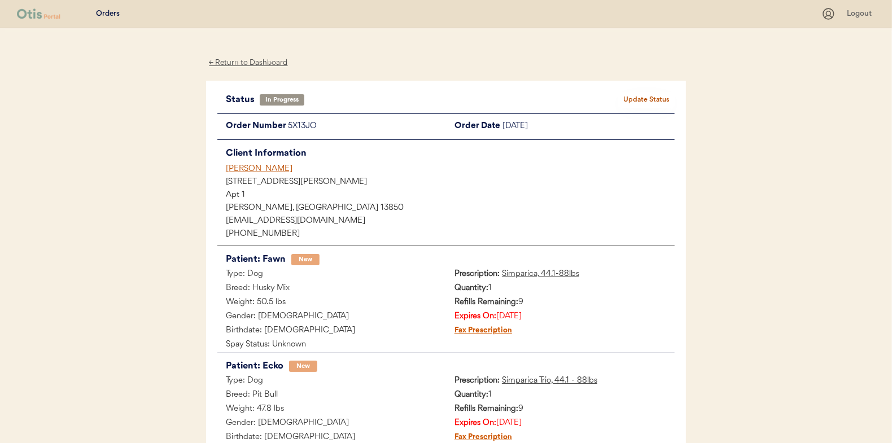
click at [372, 75] on div "← Return to Dashboard Status In Progress Update Status Order Number 5X13JO Orde…" at bounding box center [446, 302] width 480 height 549
click at [259, 68] on div "← Return to Dashboard" at bounding box center [248, 62] width 85 height 13
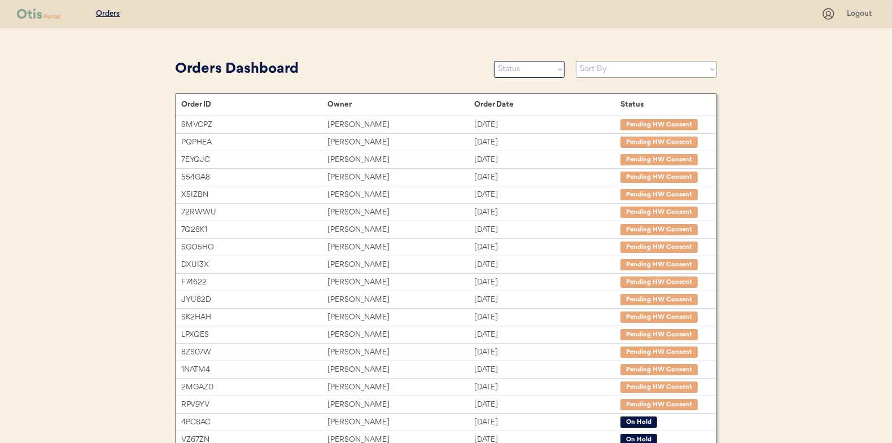
click at [674, 73] on select "Sort By Order Date (Newest → Oldest) Order Date (Oldest → Newest)" at bounding box center [646, 69] width 141 height 17
select select ""Order Date (Newest → Oldest)""
click at [576, 61] on select "Sort By Order Date (Newest → Oldest) Order Date (Oldest → Newest)" at bounding box center [646, 69] width 141 height 17
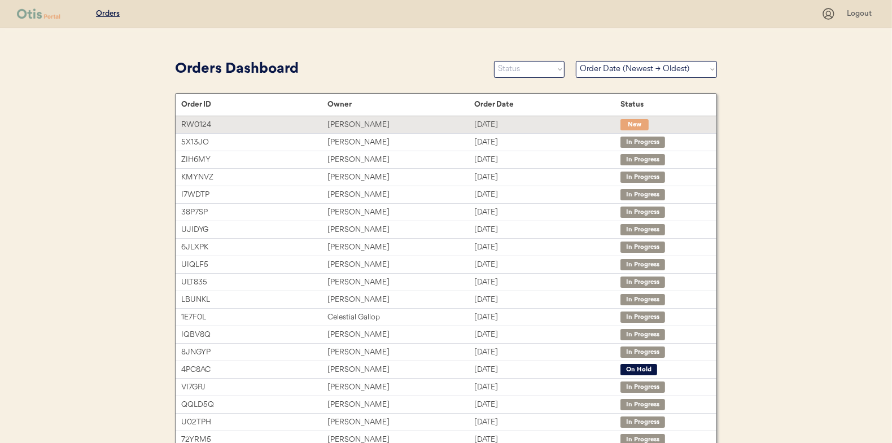
click at [558, 119] on div "[DATE]" at bounding box center [547, 125] width 146 height 13
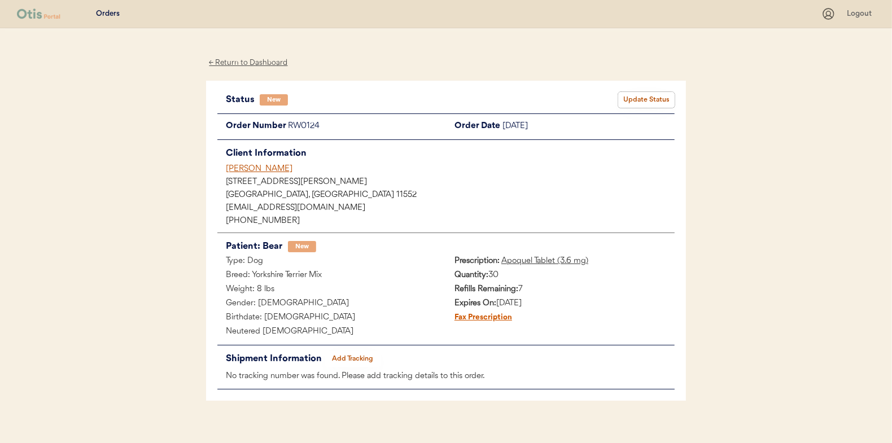
click at [646, 103] on button "Update Status" at bounding box center [646, 100] width 56 height 16
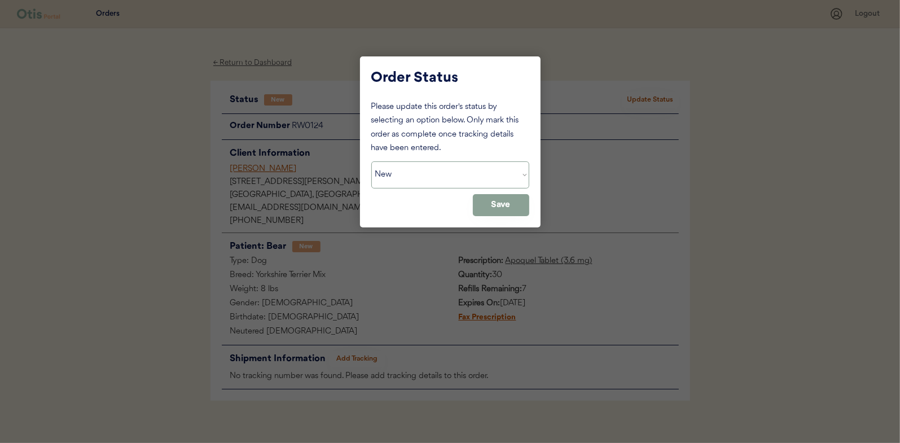
click at [427, 184] on select "Status On Hold New In Progress Complete Pending HW Consent Cancelled" at bounding box center [450, 174] width 158 height 27
select select ""in_progress""
click at [371, 161] on select "Status On Hold New In Progress Complete Pending HW Consent Cancelled" at bounding box center [450, 174] width 158 height 27
click at [509, 210] on button "Save" at bounding box center [501, 205] width 56 height 22
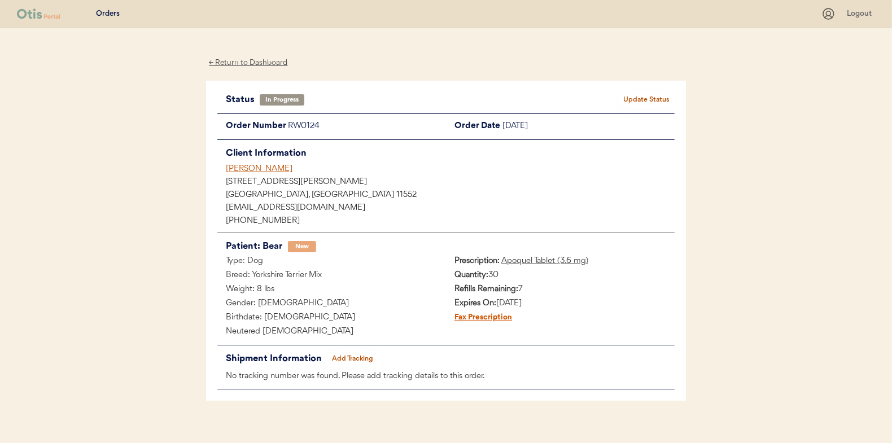
click at [274, 66] on div "← Return to Dashboard" at bounding box center [248, 62] width 85 height 13
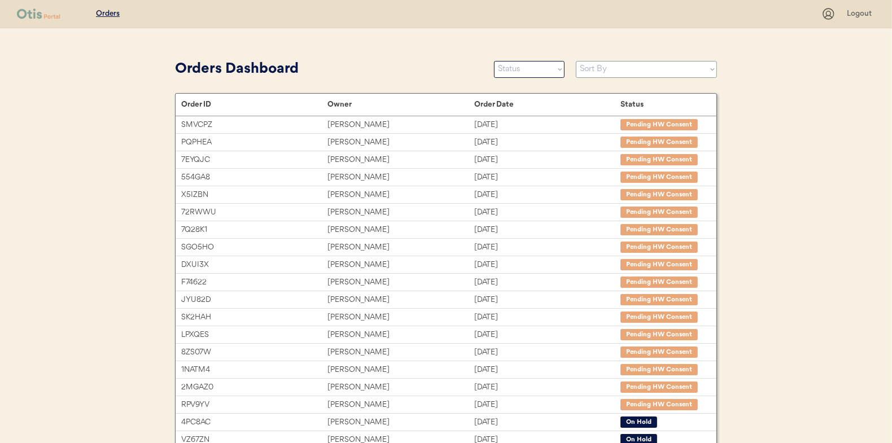
click at [683, 69] on select "Sort By Order Date (Newest → Oldest) Order Date (Oldest → Newest)" at bounding box center [646, 69] width 141 height 17
select select ""Order Date (Newest → Oldest)""
click at [576, 61] on select "Sort By Order Date (Newest → Oldest) Order Date (Oldest → Newest)" at bounding box center [646, 69] width 141 height 17
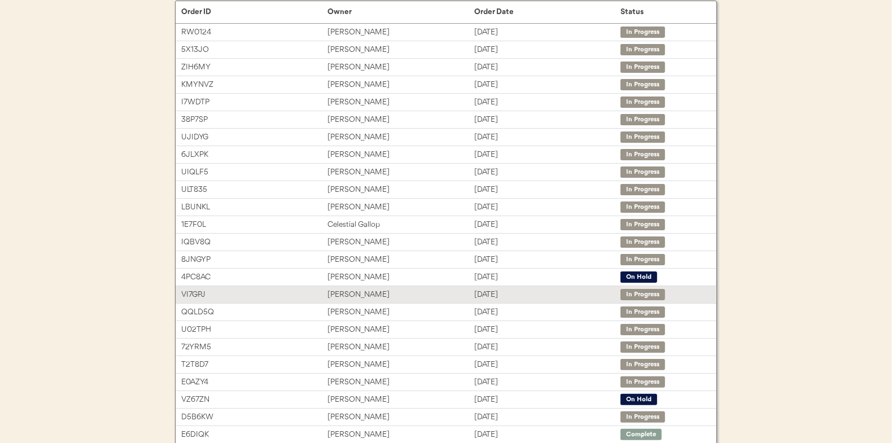
scroll to position [173, 0]
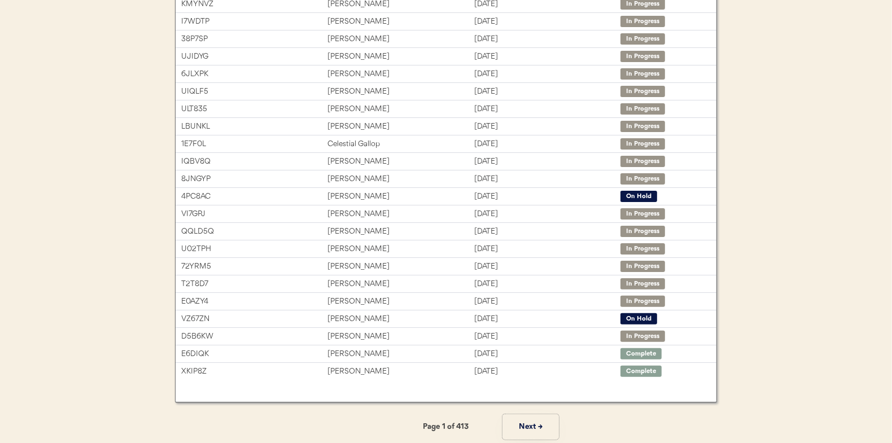
click at [527, 418] on button "Next →" at bounding box center [530, 426] width 56 height 25
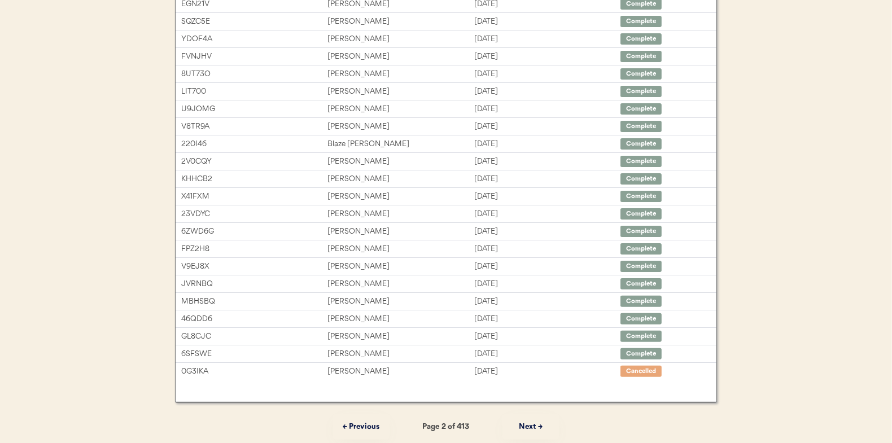
click at [357, 428] on button "← Previous" at bounding box center [361, 426] width 56 height 25
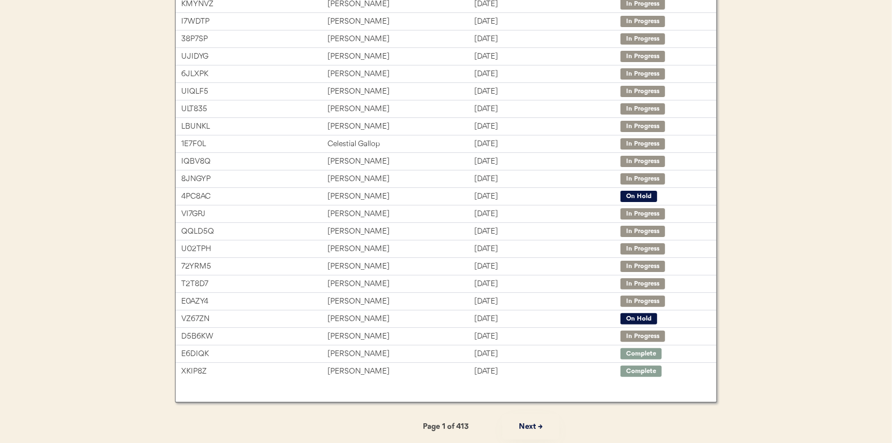
click at [528, 426] on button "Next →" at bounding box center [530, 426] width 56 height 25
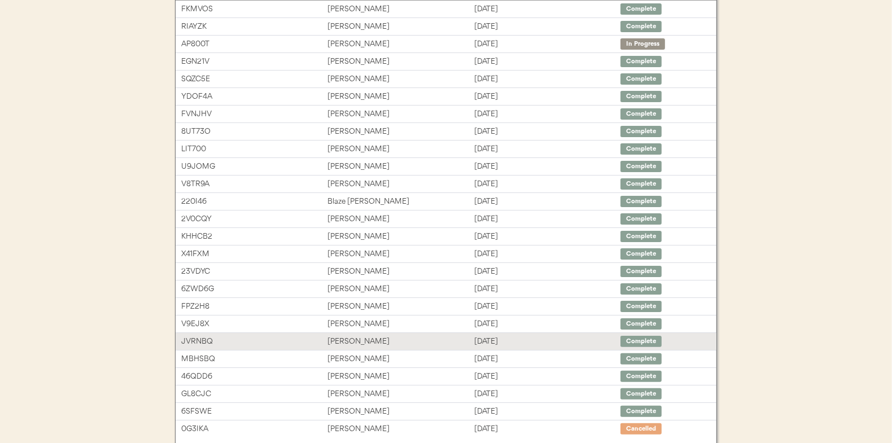
scroll to position [60, 0]
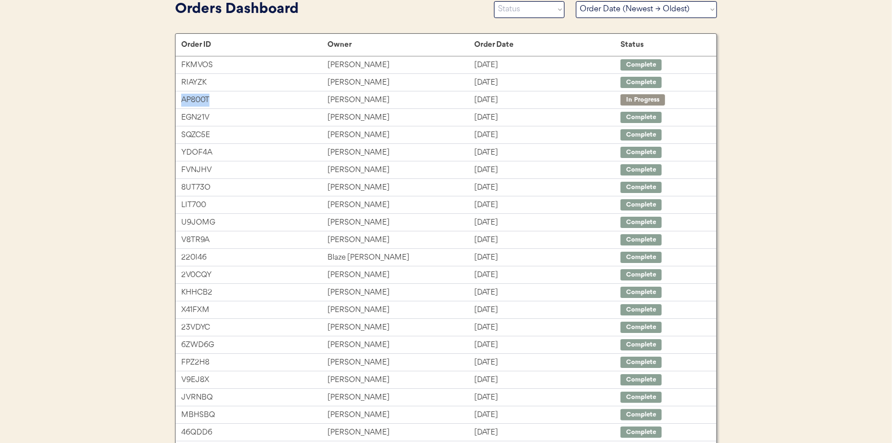
drag, startPoint x: 191, startPoint y: 97, endPoint x: 173, endPoint y: 97, distance: 18.1
click at [173, 97] on div "Orders Dashboard Status On Hold New In Progress Complete Pending HW Consent Can…" at bounding box center [446, 278] width 564 height 562
copy div "AP800T"
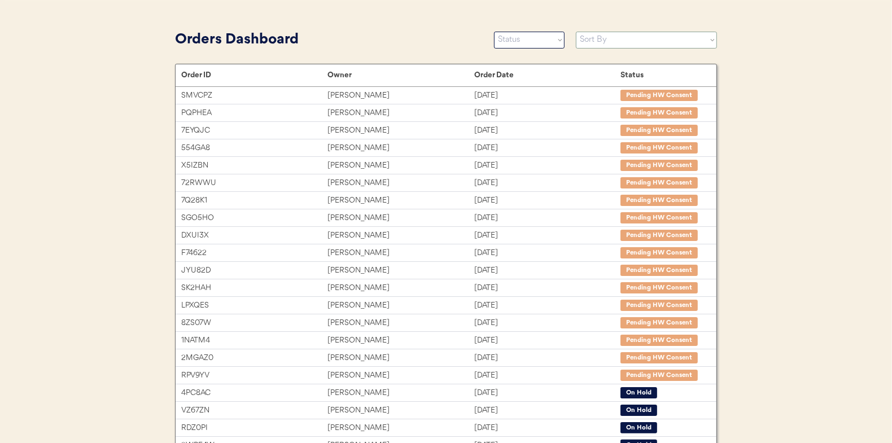
scroll to position [3, 0]
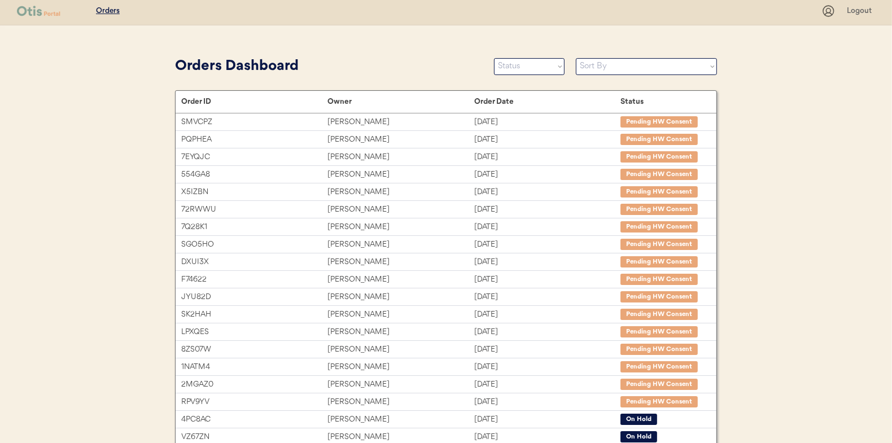
click at [658, 77] on div "Orders Dashboard Status On Hold New In Progress Complete Pending HW Consent Can…" at bounding box center [446, 66] width 542 height 25
click at [658, 69] on select "Sort By Order Date (Newest → Oldest) Order Date (Oldest → Newest)" at bounding box center [646, 66] width 141 height 17
select select ""Order Date (Newest → Oldest)""
click at [576, 58] on select "Sort By Order Date (Newest → Oldest) Order Date (Oldest → Newest)" at bounding box center [646, 66] width 141 height 17
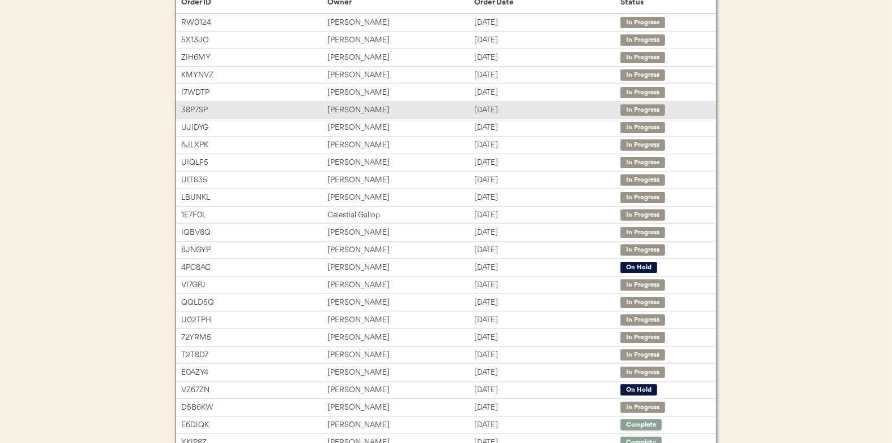
scroll to position [4, 0]
